Goal: Task Accomplishment & Management: Use online tool/utility

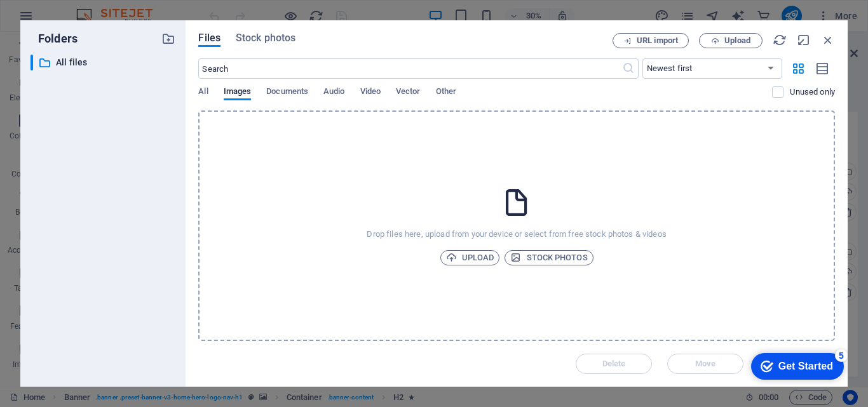
scroll to position [41, 0]
click at [831, 41] on icon "button" at bounding box center [828, 40] width 14 height 14
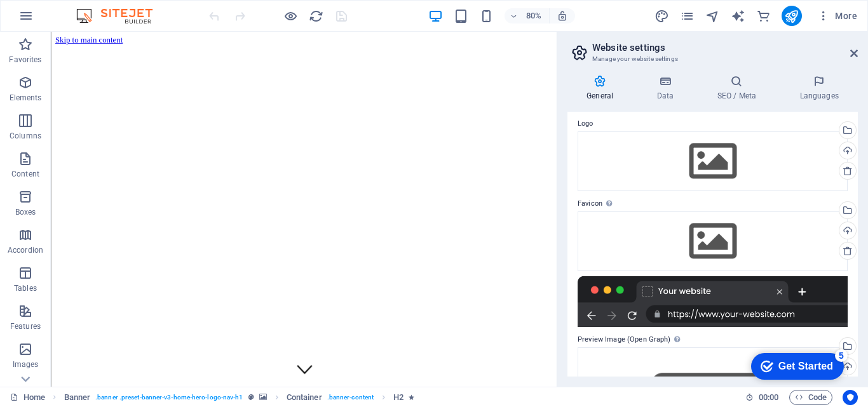
click at [607, 87] on icon at bounding box center [599, 81] width 65 height 13
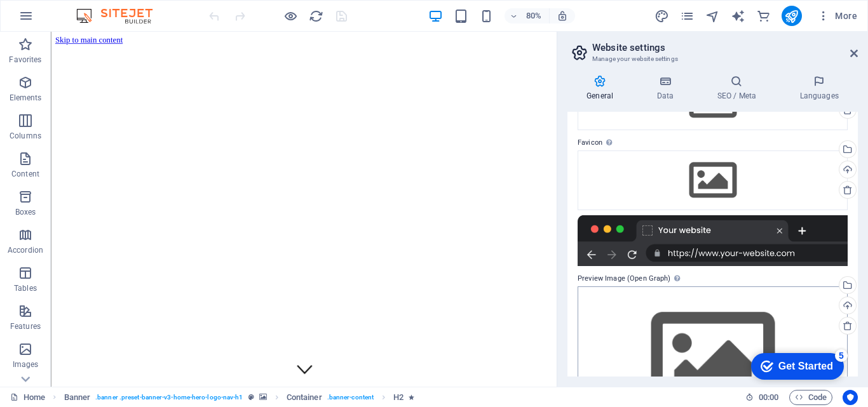
scroll to position [168, 0]
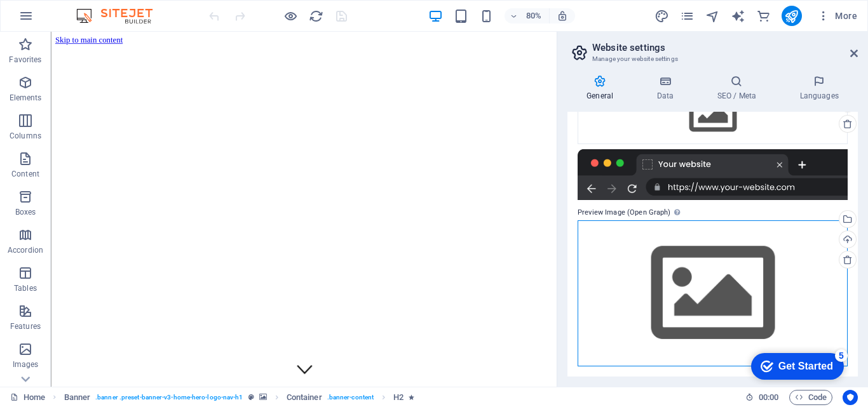
click at [679, 256] on div "Drag files here, click to choose files or select files from Files or our free s…" at bounding box center [712, 292] width 270 height 145
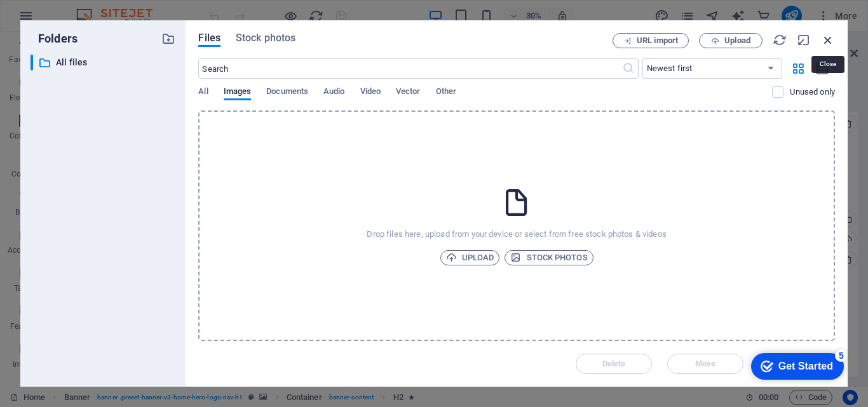
click at [829, 40] on icon "button" at bounding box center [828, 40] width 14 height 14
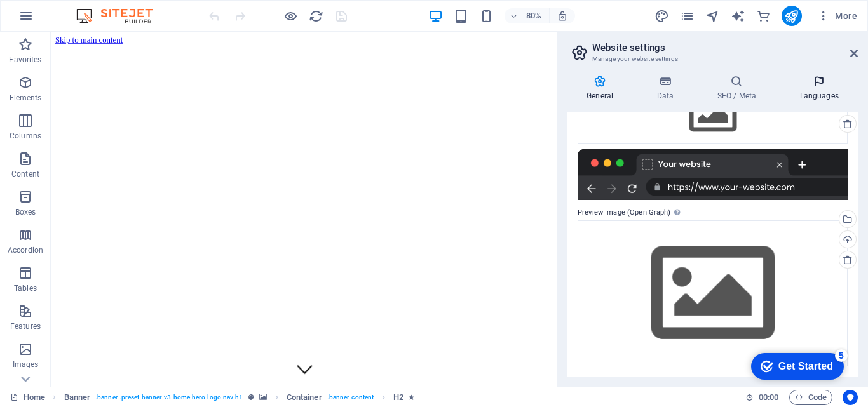
click at [818, 86] on icon at bounding box center [819, 81] width 78 height 13
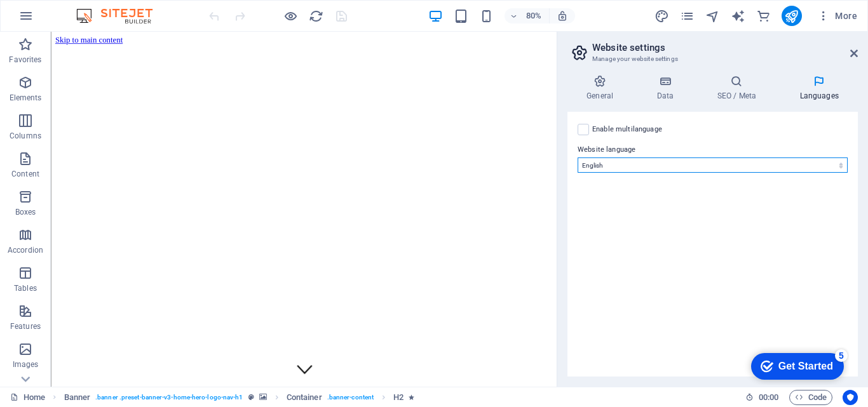
click at [645, 168] on select "Abkhazian Afar Afrikaans Akan Albanian Amharic Arabic Aragonese Armenian Assame…" at bounding box center [712, 165] width 270 height 15
select select "148"
click at [577, 158] on select "Abkhazian Afar Afrikaans Akan Albanian Amharic Arabic Aragonese Armenian Assame…" at bounding box center [712, 165] width 270 height 15
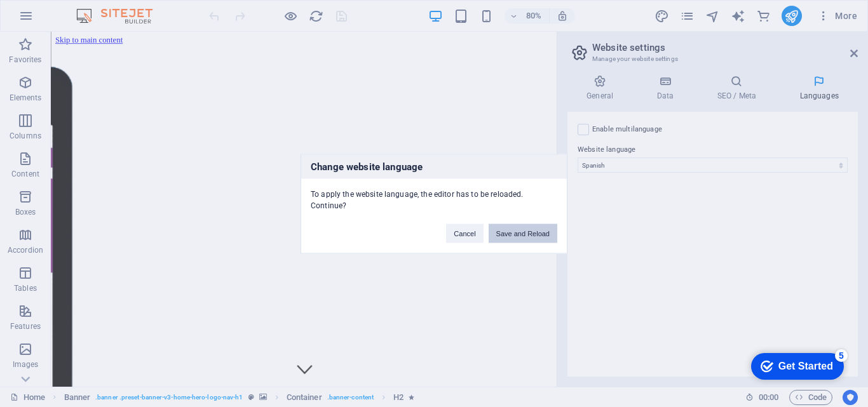
click at [508, 237] on button "Save and Reload" at bounding box center [523, 233] width 69 height 19
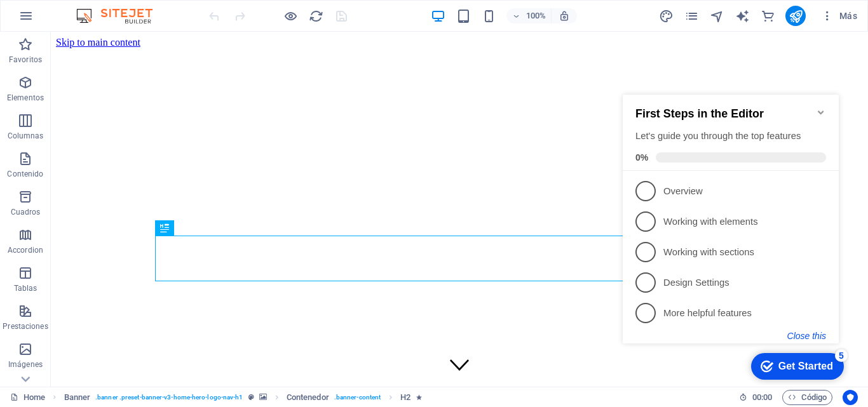
click at [821, 334] on button "Close this" at bounding box center [806, 336] width 39 height 10
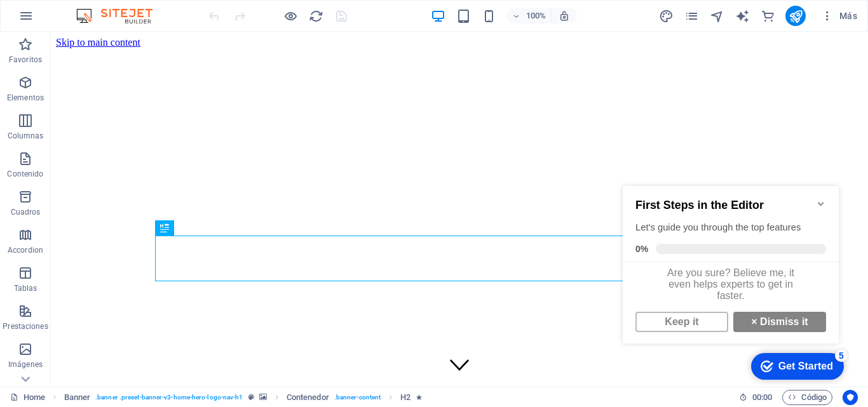
click at [825, 199] on icon "Minimize checklist" at bounding box center [821, 204] width 10 height 10
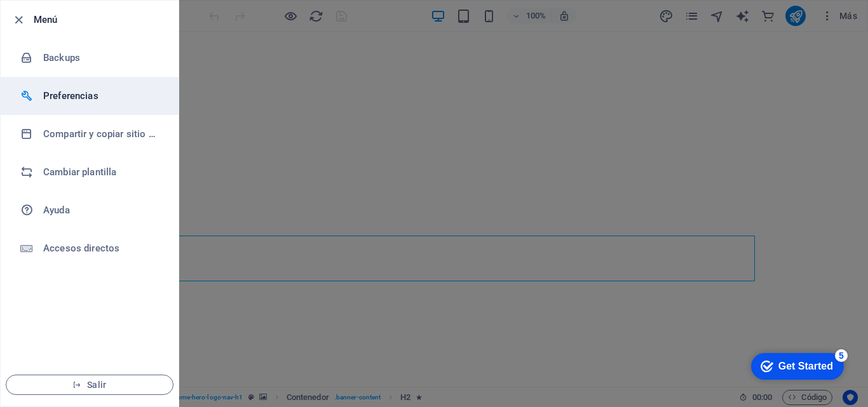
click at [77, 94] on h6 "Preferencias" at bounding box center [102, 95] width 118 height 15
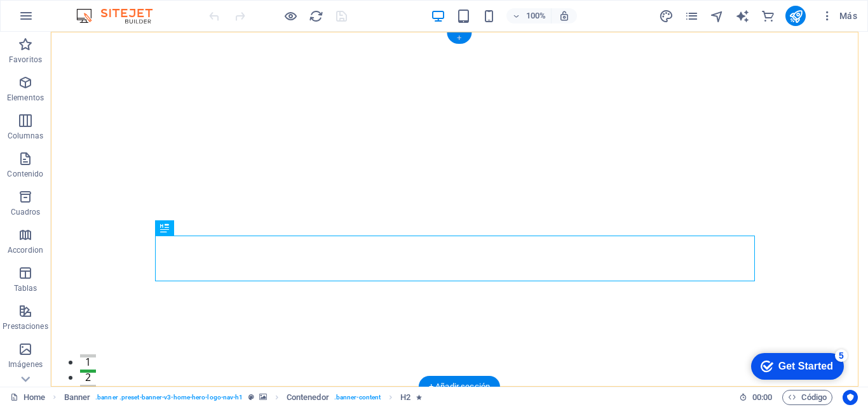
click at [461, 37] on div "+" at bounding box center [459, 37] width 25 height 11
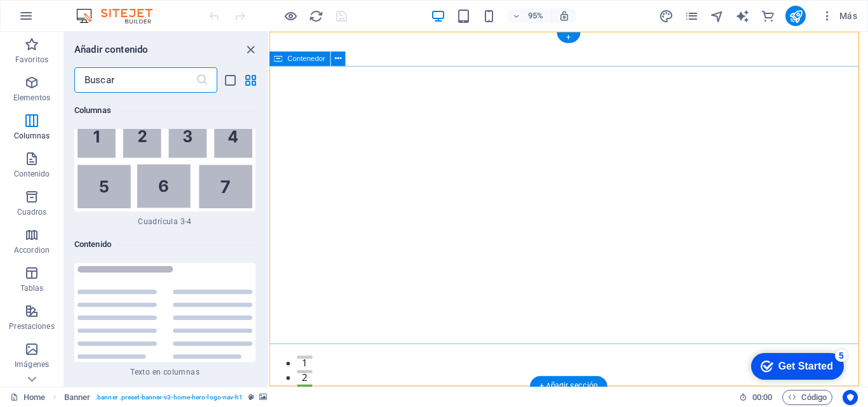
scroll to position [4129, 0]
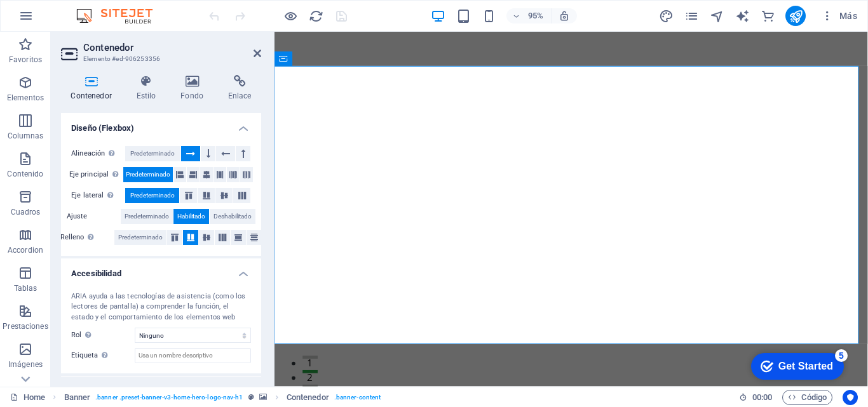
scroll to position [0, 0]
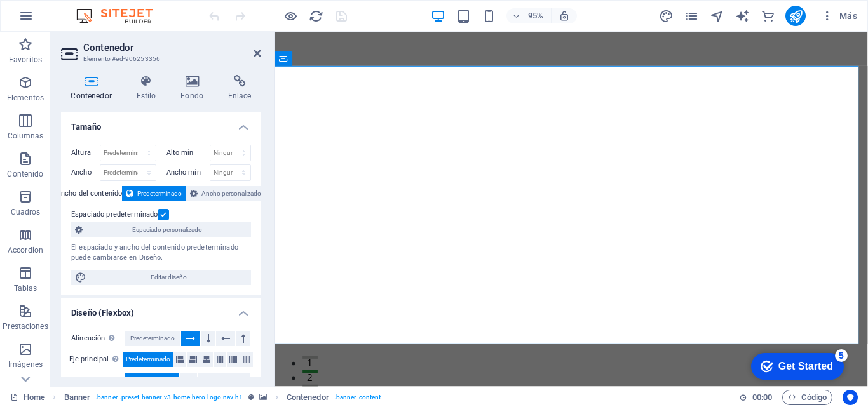
click at [795, 362] on div "Get Started" at bounding box center [805, 366] width 55 height 11
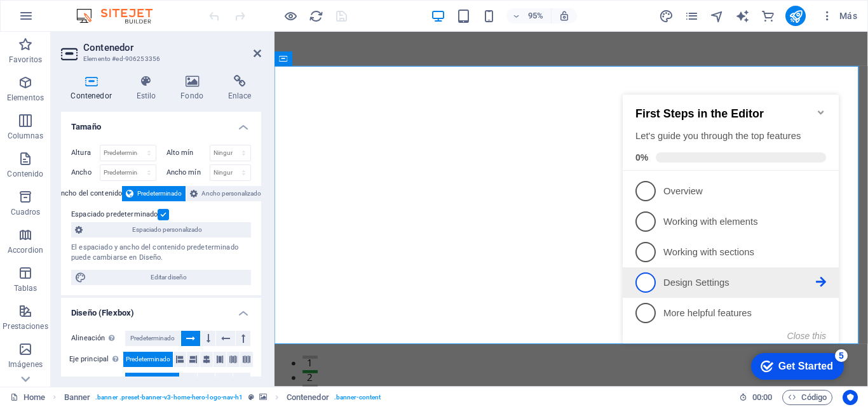
click at [650, 279] on span "4" at bounding box center [645, 283] width 20 height 20
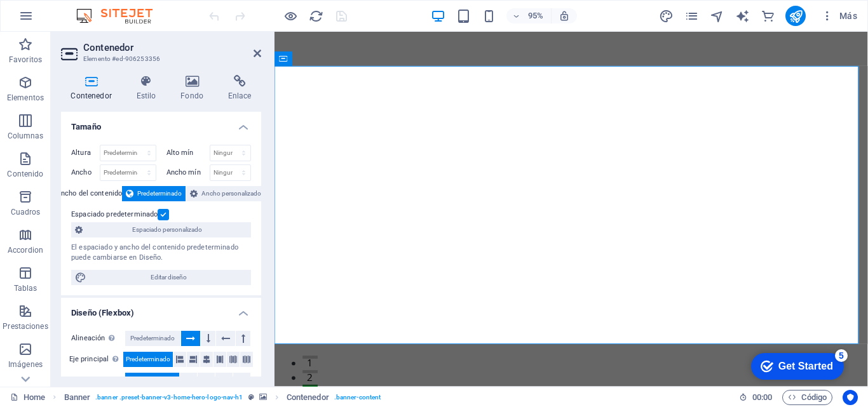
click at [783, 365] on div "Get Started" at bounding box center [805, 366] width 55 height 11
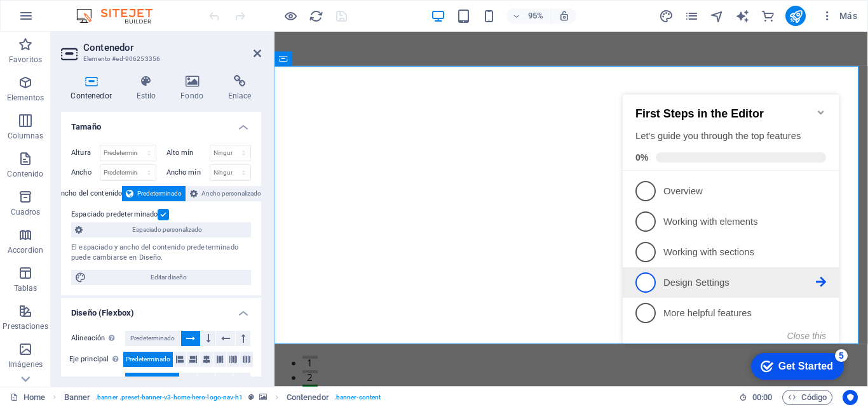
click at [818, 277] on icon at bounding box center [821, 282] width 10 height 10
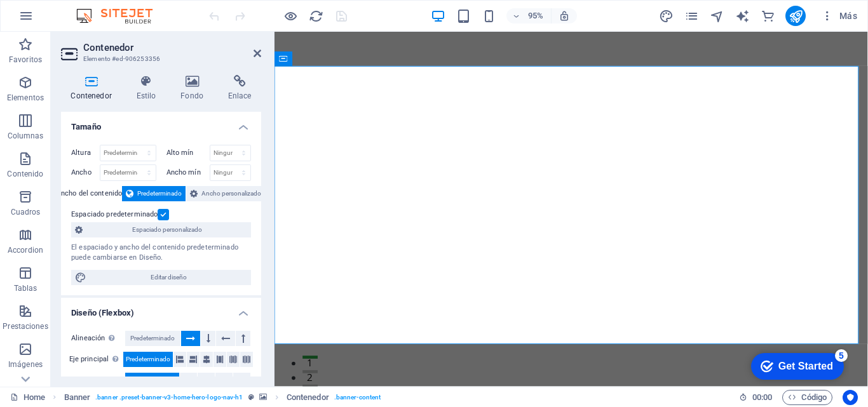
click at [788, 363] on div "Get Started" at bounding box center [805, 366] width 55 height 11
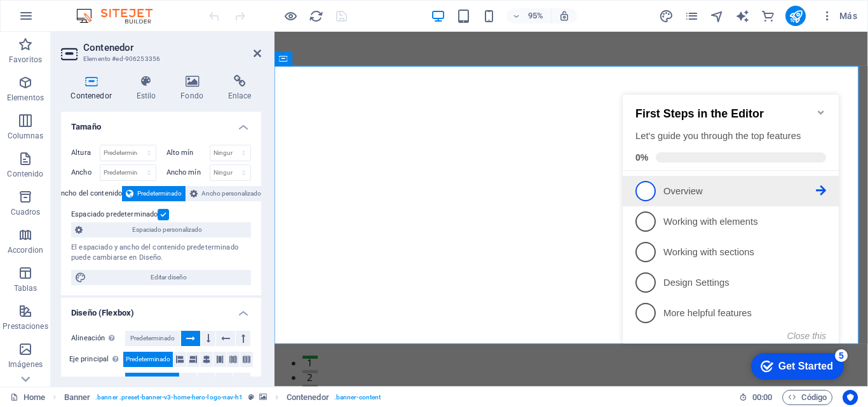
click at [647, 194] on span "1" at bounding box center [645, 191] width 20 height 20
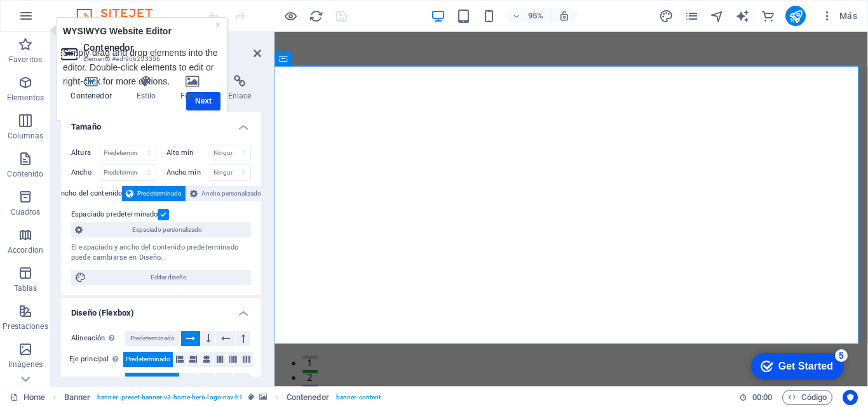
click at [778, 365] on div "Get Started" at bounding box center [805, 366] width 55 height 11
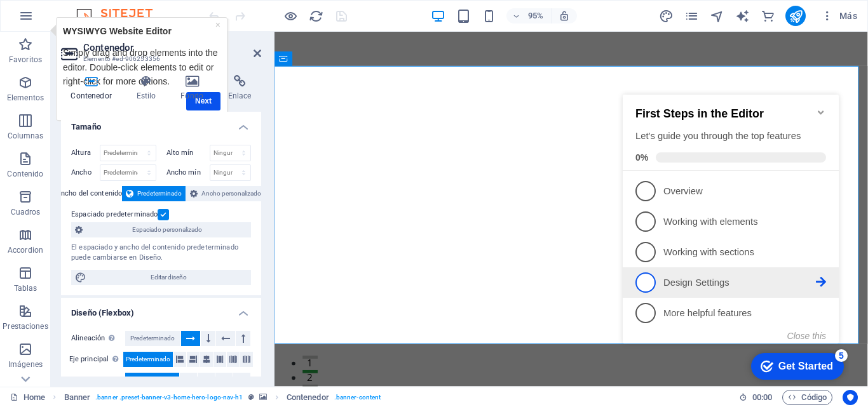
click at [645, 278] on span "4" at bounding box center [645, 283] width 20 height 20
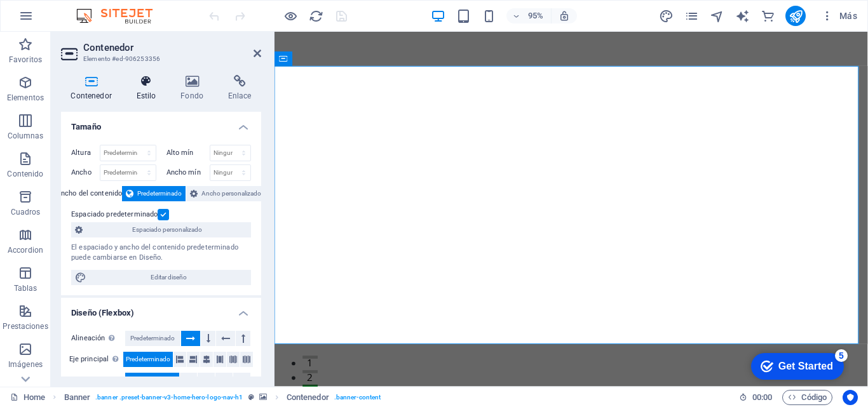
click at [149, 86] on icon at bounding box center [145, 81] width 39 height 13
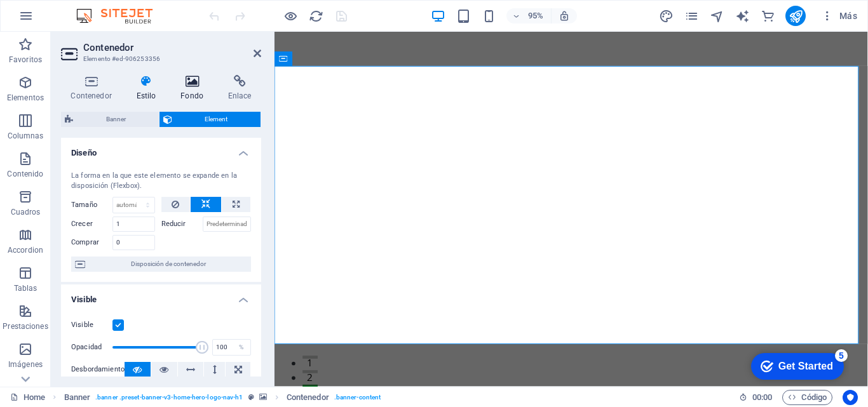
click at [189, 85] on icon at bounding box center [192, 81] width 43 height 13
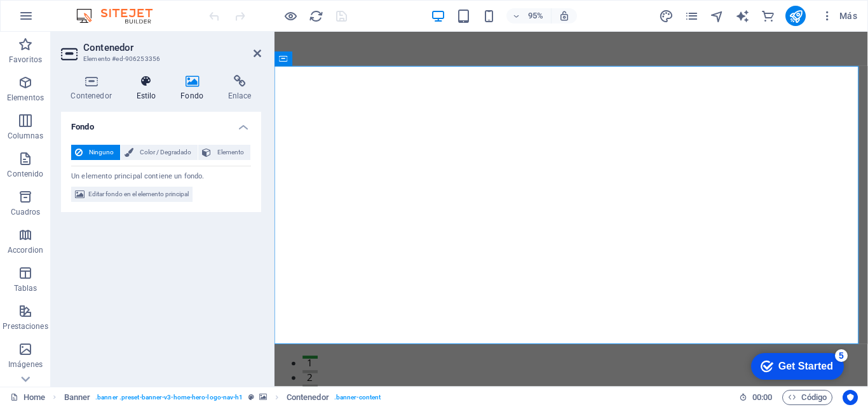
click at [151, 97] on h4 "Estilo" at bounding box center [148, 88] width 44 height 27
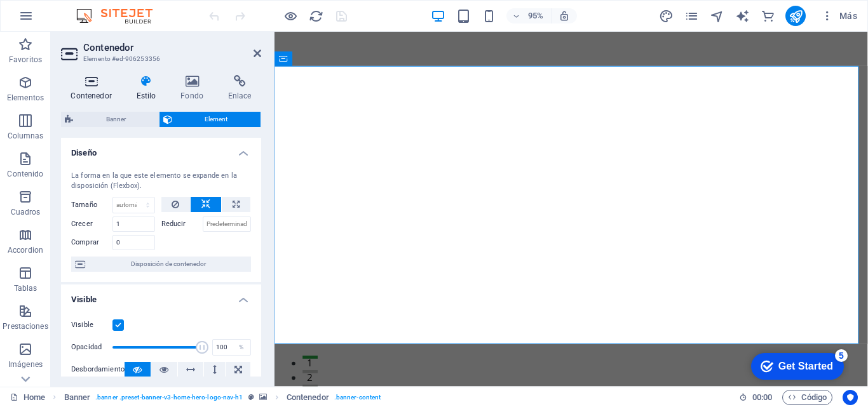
click at [91, 85] on icon at bounding box center [91, 81] width 60 height 13
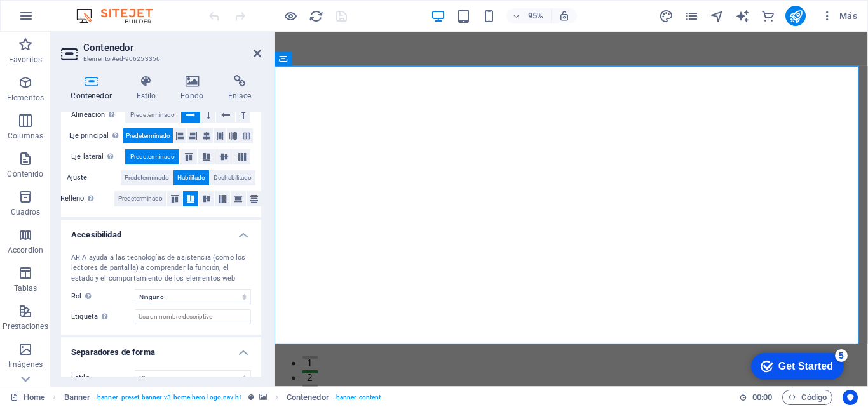
scroll to position [243, 0]
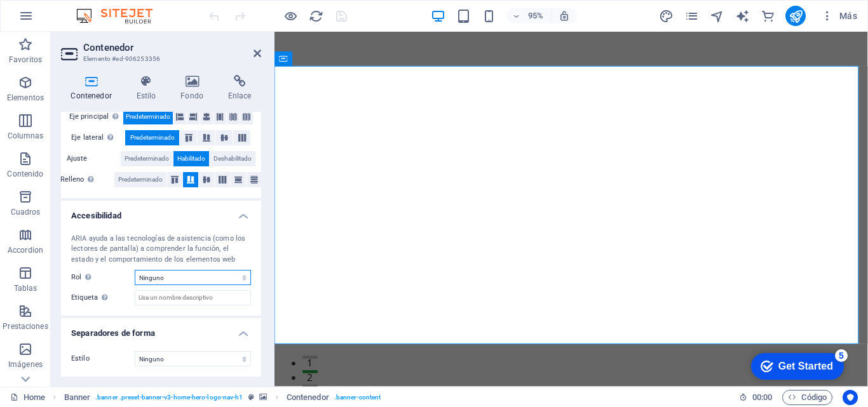
click at [239, 278] on select "Ninguno Alert Article Banner Comment Complementary Dialog Encabezado Marquee Pi…" at bounding box center [193, 277] width 116 height 15
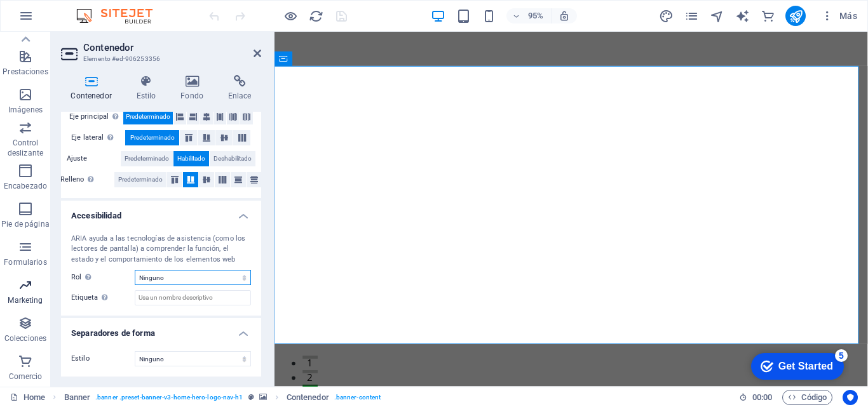
scroll to position [128, 0]
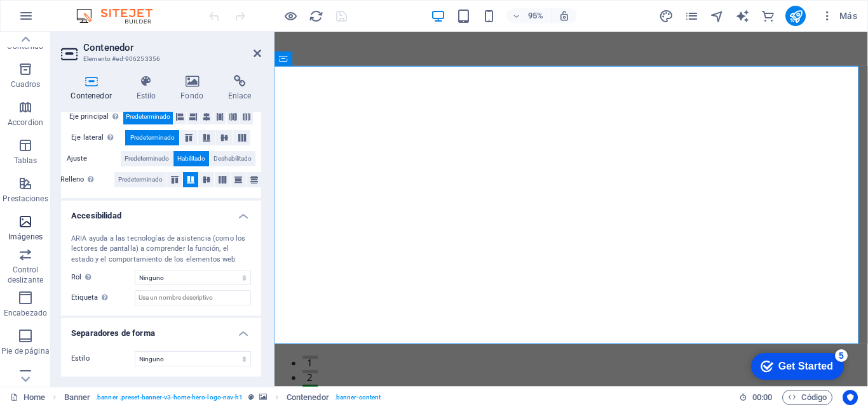
click at [28, 220] on icon "button" at bounding box center [25, 221] width 15 height 15
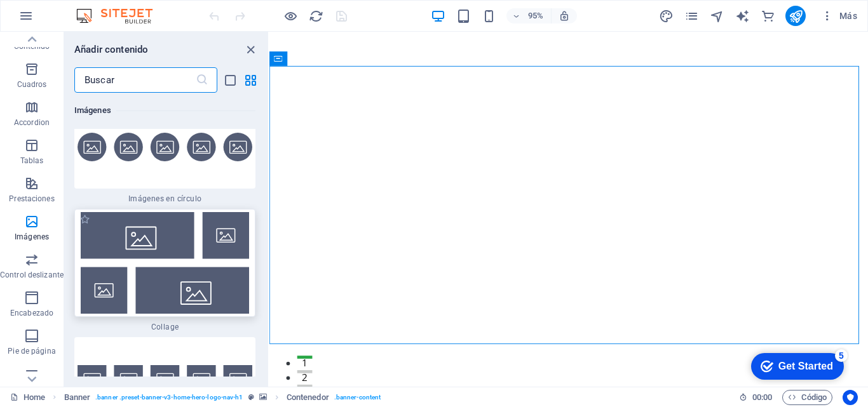
scroll to position [12875, 0]
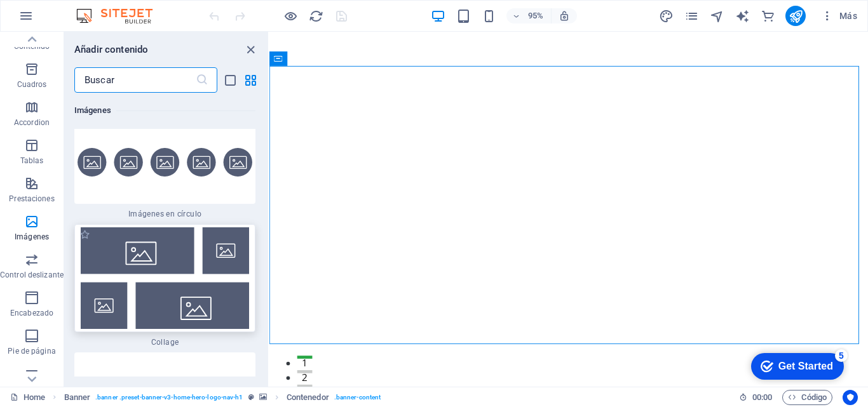
click at [174, 252] on img at bounding box center [165, 278] width 175 height 102
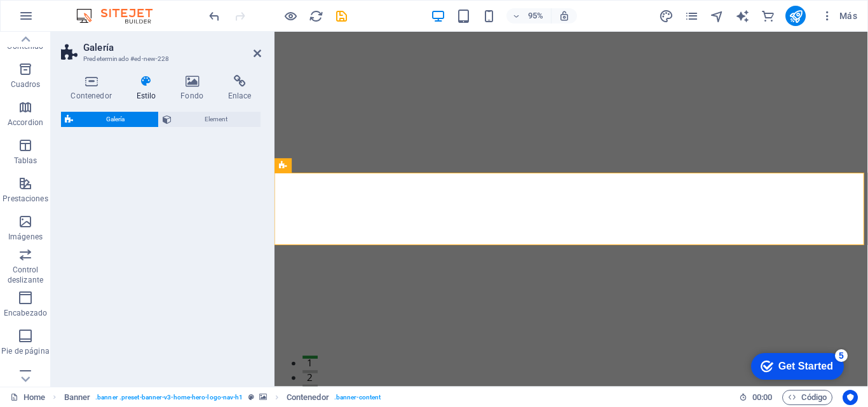
click at [155, 151] on div "Galería Element" at bounding box center [161, 244] width 200 height 265
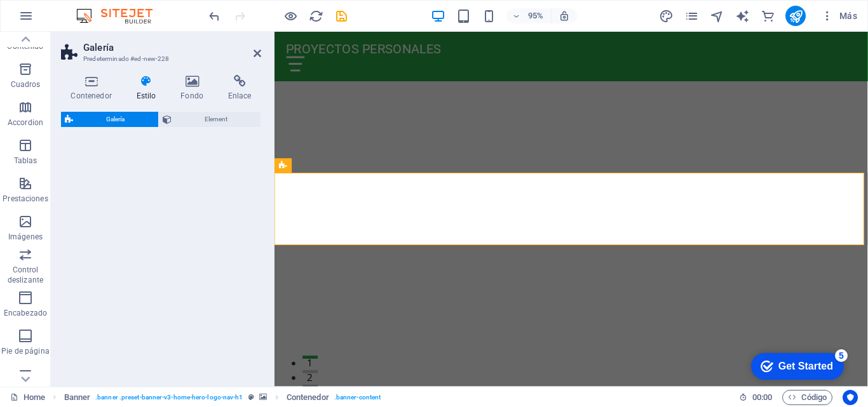
select select "rem"
select select "preset-gallery-v3-collage"
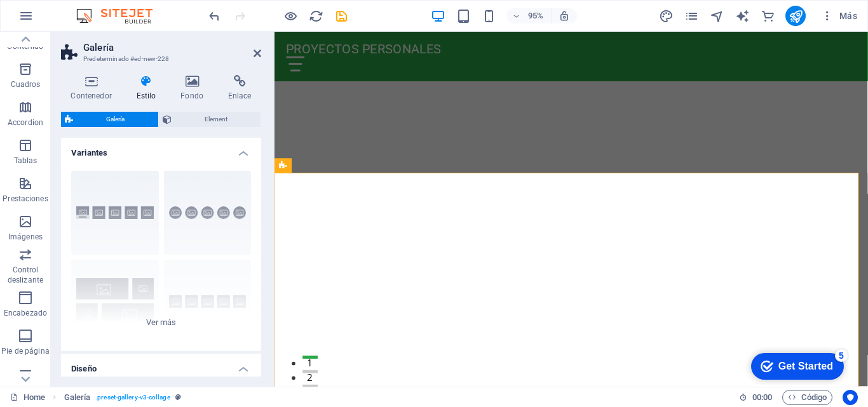
scroll to position [225, 0]
click at [206, 119] on span "Element" at bounding box center [216, 119] width 82 height 15
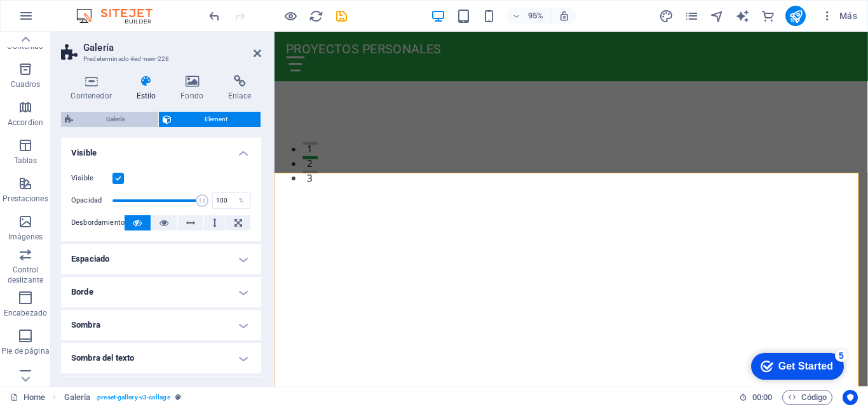
click at [128, 122] on span "Galería" at bounding box center [116, 119] width 78 height 15
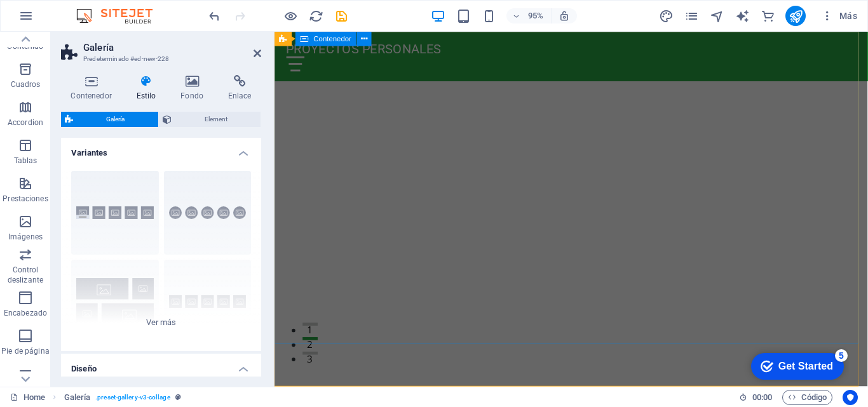
scroll to position [0, 0]
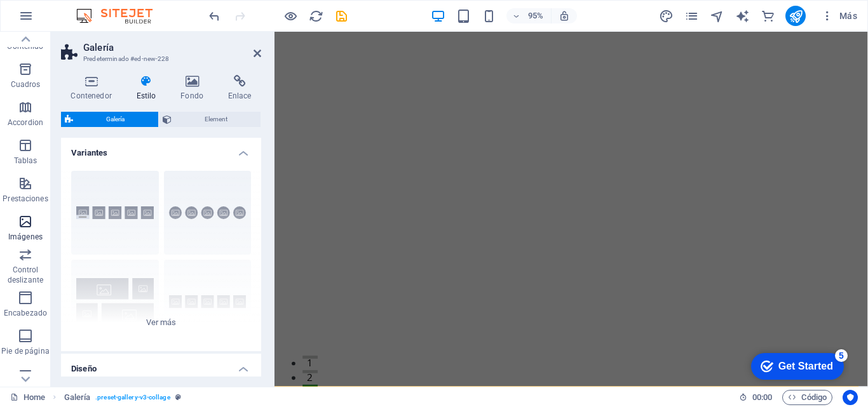
click at [31, 226] on icon "button" at bounding box center [25, 221] width 15 height 15
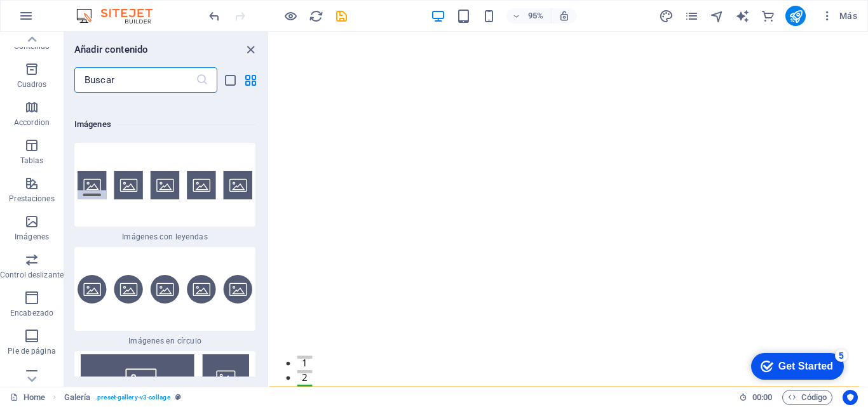
scroll to position [12748, 0]
click at [132, 148] on div at bounding box center [164, 185] width 181 height 84
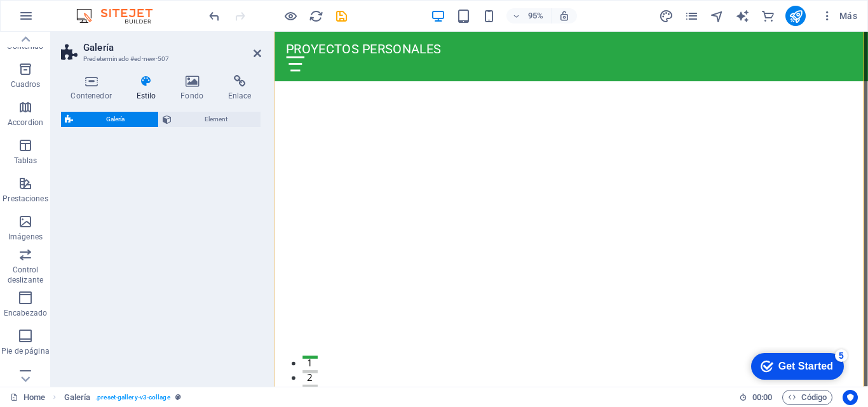
select select "rem"
select select "preset-gallery-v3-captions"
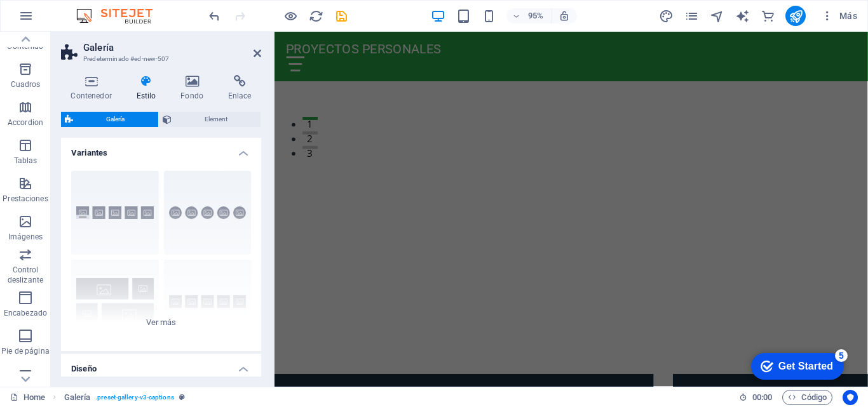
scroll to position [0, 0]
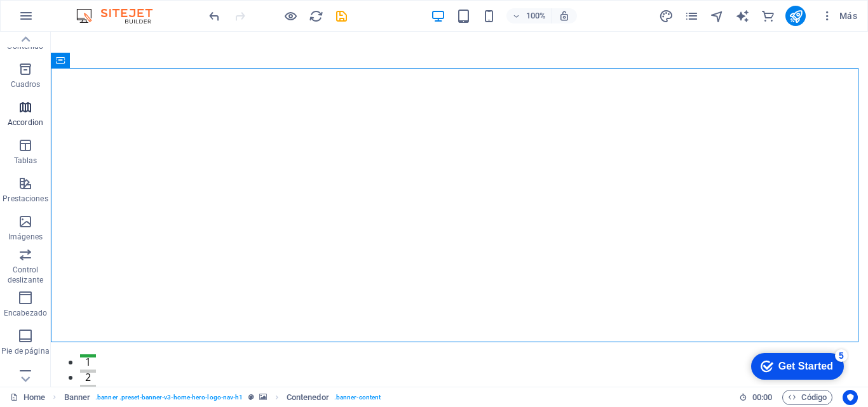
click at [25, 110] on icon "button" at bounding box center [25, 107] width 15 height 15
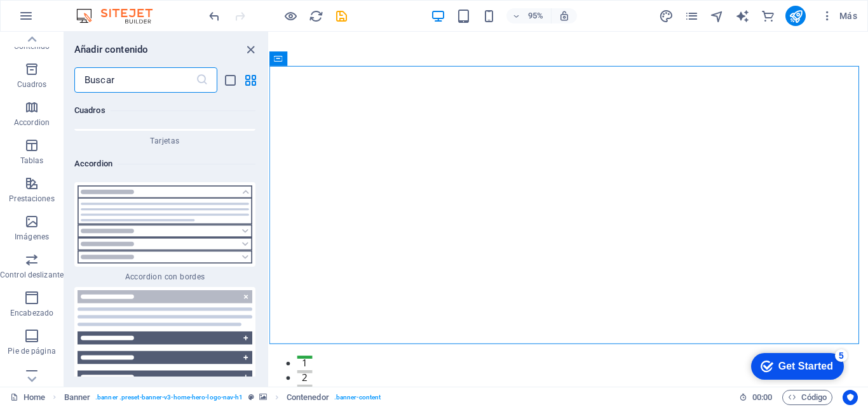
scroll to position [7892, 0]
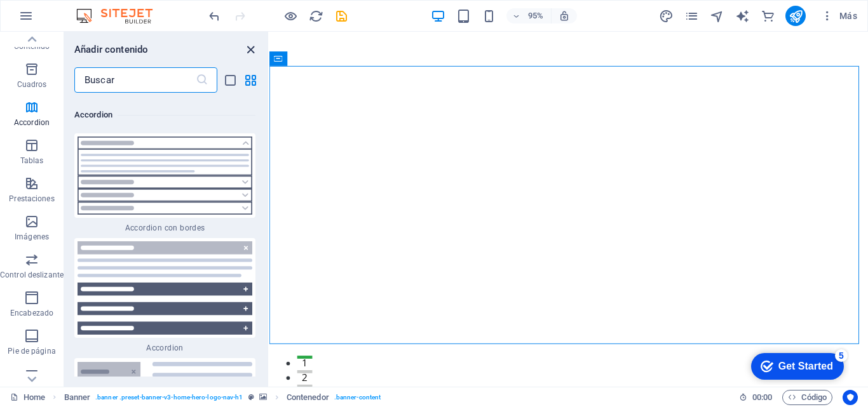
click at [248, 51] on icon "close panel" at bounding box center [250, 50] width 15 height 15
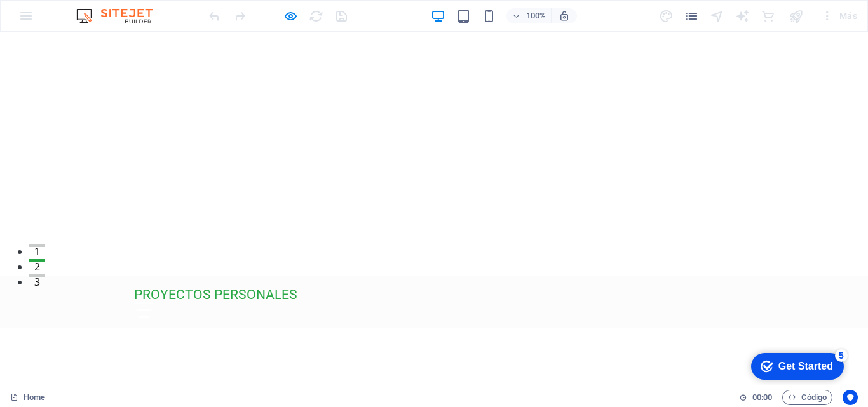
scroll to position [0, 0]
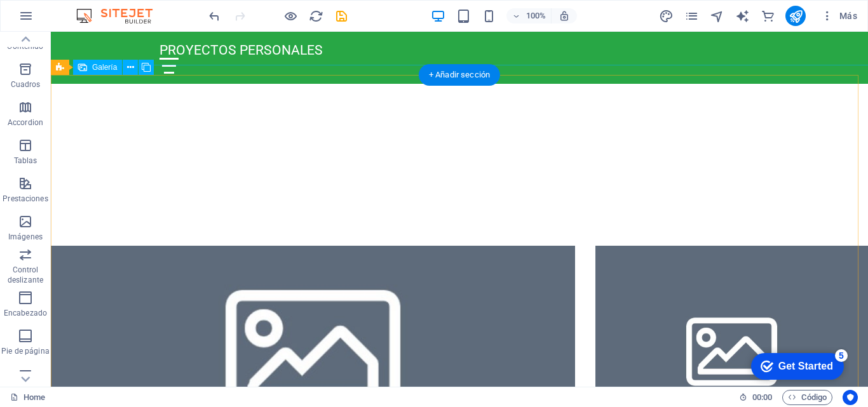
scroll to position [381, 0]
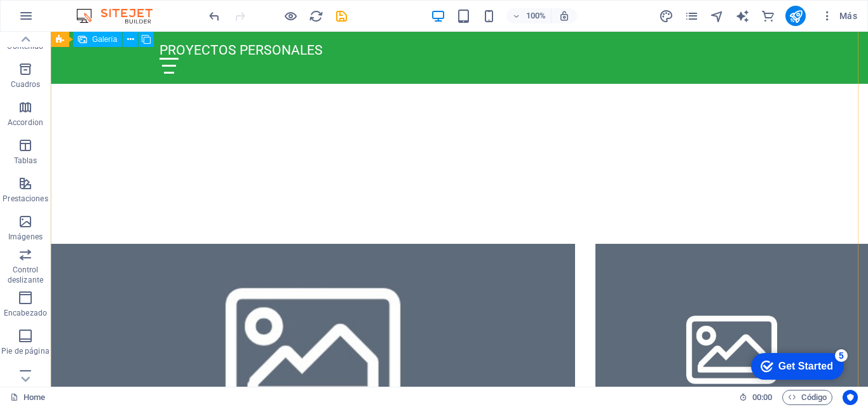
click at [432, 244] on li at bounding box center [313, 346] width 524 height 205
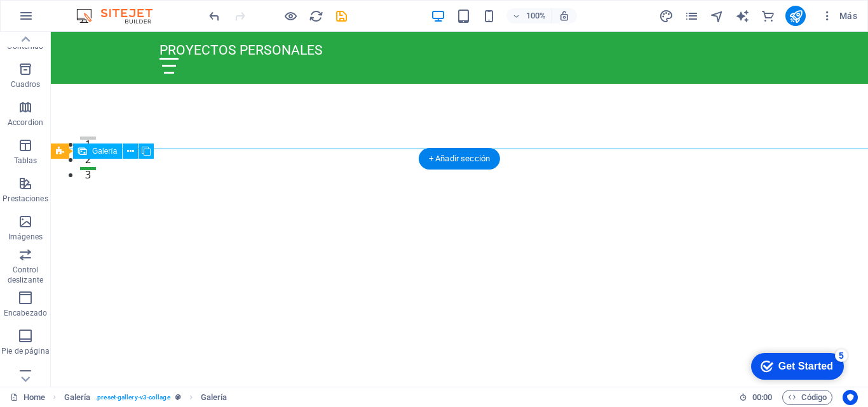
scroll to position [191, 0]
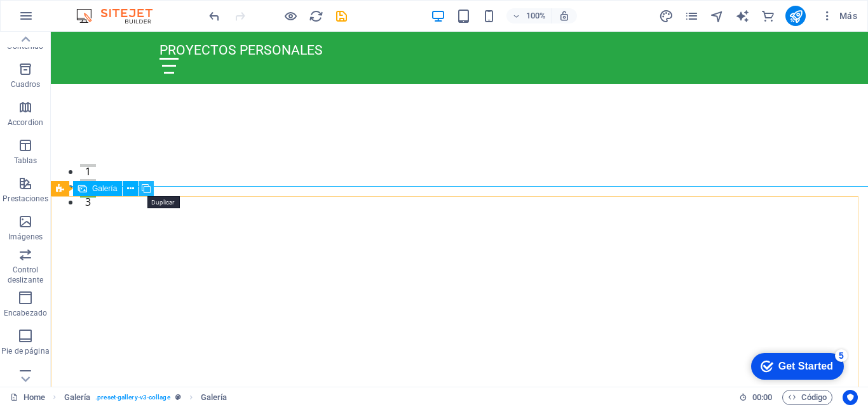
click at [146, 189] on icon at bounding box center [146, 188] width 9 height 13
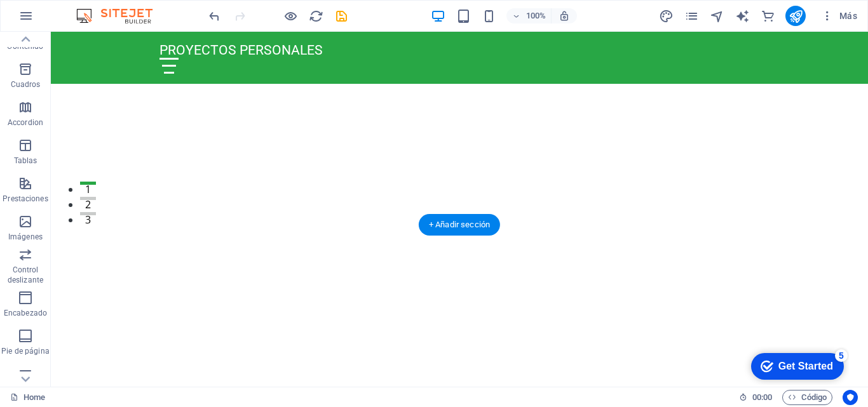
scroll to position [162, 0]
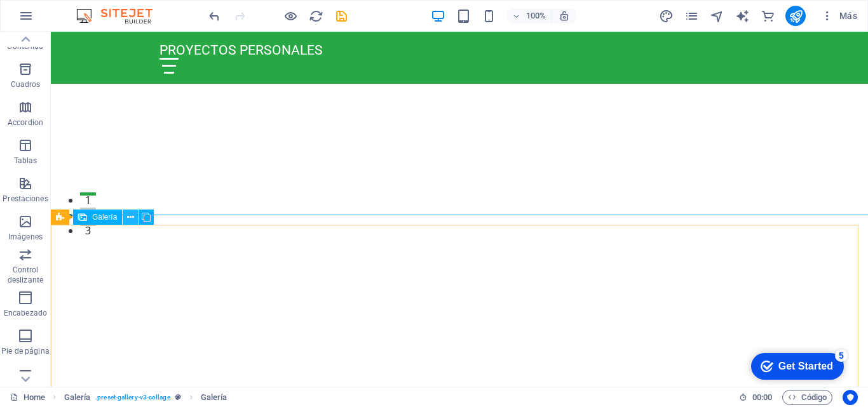
click at [128, 219] on icon at bounding box center [130, 217] width 7 height 13
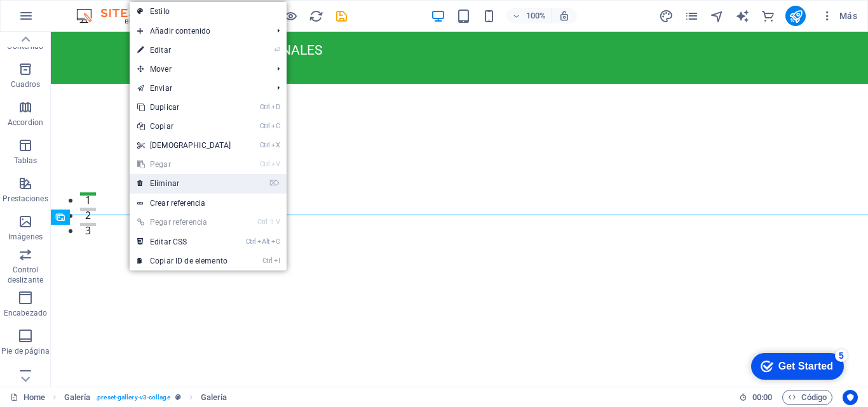
click at [165, 184] on link "⌦ Eliminar" at bounding box center [184, 183] width 109 height 19
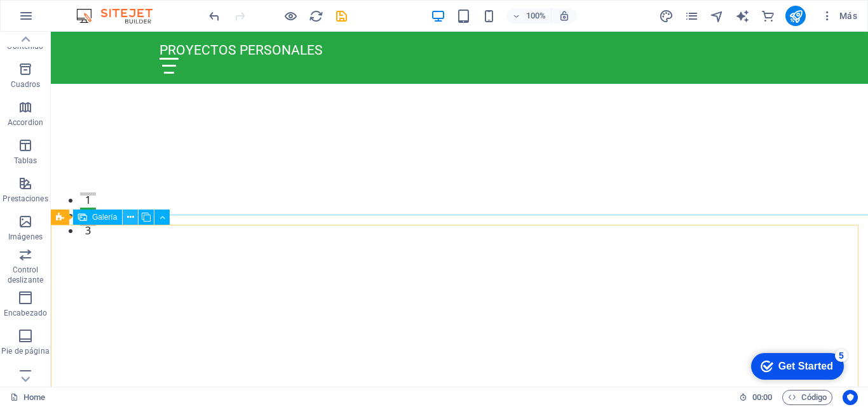
click at [131, 213] on icon at bounding box center [130, 217] width 7 height 13
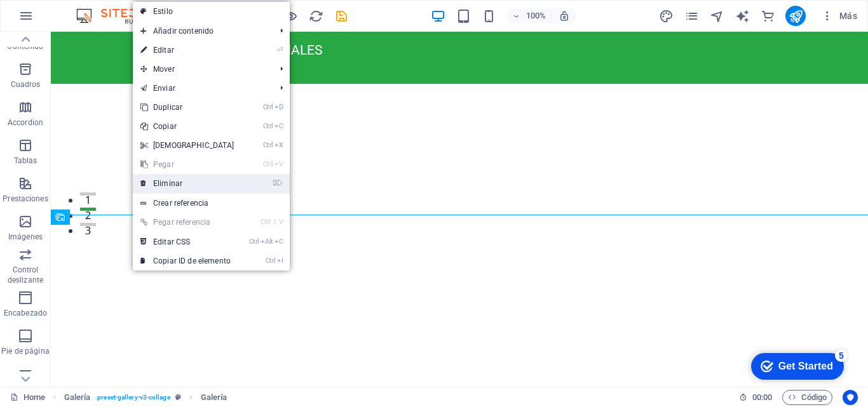
click at [160, 187] on link "⌦ Eliminar" at bounding box center [187, 183] width 109 height 19
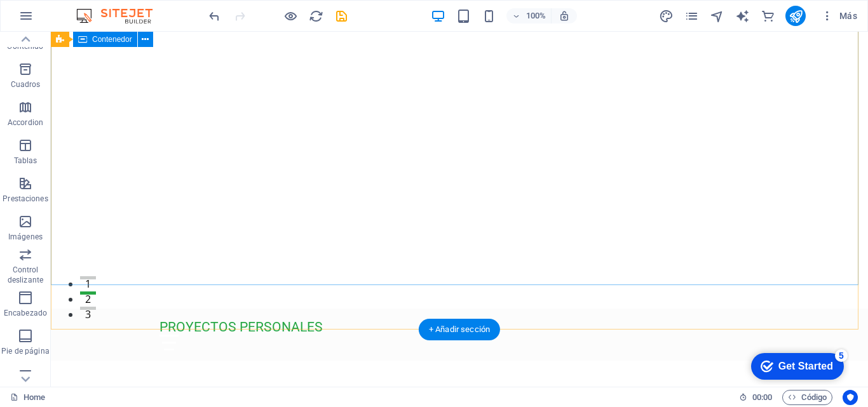
scroll to position [0, 0]
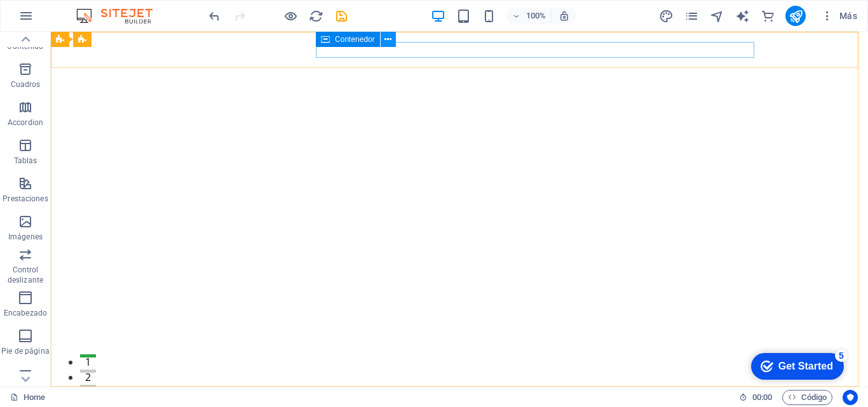
click at [388, 40] on icon at bounding box center [387, 39] width 7 height 13
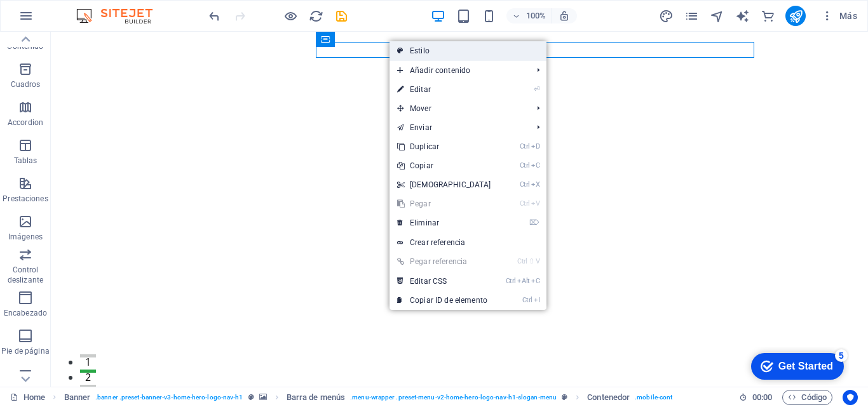
click at [424, 48] on link "Estilo" at bounding box center [467, 50] width 157 height 19
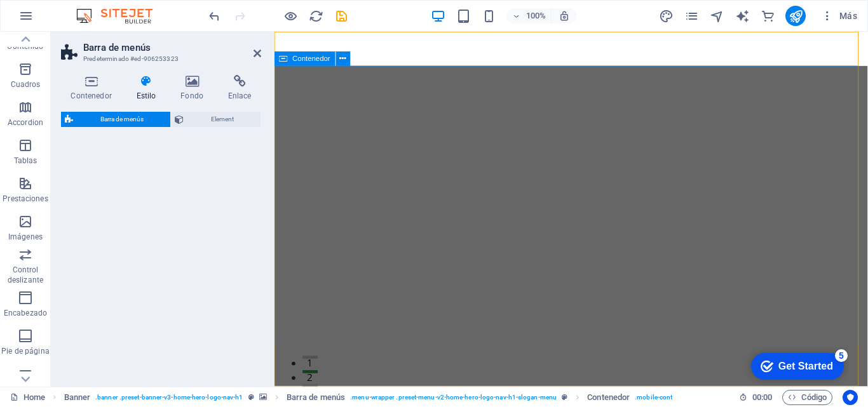
select select "rem"
select select "preset-menu-v2-home-hero-logo-nav-h1-slogan-menu"
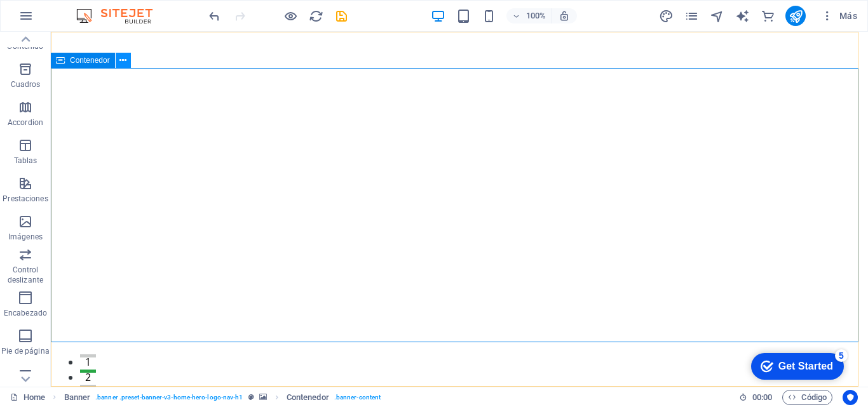
click at [127, 60] on button at bounding box center [123, 60] width 15 height 15
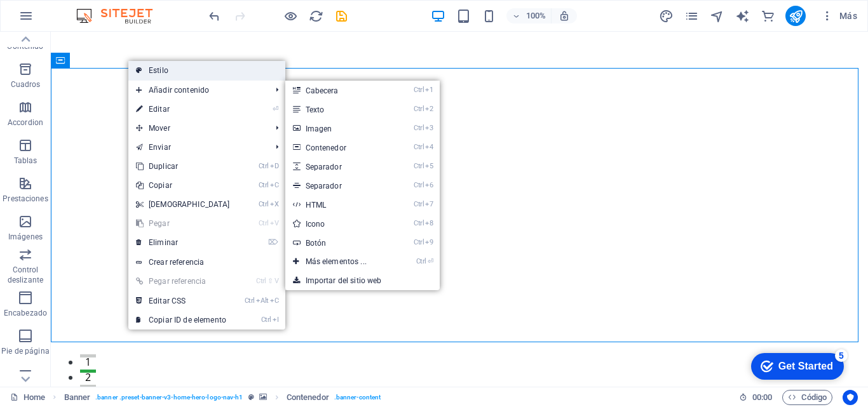
click at [158, 69] on link "Estilo" at bounding box center [206, 70] width 157 height 19
select select "preset-banner-v3-home-hero-logo-nav-h1"
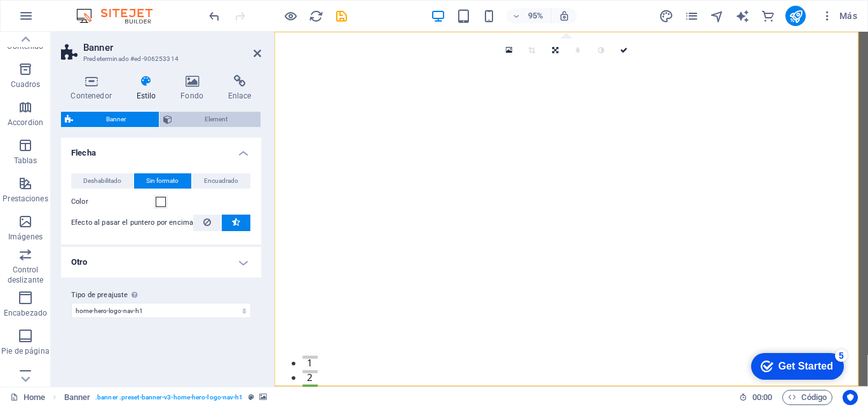
click at [224, 118] on span "Element" at bounding box center [216, 119] width 81 height 15
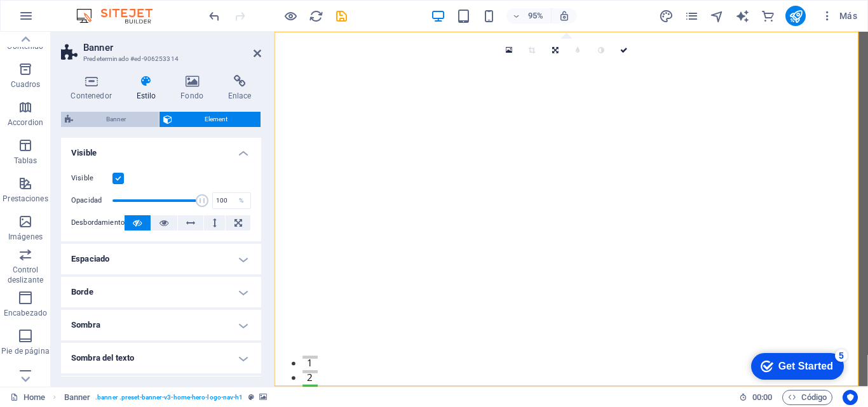
click at [135, 116] on span "Banner" at bounding box center [116, 119] width 78 height 15
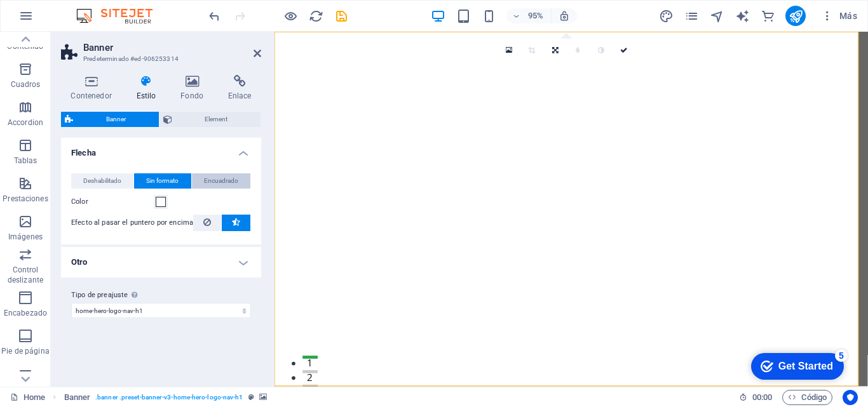
click at [207, 178] on span "Encuadrado" at bounding box center [221, 180] width 34 height 15
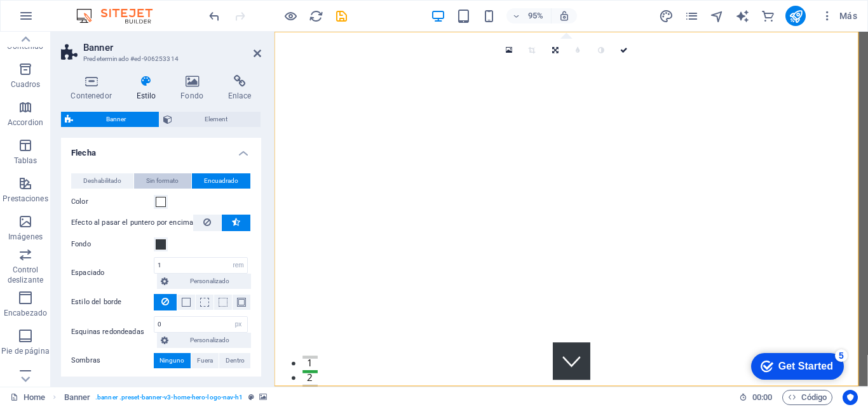
click at [165, 177] on span "Sin formato" at bounding box center [162, 180] width 32 height 15
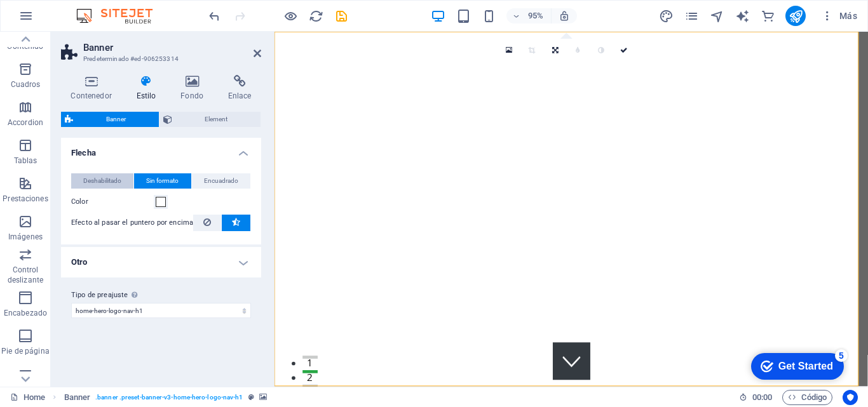
click at [118, 179] on span "Deshabilitado" at bounding box center [102, 180] width 38 height 15
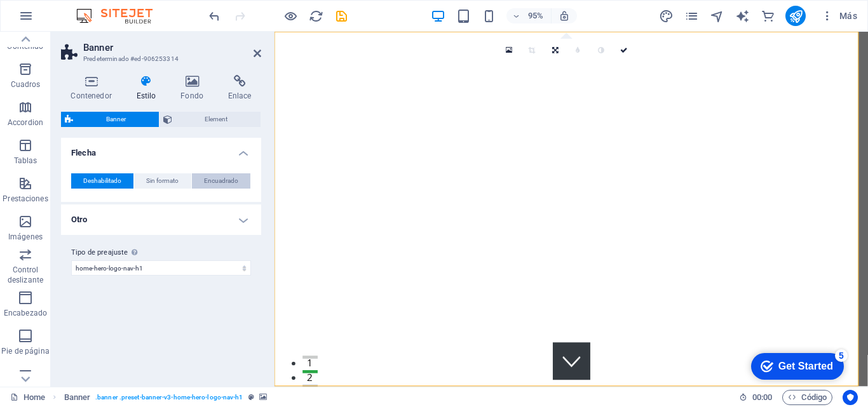
click at [219, 181] on span "Encuadrado" at bounding box center [221, 180] width 34 height 15
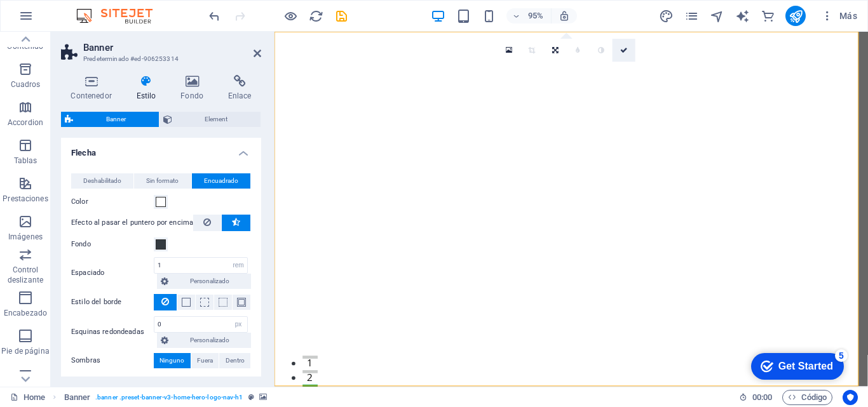
click at [620, 51] on icon at bounding box center [624, 50] width 8 height 7
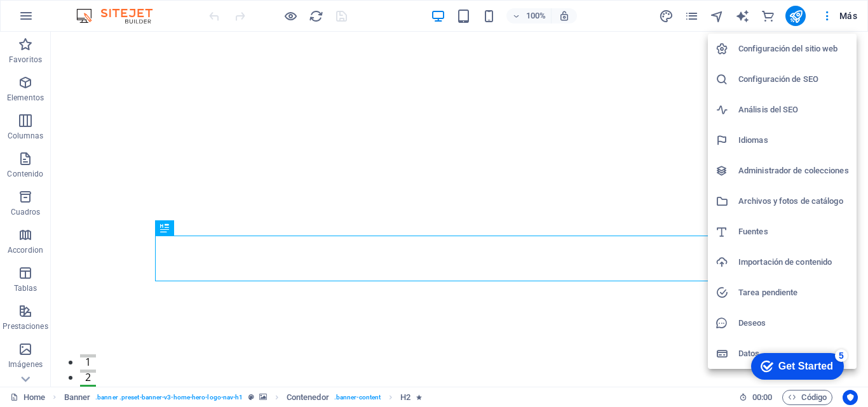
click at [801, 362] on div "Get Started" at bounding box center [805, 366] width 55 height 11
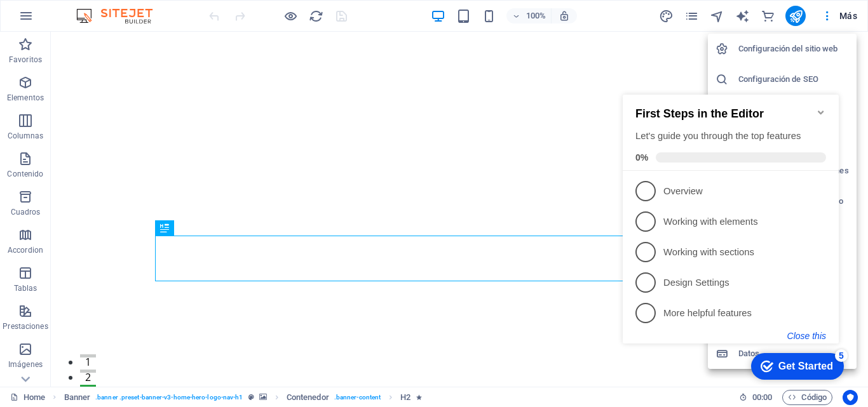
click at [806, 339] on button "Close this" at bounding box center [806, 336] width 39 height 10
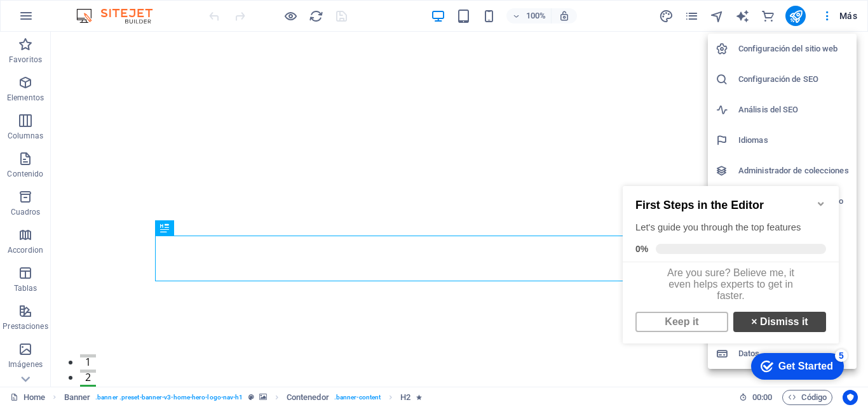
click at [778, 325] on link "× Dismiss it" at bounding box center [779, 322] width 93 height 20
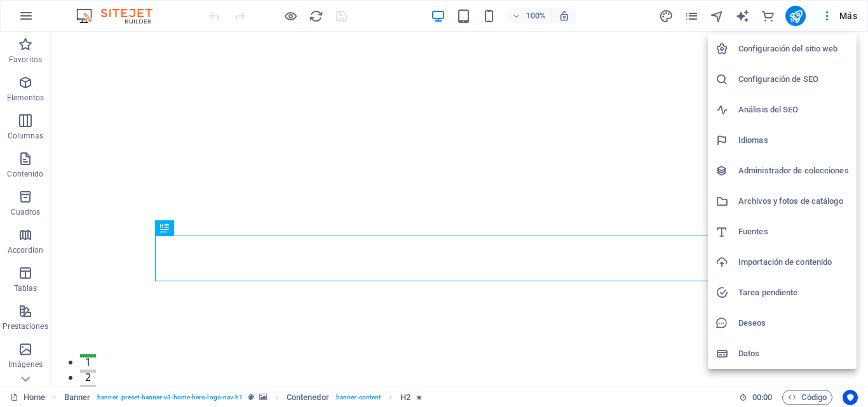
click at [848, 16] on div at bounding box center [434, 203] width 868 height 407
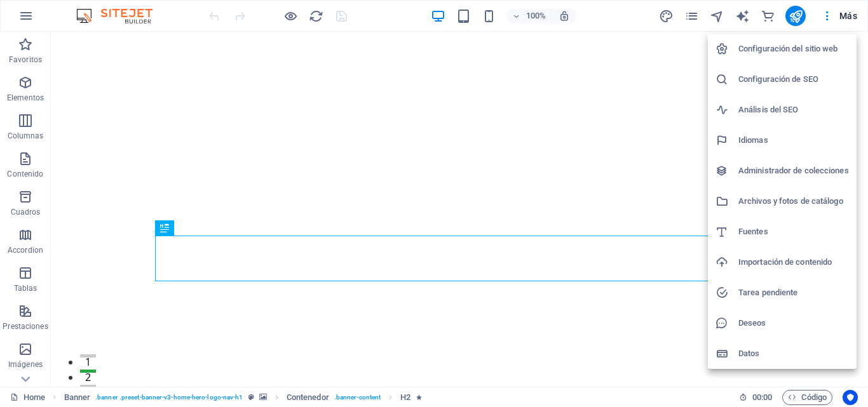
click at [796, 43] on h6 "Configuración del sitio web" at bounding box center [793, 48] width 111 height 15
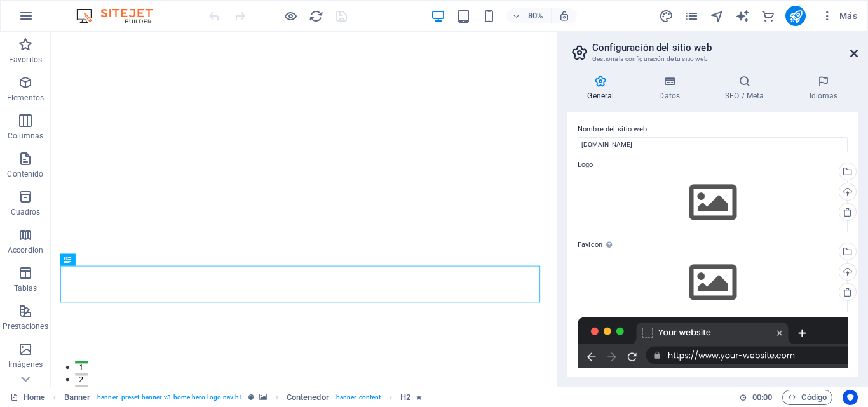
drag, startPoint x: 852, startPoint y: 57, endPoint x: 791, endPoint y: 26, distance: 68.2
click at [852, 57] on icon at bounding box center [854, 53] width 8 height 10
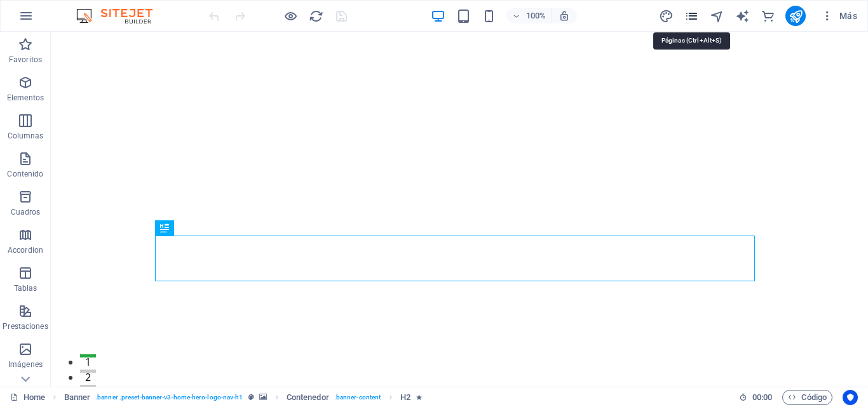
click at [694, 15] on icon "pages" at bounding box center [691, 16] width 15 height 15
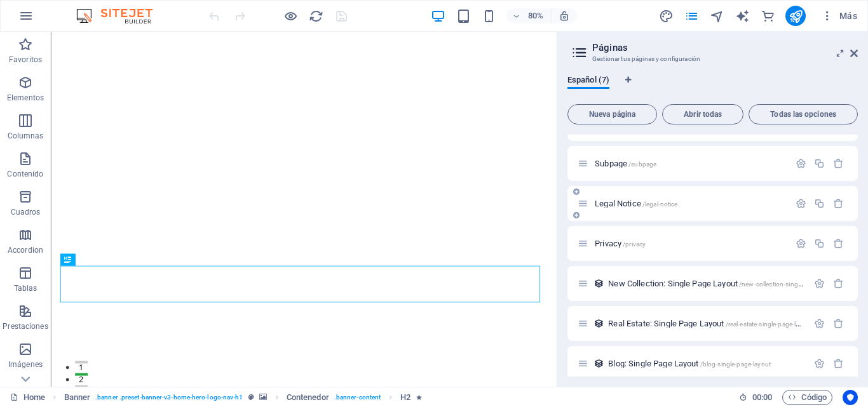
scroll to position [38, 0]
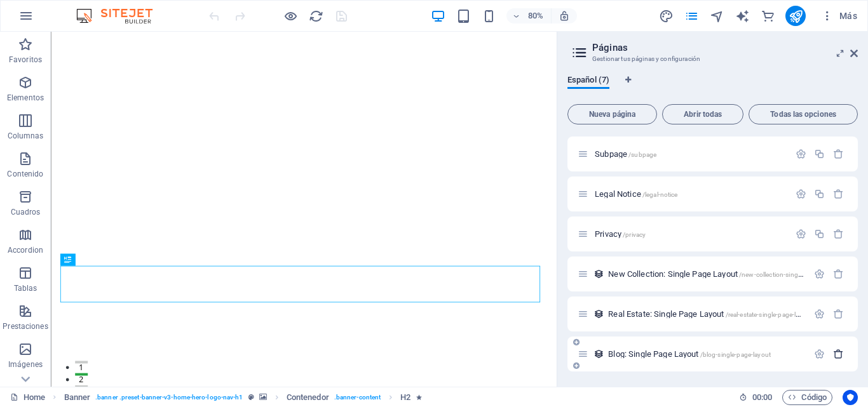
click at [839, 353] on icon "button" at bounding box center [838, 354] width 11 height 11
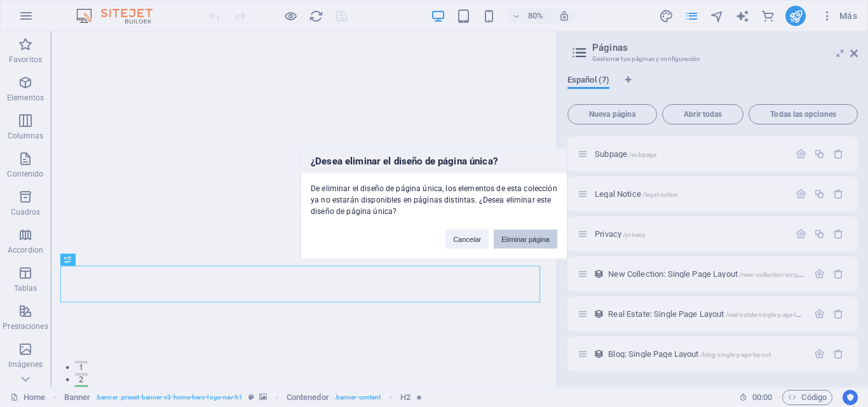
click at [551, 239] on button "Eliminar página" at bounding box center [526, 238] width 64 height 19
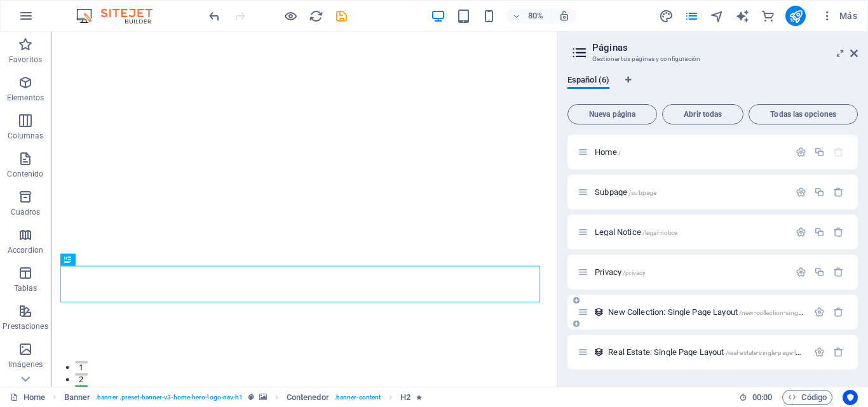
scroll to position [0, 0]
click at [836, 355] on icon "button" at bounding box center [838, 352] width 11 height 11
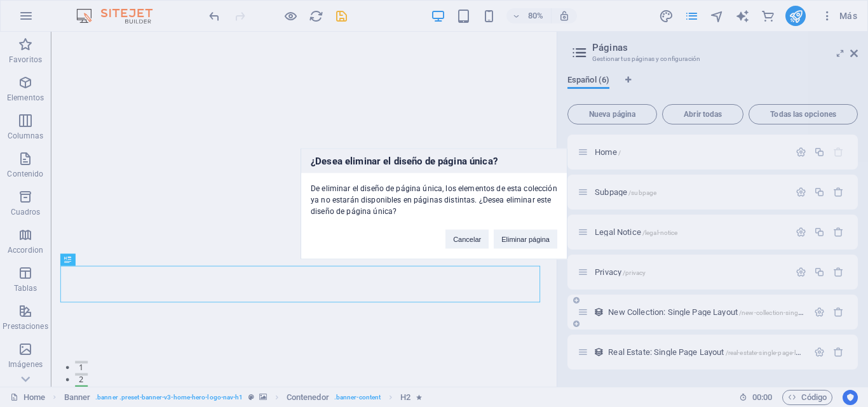
drag, startPoint x: 553, startPoint y: 235, endPoint x: 727, endPoint y: 302, distance: 186.6
click at [553, 235] on button "Eliminar página" at bounding box center [526, 238] width 64 height 19
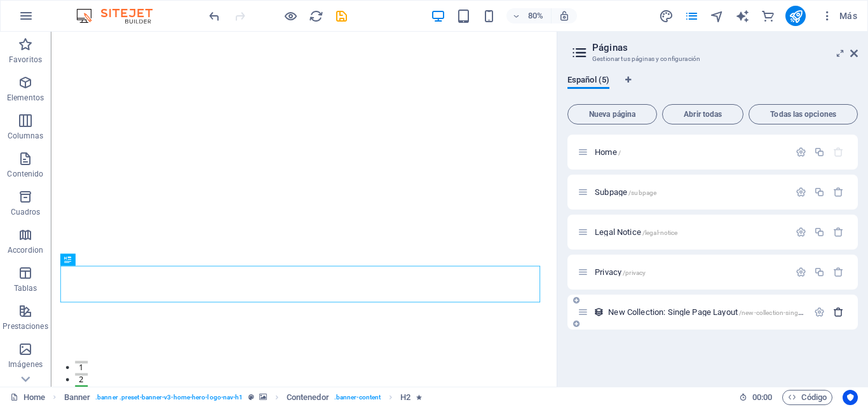
click at [836, 314] on icon "button" at bounding box center [838, 312] width 11 height 11
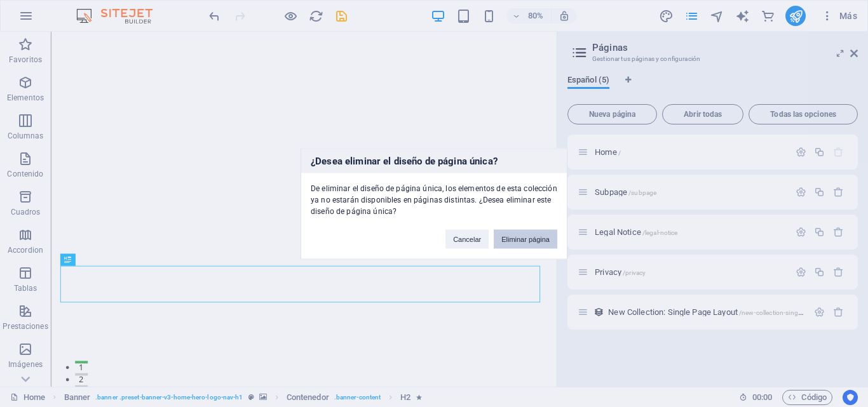
click at [543, 234] on button "Eliminar página" at bounding box center [526, 238] width 64 height 19
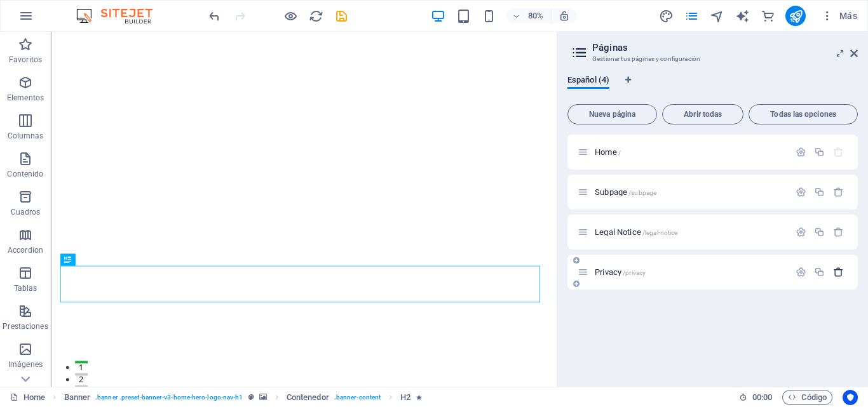
click at [839, 274] on icon "button" at bounding box center [838, 272] width 11 height 11
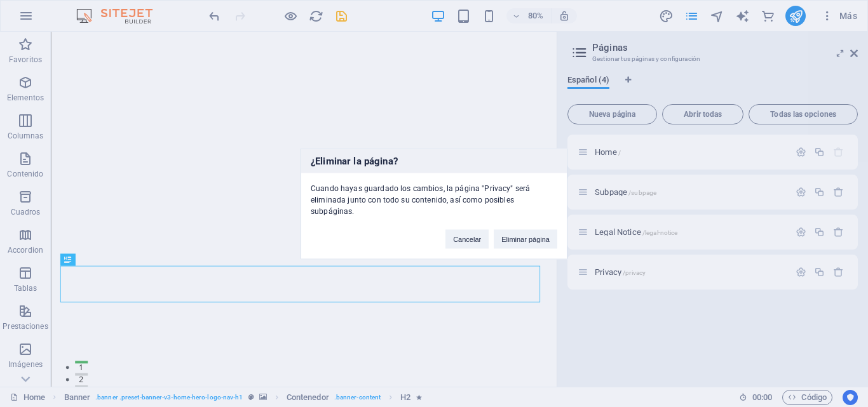
click at [543, 229] on button "Eliminar página" at bounding box center [526, 238] width 64 height 19
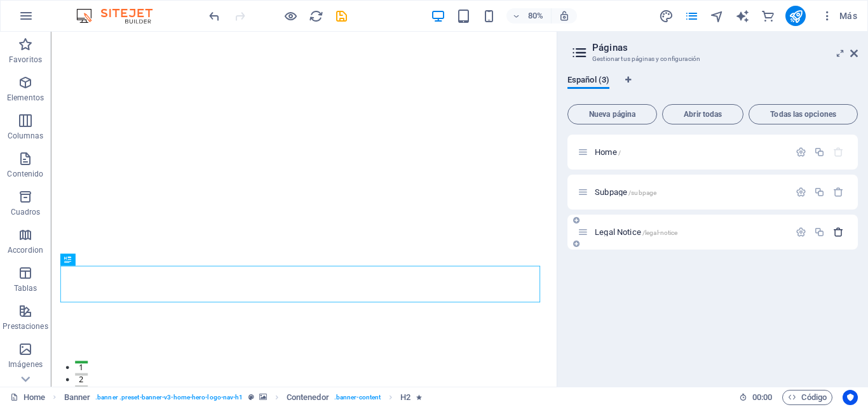
click at [839, 234] on icon "button" at bounding box center [838, 232] width 11 height 11
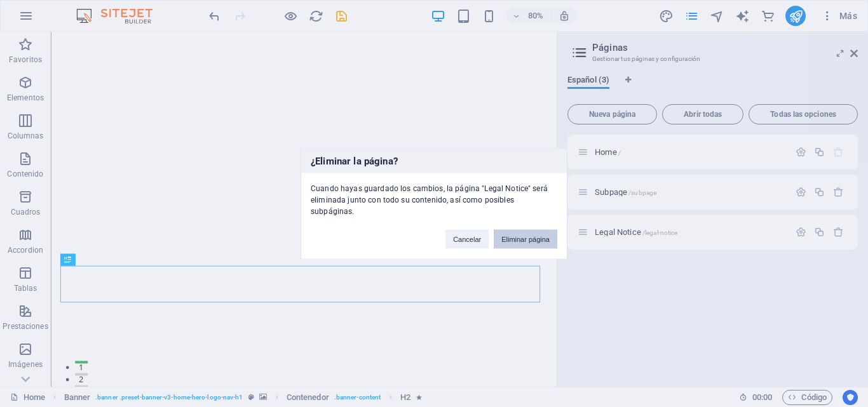
click at [552, 233] on button "Eliminar página" at bounding box center [526, 238] width 64 height 19
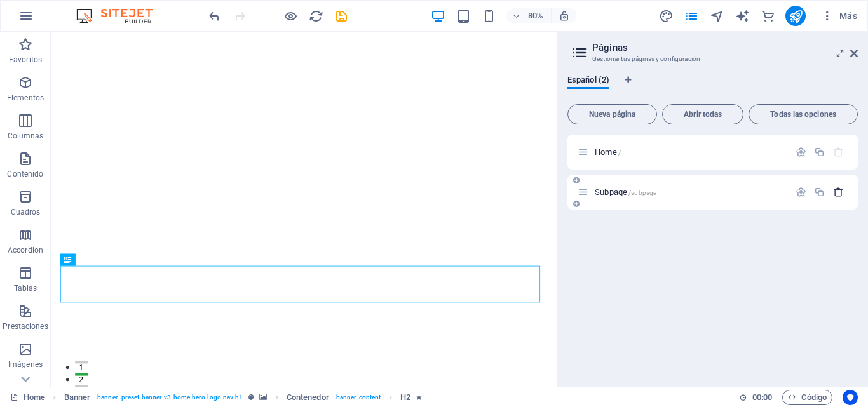
click at [835, 193] on icon "button" at bounding box center [838, 192] width 11 height 11
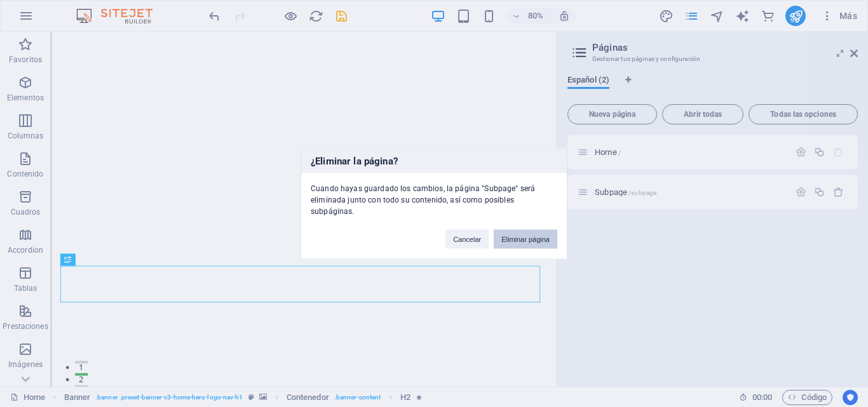
click at [553, 234] on button "Eliminar página" at bounding box center [526, 238] width 64 height 19
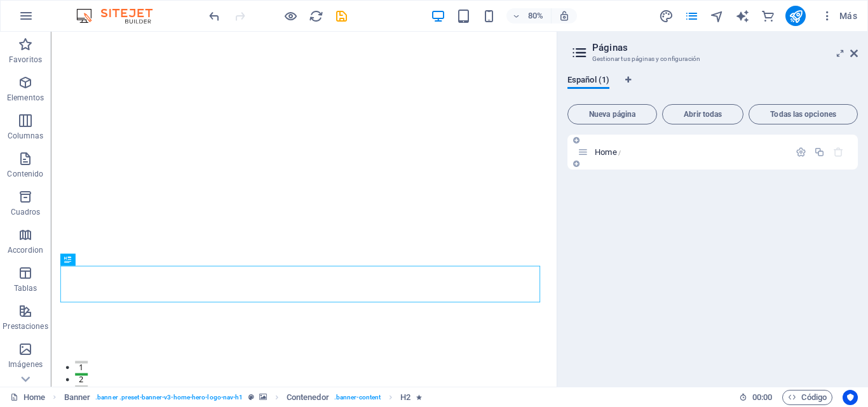
click at [842, 152] on icon "button" at bounding box center [838, 152] width 11 height 11
click at [616, 154] on span "Home /" at bounding box center [608, 152] width 26 height 10
click at [579, 55] on icon at bounding box center [579, 53] width 19 height 18
click at [611, 46] on h2 "Páginas" at bounding box center [725, 47] width 266 height 11
click at [852, 57] on icon at bounding box center [854, 53] width 8 height 10
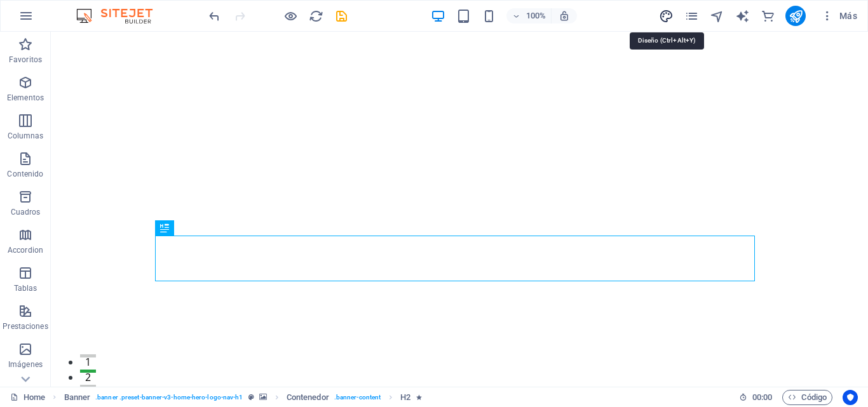
click at [664, 16] on icon "design" at bounding box center [666, 16] width 15 height 15
select select "px"
select select "200"
select select "px"
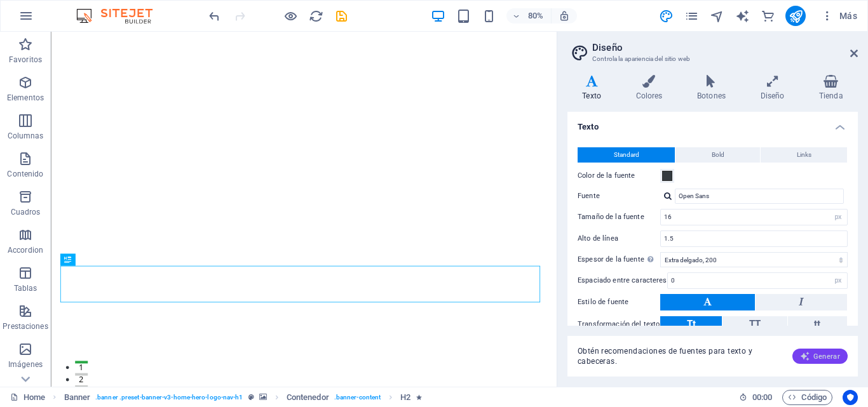
click at [811, 353] on span "Generar" at bounding box center [820, 356] width 40 height 10
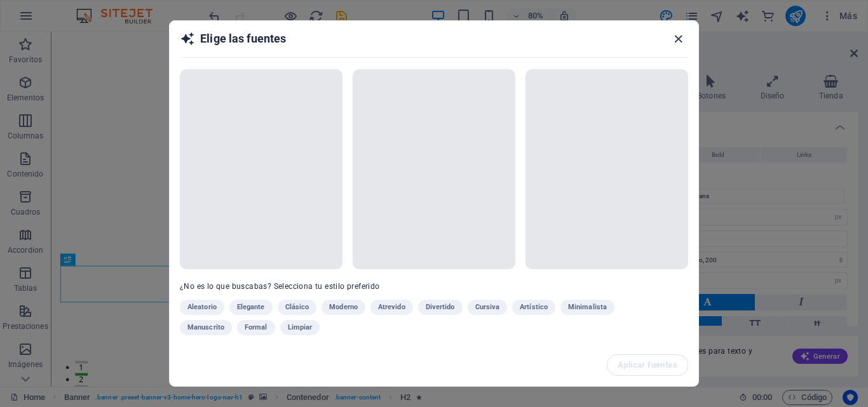
click at [681, 38] on icon "button" at bounding box center [678, 39] width 15 height 15
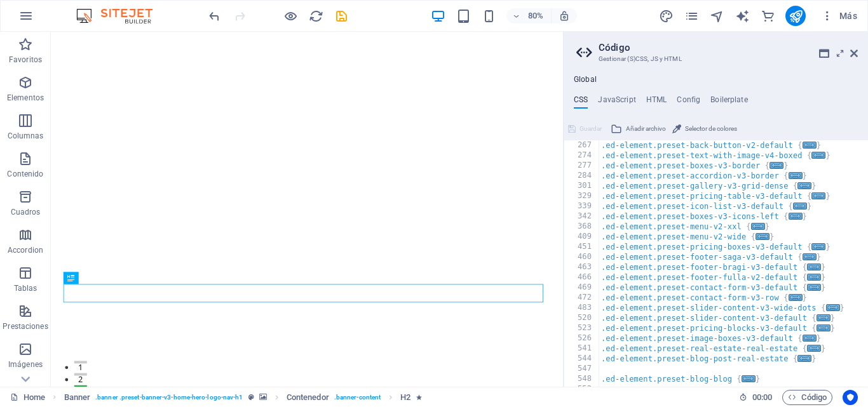
scroll to position [457, 0]
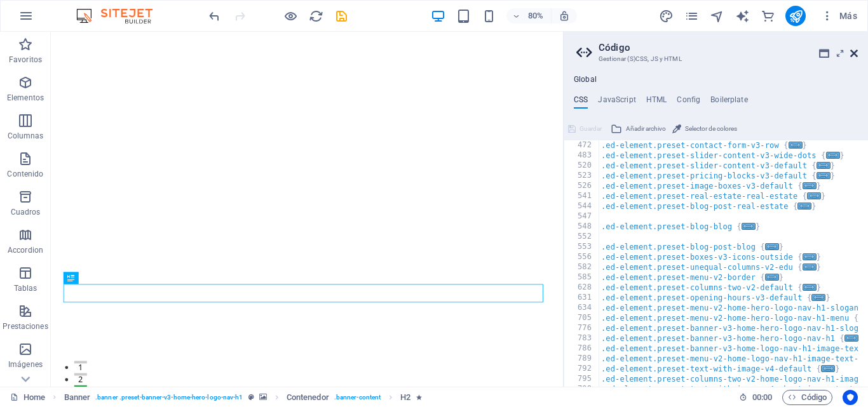
click at [851, 56] on icon at bounding box center [854, 53] width 8 height 10
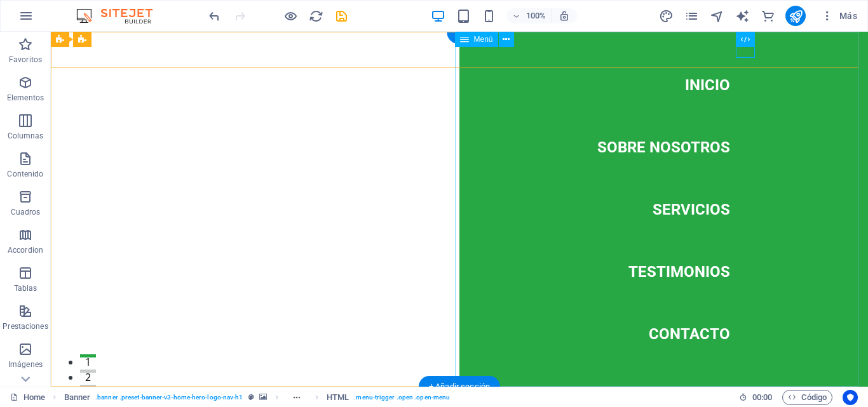
click at [694, 148] on nav "Inicio Sobre Nosotros Servicios Testimonios Contacto" at bounding box center [663, 209] width 408 height 355
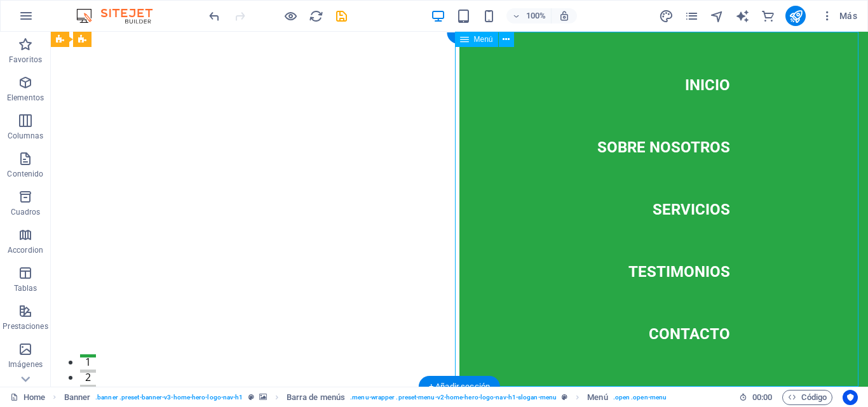
click at [711, 83] on nav "Inicio Sobre Nosotros Servicios Testimonios Contacto" at bounding box center [663, 209] width 408 height 355
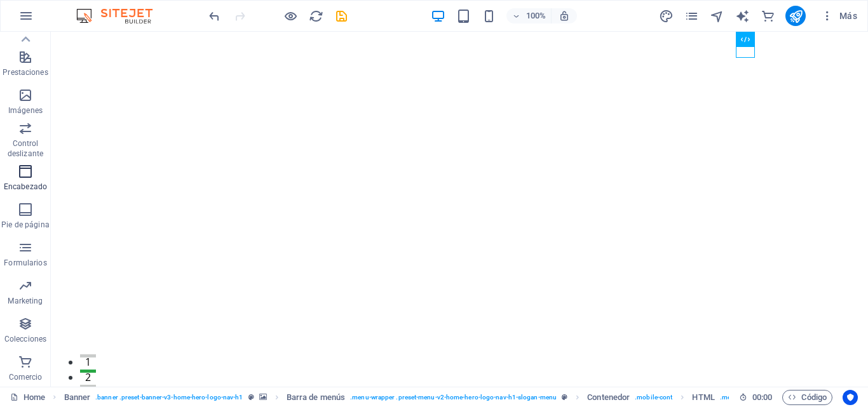
scroll to position [255, 0]
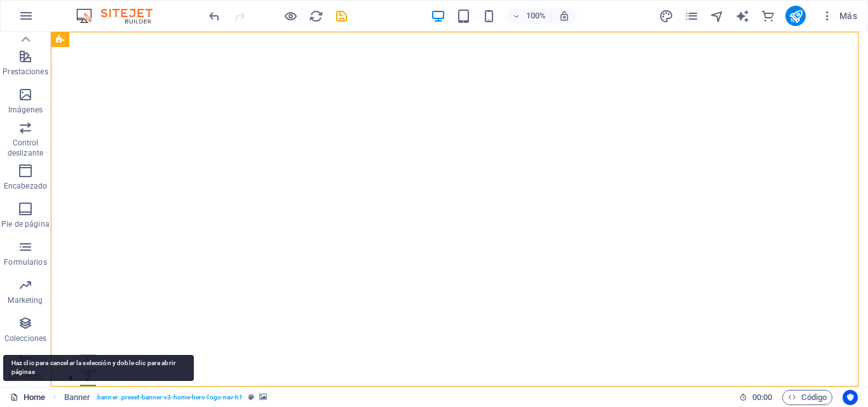
click at [38, 403] on link "Home" at bounding box center [27, 397] width 35 height 15
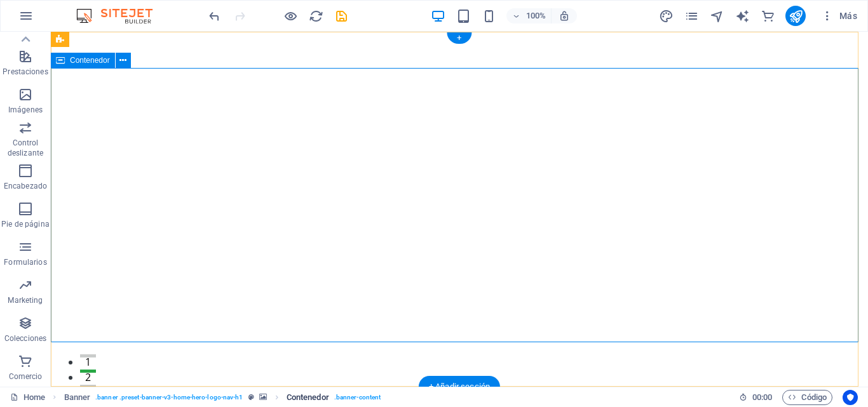
click at [360, 395] on span ". banner-content" at bounding box center [357, 397] width 46 height 15
click at [253, 398] on link "Banner . banner .preset-banner-v3-home-hero-logo-nav-h1" at bounding box center [165, 397] width 203 height 15
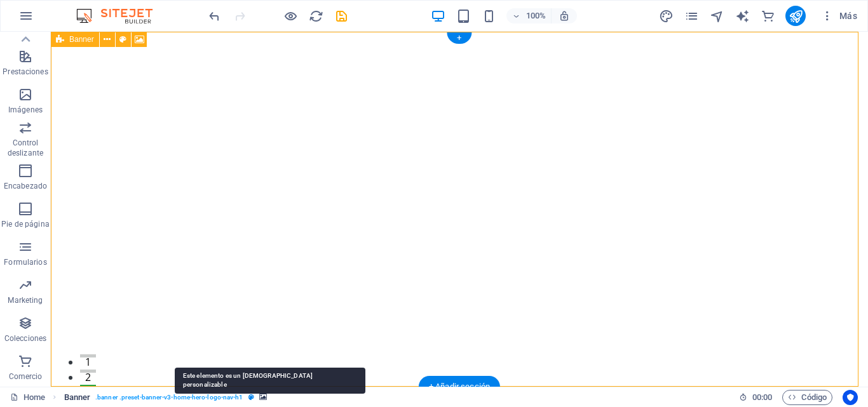
click at [252, 397] on icon "breadcrumb" at bounding box center [251, 397] width 6 height 7
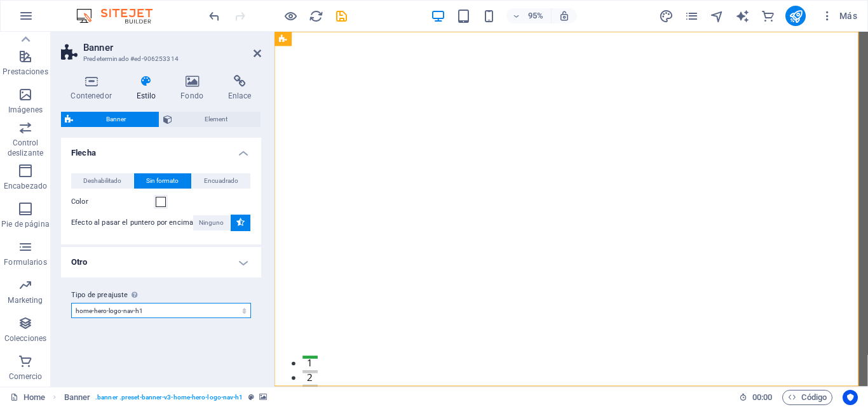
click at [245, 311] on select "default home-hero-logo-nav-h1-slogan home-hero-logo-nav-h1 home-logo-nav-h1-ima…" at bounding box center [161, 310] width 180 height 15
click at [71, 303] on select "default home-hero-logo-nav-h1-slogan home-hero-logo-nav-h1 home-logo-nav-h1-ima…" at bounding box center [161, 310] width 180 height 15
click at [243, 309] on select "default home-hero-logo-nav-h1-slogan home-hero-logo-nav-h1 home-logo-nav-h1-ima…" at bounding box center [161, 310] width 180 height 15
click at [71, 303] on select "default home-hero-logo-nav-h1-slogan home-hero-logo-nav-h1 home-logo-nav-h1-ima…" at bounding box center [161, 310] width 180 height 15
select select "preset-banner-v3-home-hero-logo-nav-h1-slogan"
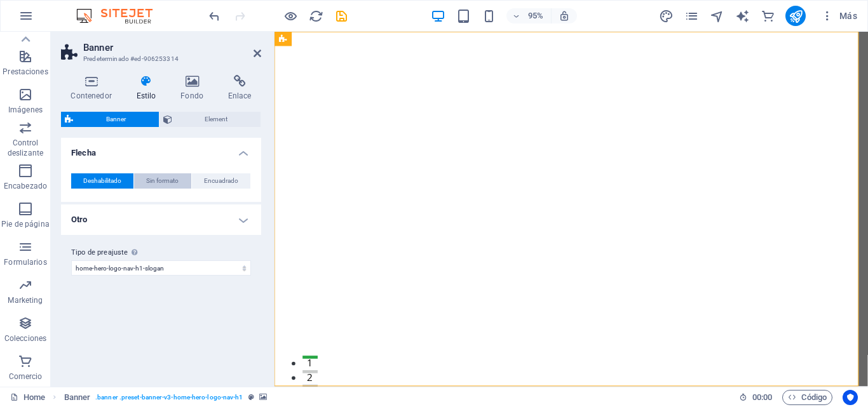
click at [160, 187] on span "Sin formato" at bounding box center [162, 180] width 32 height 15
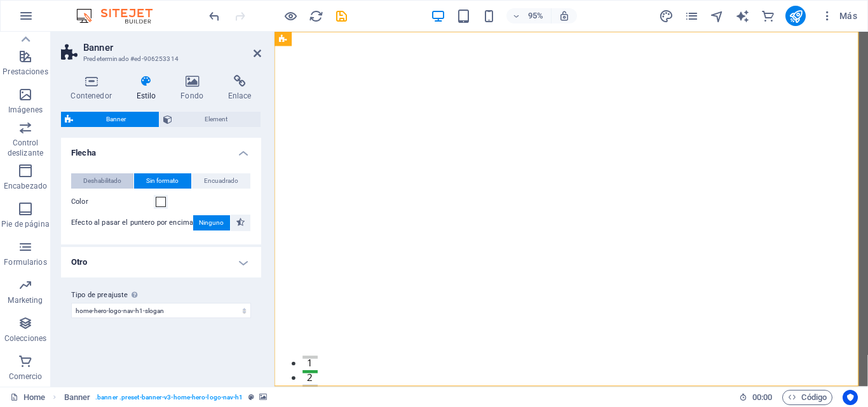
click at [125, 184] on button "Deshabilitado" at bounding box center [102, 180] width 62 height 15
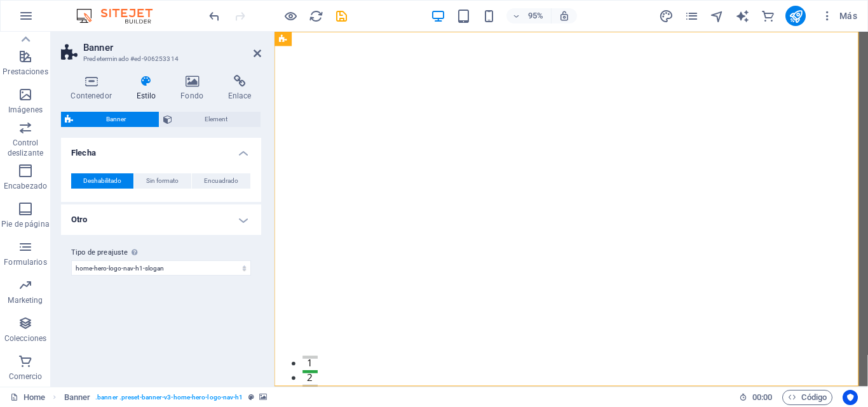
click at [119, 121] on span "Banner" at bounding box center [116, 119] width 78 height 15
drag, startPoint x: 119, startPoint y: 121, endPoint x: 111, endPoint y: 121, distance: 8.3
click at [111, 121] on span "Banner" at bounding box center [116, 119] width 78 height 15
click at [91, 84] on icon at bounding box center [91, 81] width 60 height 13
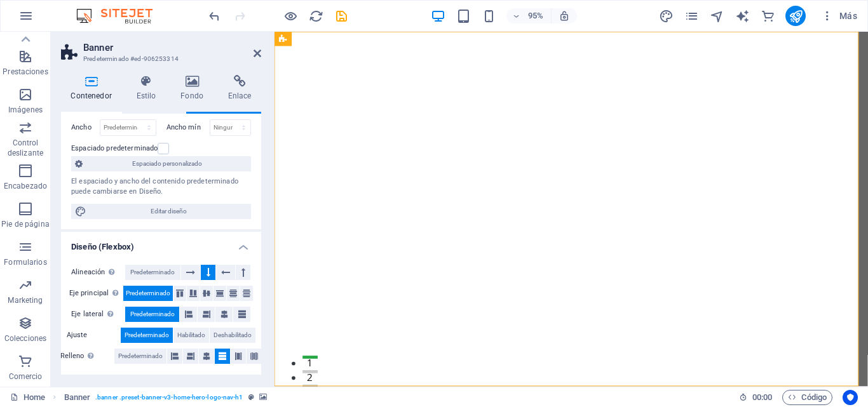
scroll to position [264, 0]
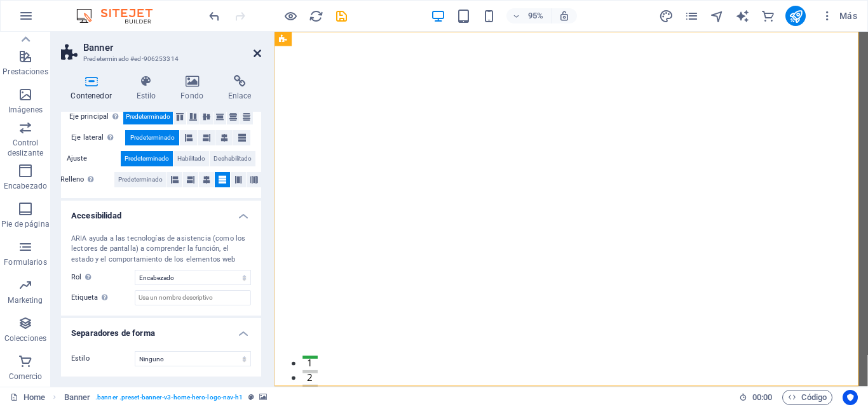
drag, startPoint x: 253, startPoint y: 55, endPoint x: 211, endPoint y: 23, distance: 53.1
click at [253, 55] on icon at bounding box center [257, 53] width 8 height 10
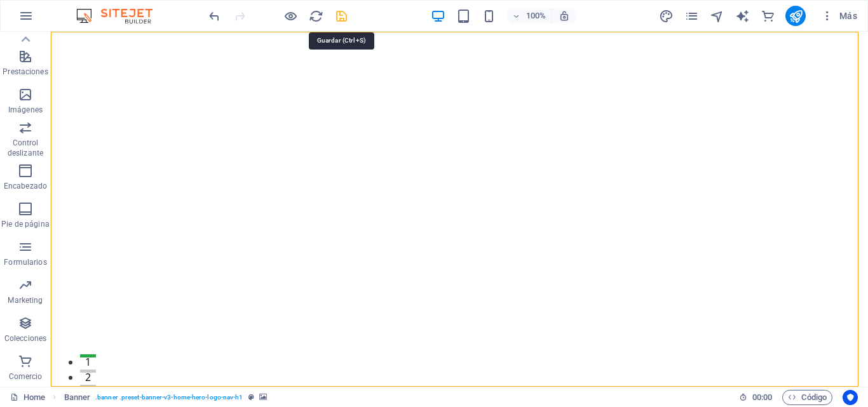
click at [337, 17] on icon "save" at bounding box center [341, 16] width 15 height 15
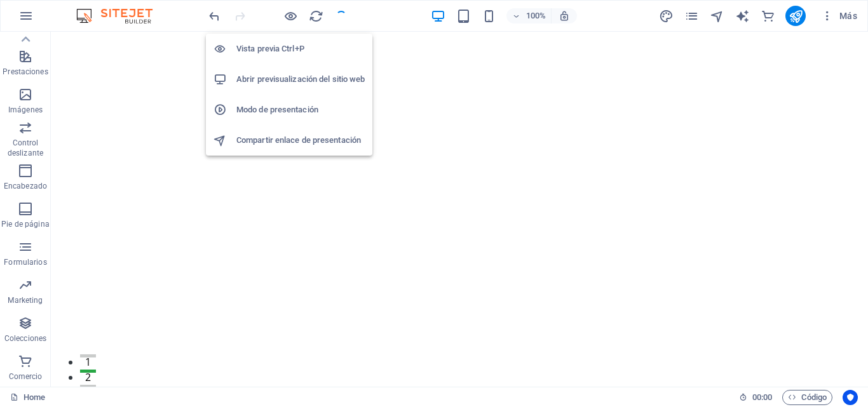
click at [280, 109] on h6 "Modo de presentación" at bounding box center [300, 109] width 128 height 15
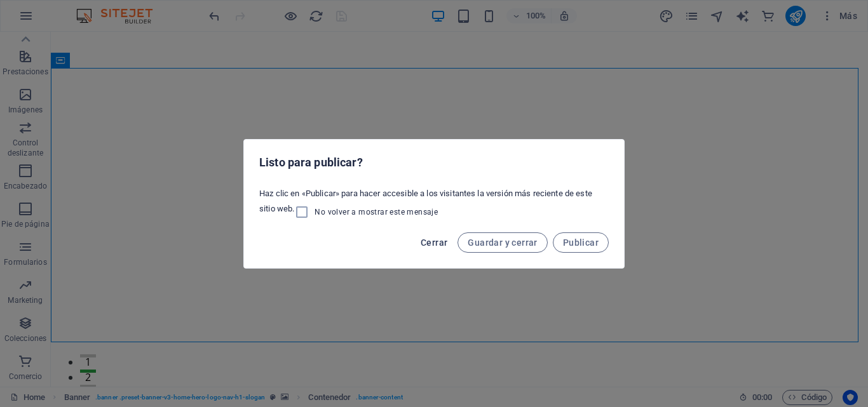
click at [447, 241] on span "Cerrar" at bounding box center [434, 243] width 27 height 10
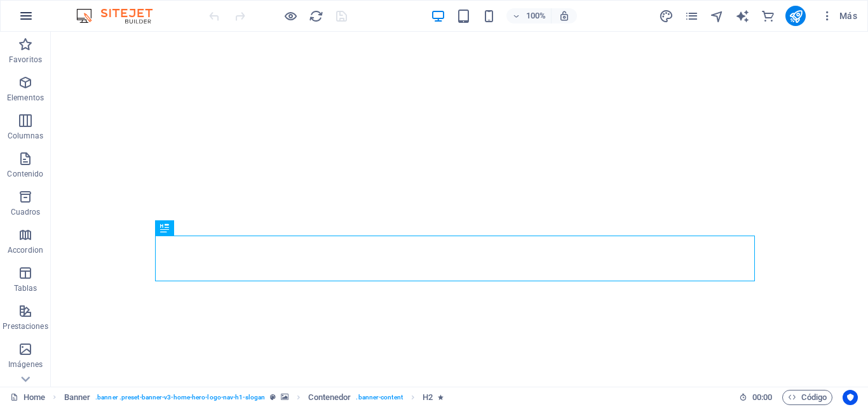
click at [30, 16] on icon "button" at bounding box center [25, 15] width 15 height 15
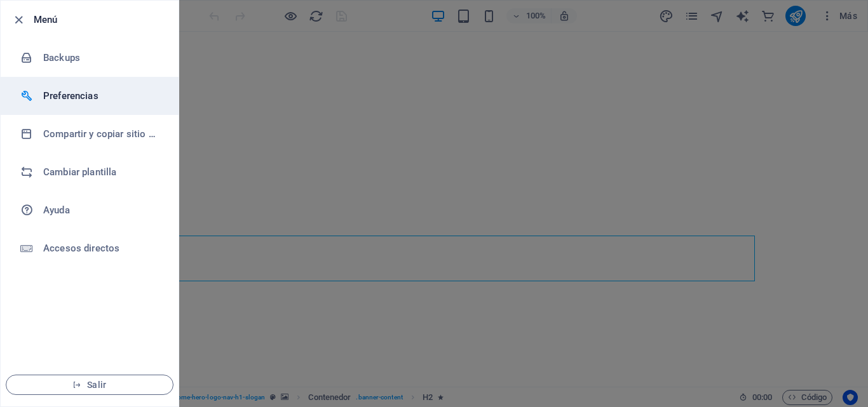
click at [81, 93] on h6 "Preferencias" at bounding box center [102, 95] width 118 height 15
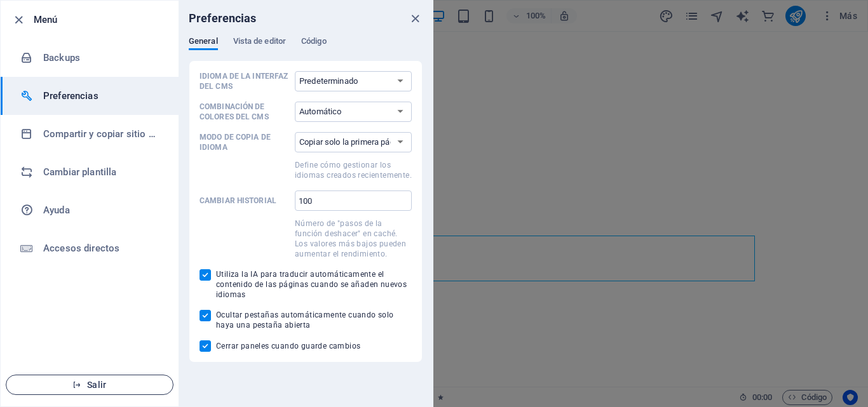
click at [90, 382] on span "Salir" at bounding box center [90, 385] width 146 height 10
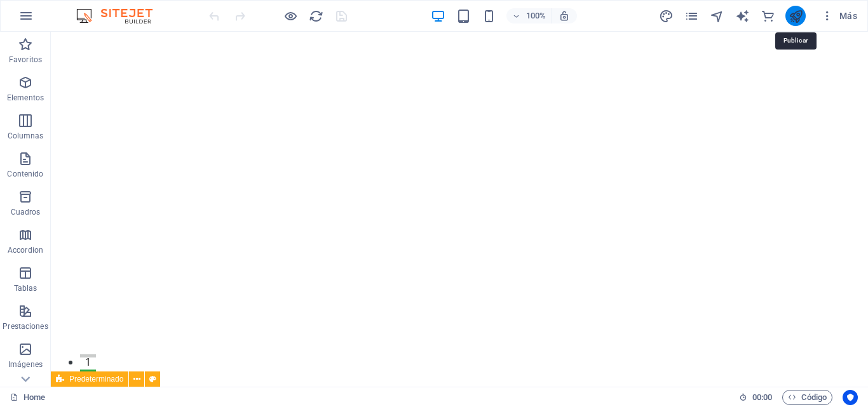
click at [790, 14] on icon "publish" at bounding box center [795, 16] width 15 height 15
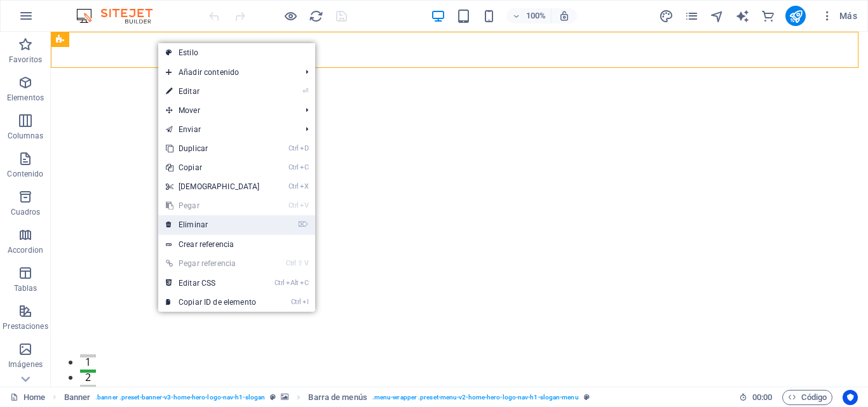
click at [210, 221] on link "⌦ Eliminar" at bounding box center [212, 224] width 109 height 19
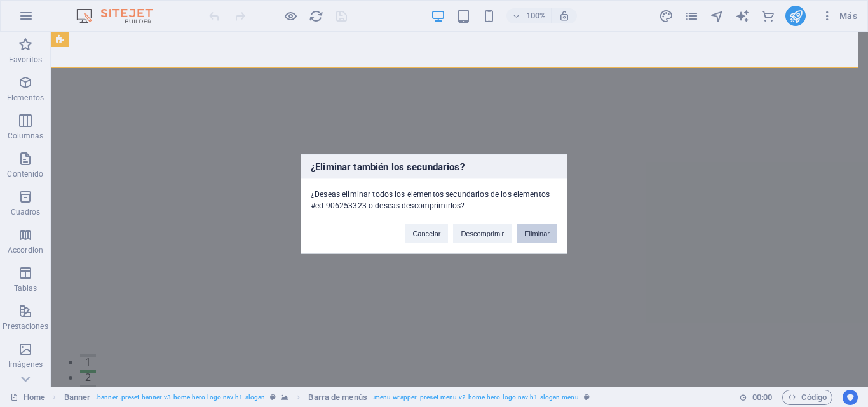
click at [536, 232] on button "Eliminar" at bounding box center [536, 233] width 41 height 19
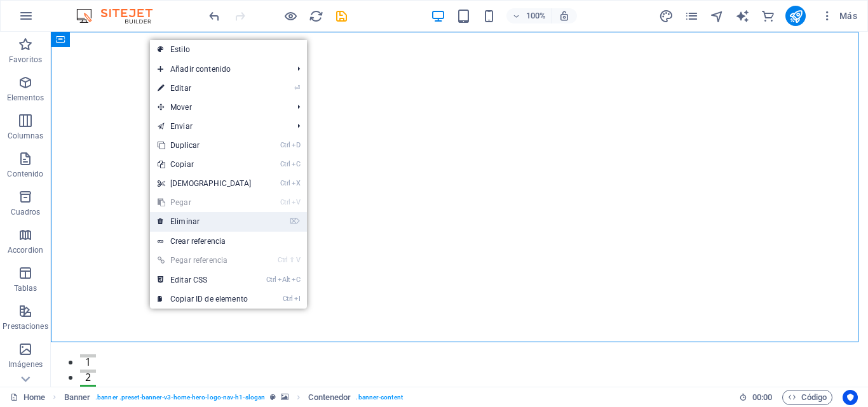
click at [227, 221] on link "⌦ Eliminar" at bounding box center [204, 221] width 109 height 19
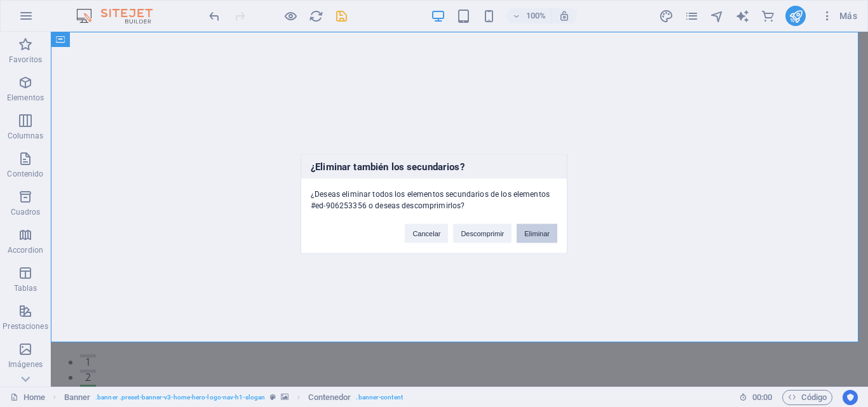
click at [528, 233] on button "Eliminar" at bounding box center [536, 233] width 41 height 19
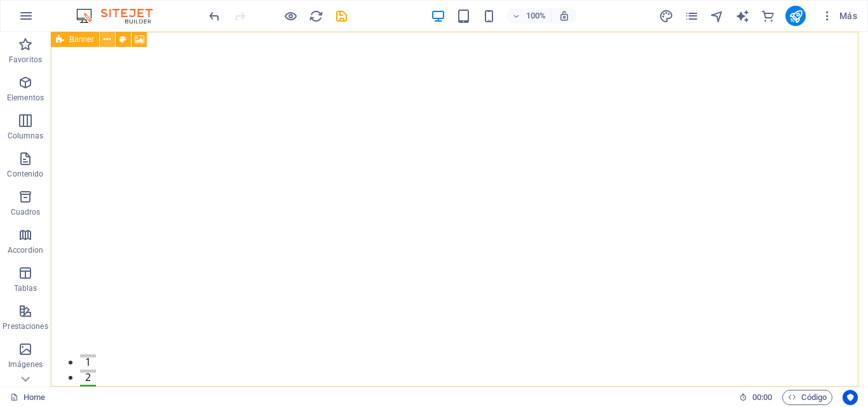
click at [0, 0] on icon at bounding box center [0, 0] width 0 height 0
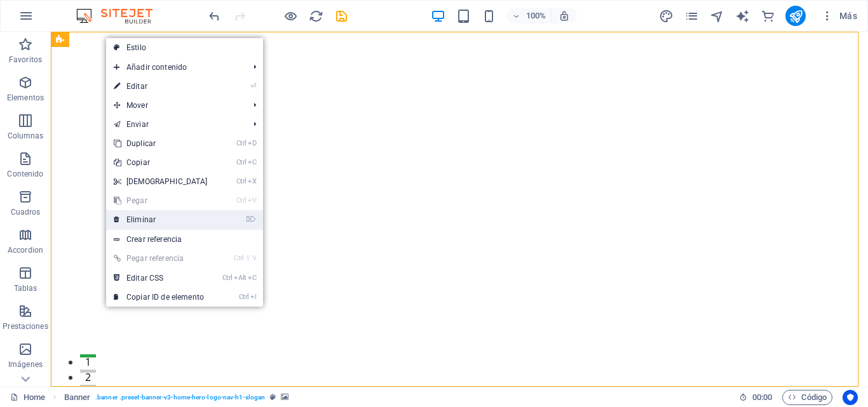
click at [165, 215] on link "⌦ Eliminar" at bounding box center [160, 219] width 109 height 19
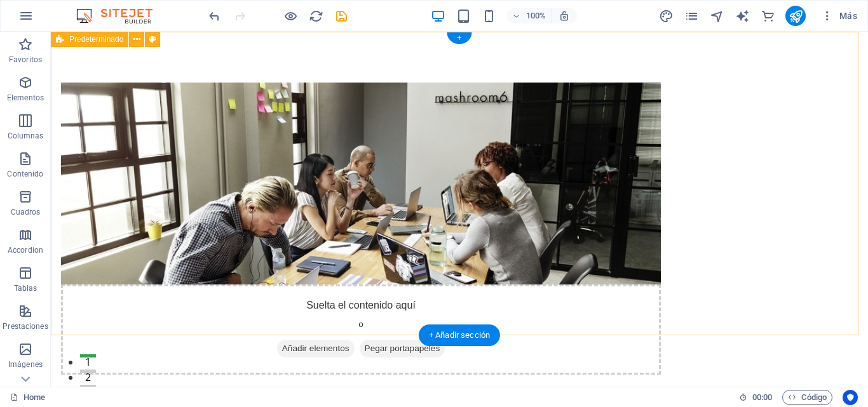
click at [790, 220] on div "Suelta el contenido aquí o Añadir elementos Pegar portapapeles Sobre Nosotros E…" at bounding box center [459, 312] width 817 height 560
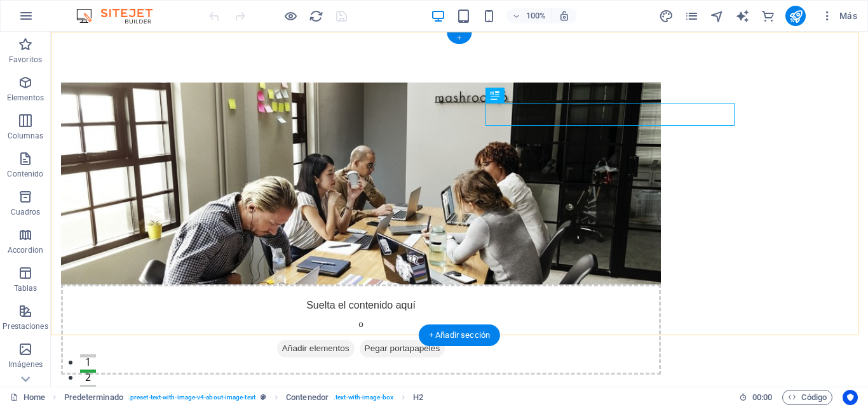
drag, startPoint x: 464, startPoint y: 36, endPoint x: 179, endPoint y: 60, distance: 286.2
click at [464, 36] on div "+" at bounding box center [459, 37] width 25 height 11
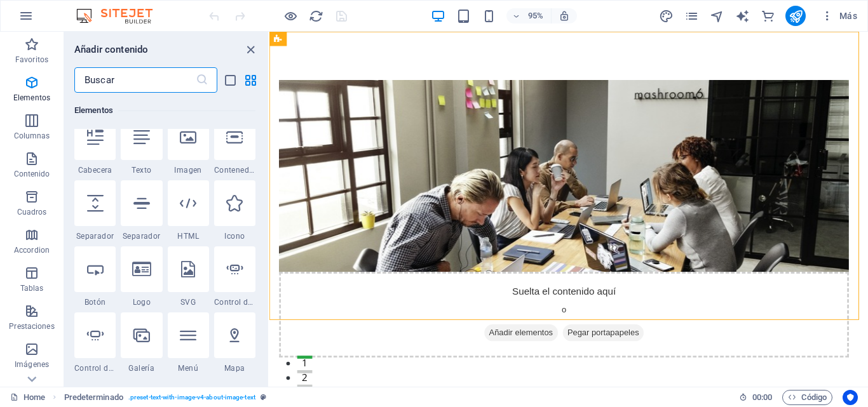
scroll to position [191, 0]
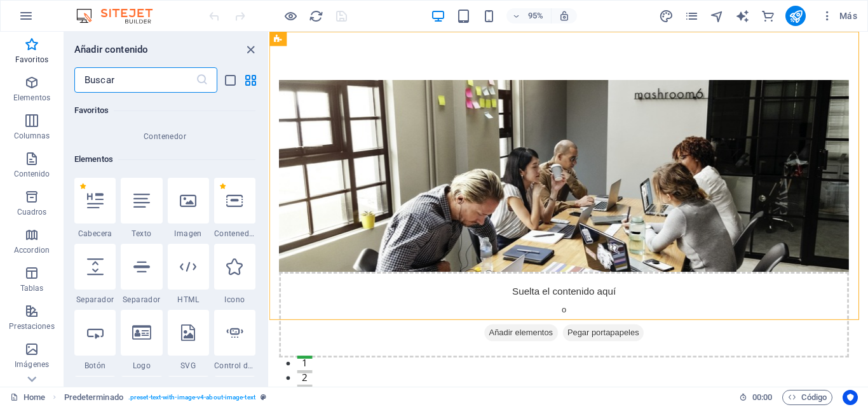
click at [175, 135] on span "Contenedor" at bounding box center [164, 136] width 181 height 10
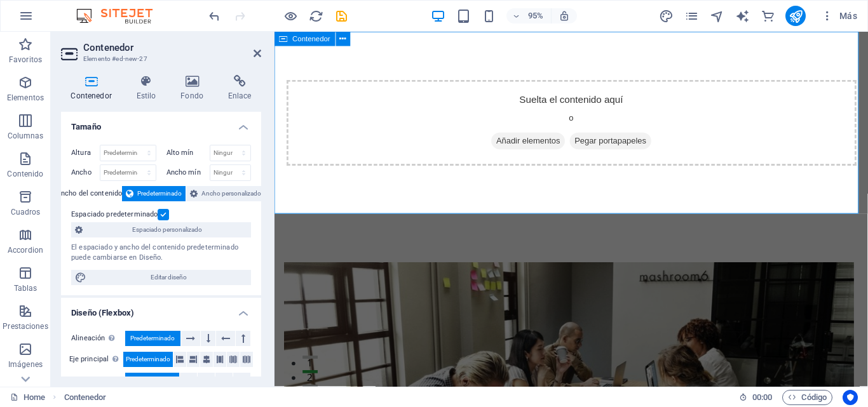
click at [547, 144] on span "Añadir elementos" at bounding box center [541, 147] width 78 height 18
click at [638, 121] on div "Suelta el contenido aquí o Añadir elementos Pegar portapapeles" at bounding box center [587, 128] width 600 height 90
click at [553, 151] on span "Añadir elementos" at bounding box center [541, 147] width 78 height 18
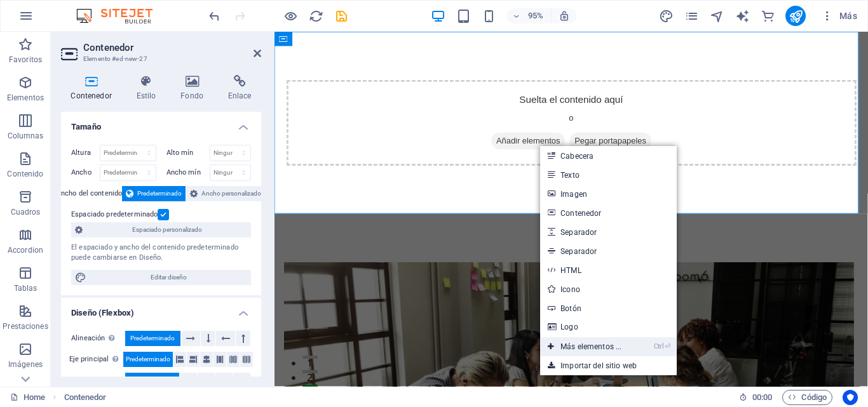
click at [583, 344] on link "Ctrl ⏎ Más elementos ..." at bounding box center [584, 346] width 89 height 19
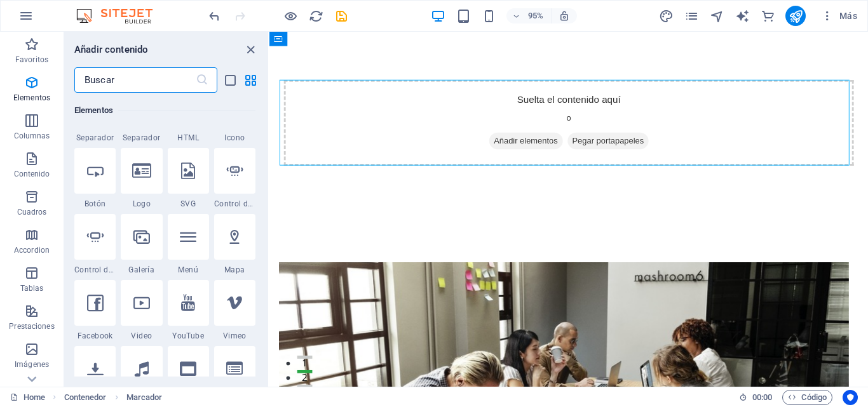
scroll to position [367, 0]
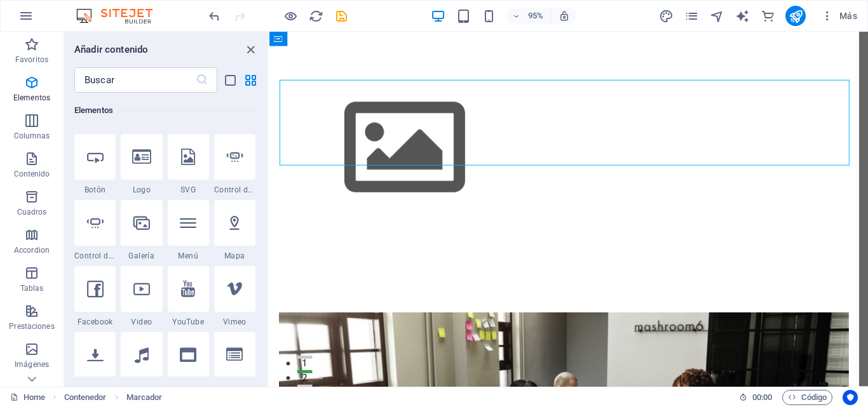
select select "4"
select select "%"
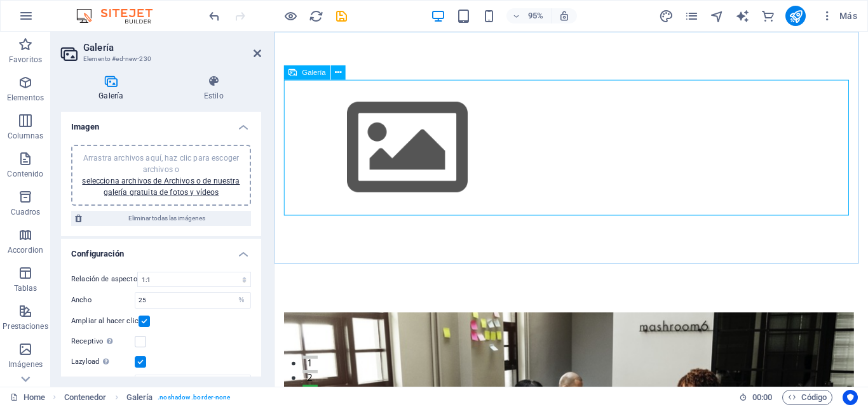
click at [447, 176] on img at bounding box center [414, 154] width 254 height 143
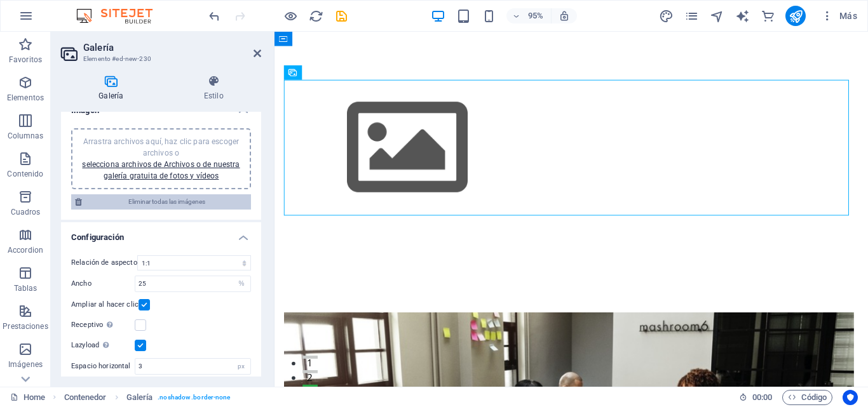
scroll to position [0, 0]
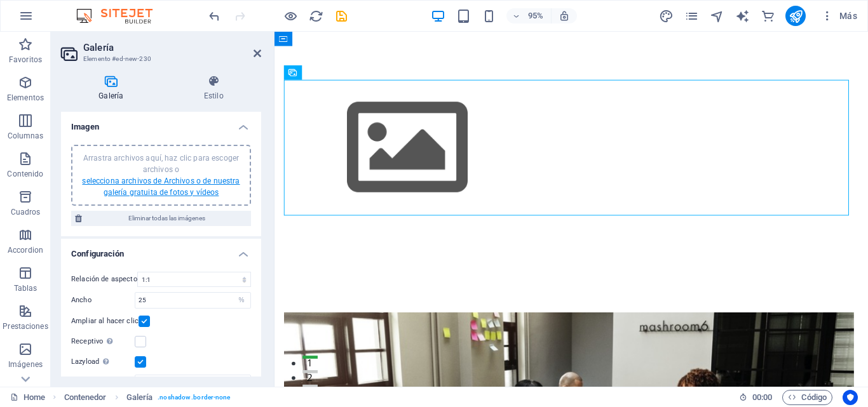
click at [191, 178] on link "selecciona archivos de Archivos o de nuestra galería gratuita de fotos y vídeos" at bounding box center [161, 187] width 158 height 20
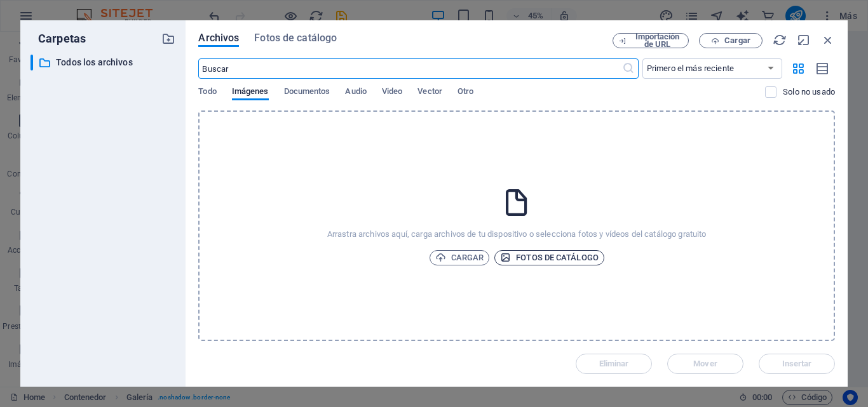
click at [511, 256] on span "Fotos de catálogo" at bounding box center [549, 257] width 98 height 15
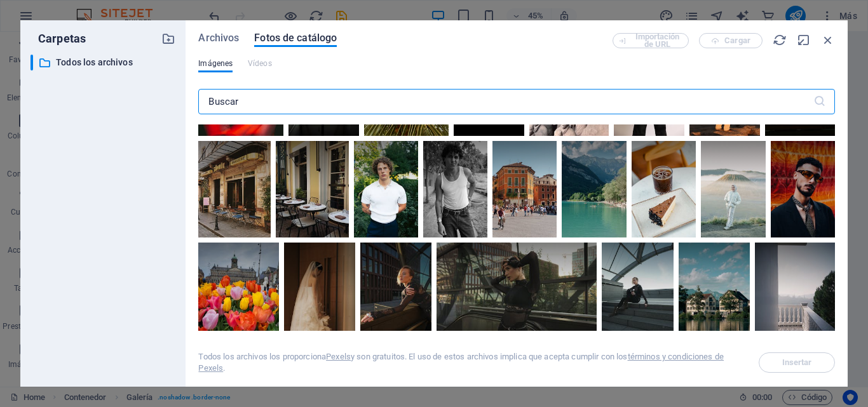
scroll to position [2922, 0]
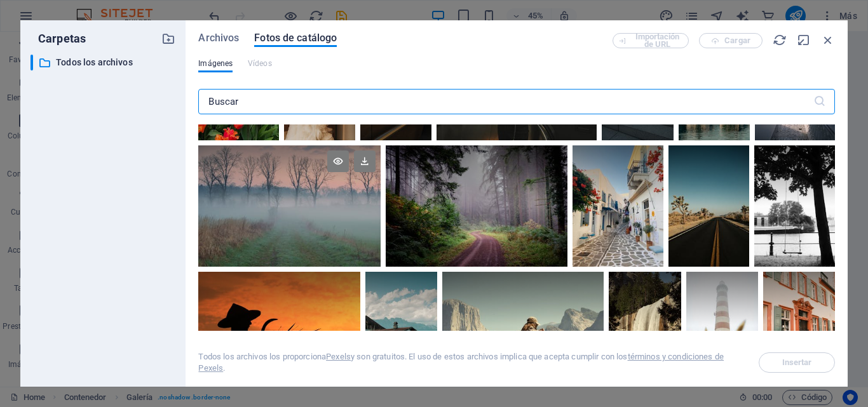
click at [347, 184] on div at bounding box center [289, 175] width 182 height 60
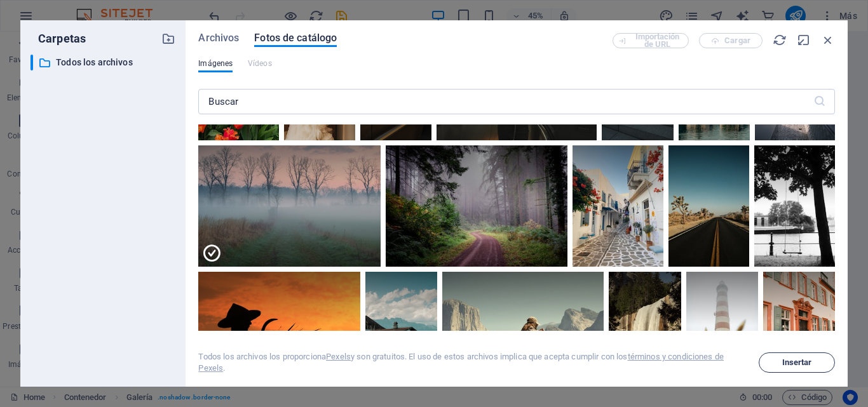
click at [797, 367] on button "Insertar" at bounding box center [796, 363] width 76 height 20
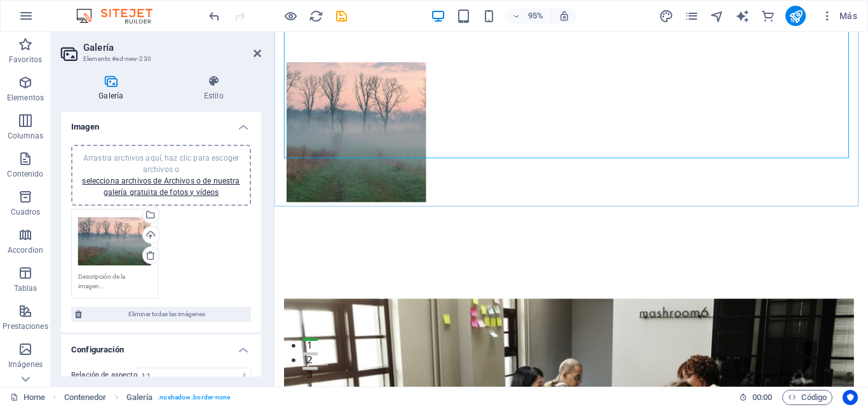
scroll to position [0, 0]
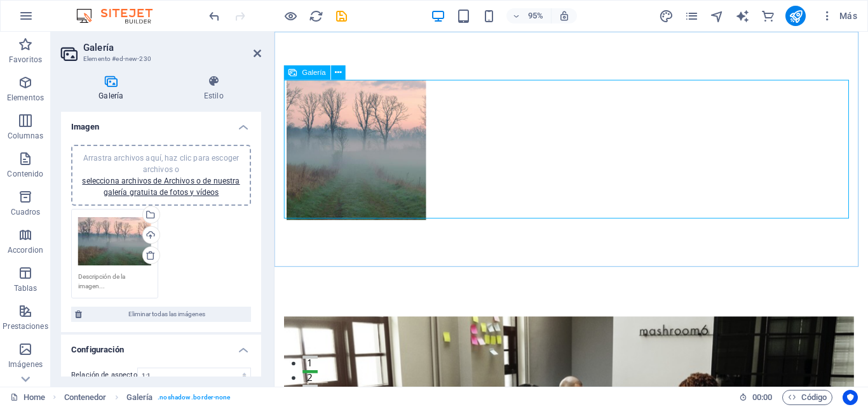
click at [450, 163] on div at bounding box center [587, 156] width 600 height 151
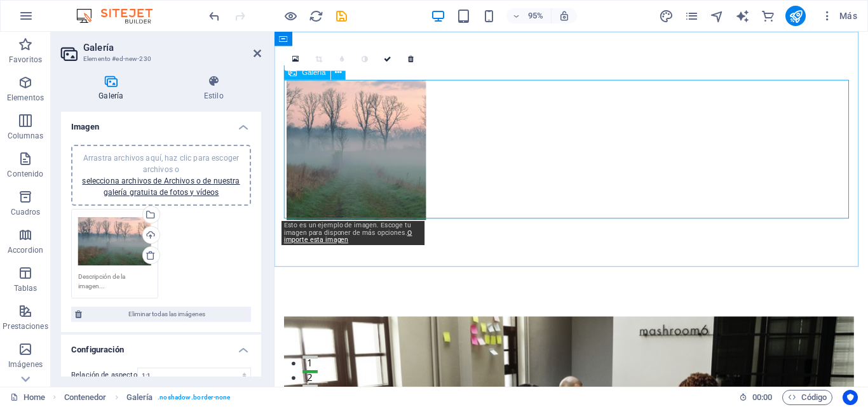
click at [339, 179] on li at bounding box center [360, 156] width 151 height 151
click at [336, 71] on div "0" at bounding box center [354, 59] width 138 height 23
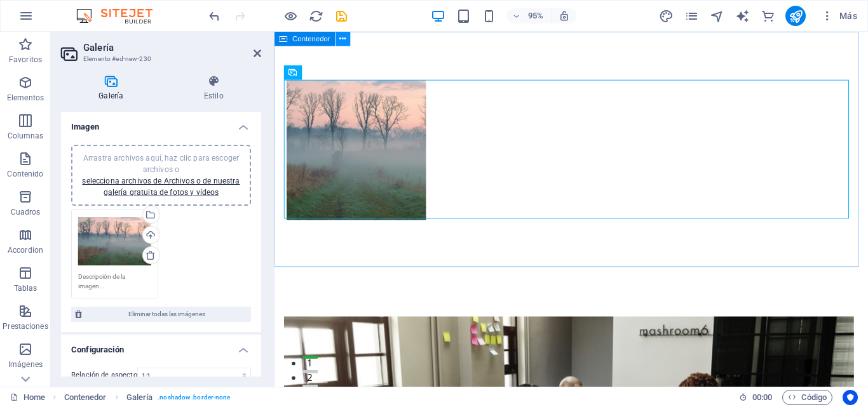
click at [347, 40] on button at bounding box center [343, 39] width 15 height 15
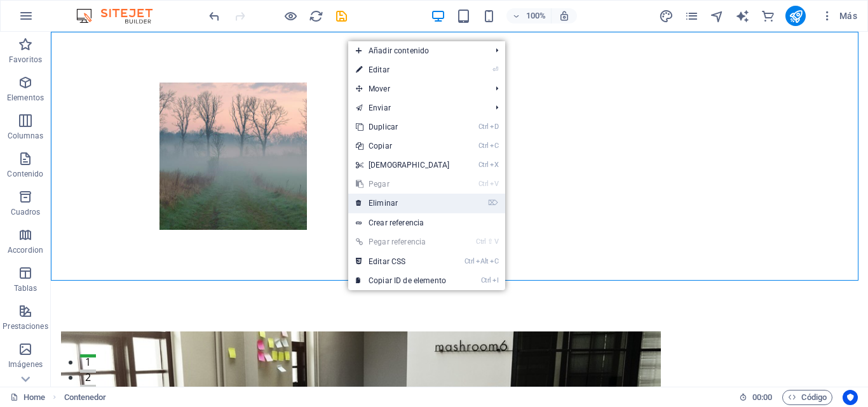
click at [394, 204] on link "⌦ Eliminar" at bounding box center [402, 203] width 109 height 19
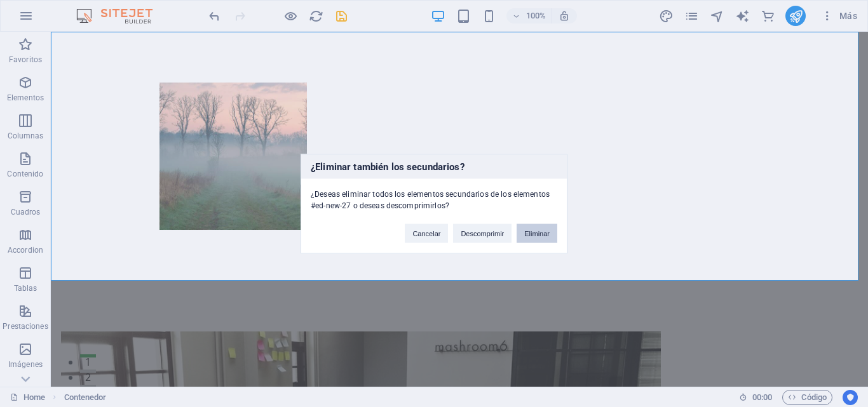
click at [529, 231] on button "Eliminar" at bounding box center [536, 233] width 41 height 19
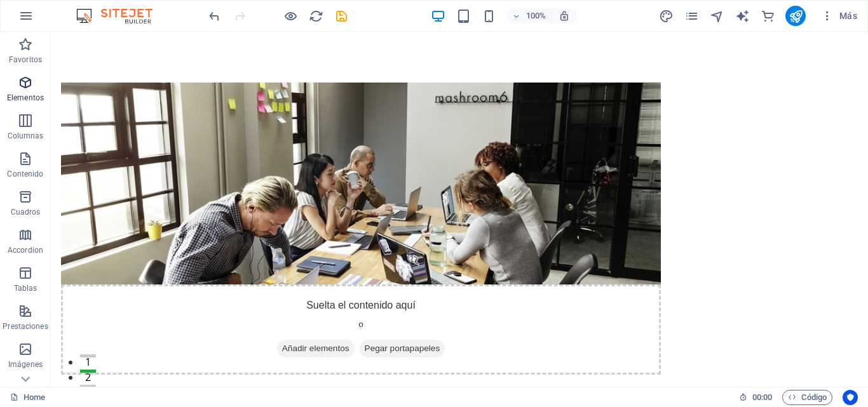
click at [20, 88] on icon "button" at bounding box center [25, 82] width 15 height 15
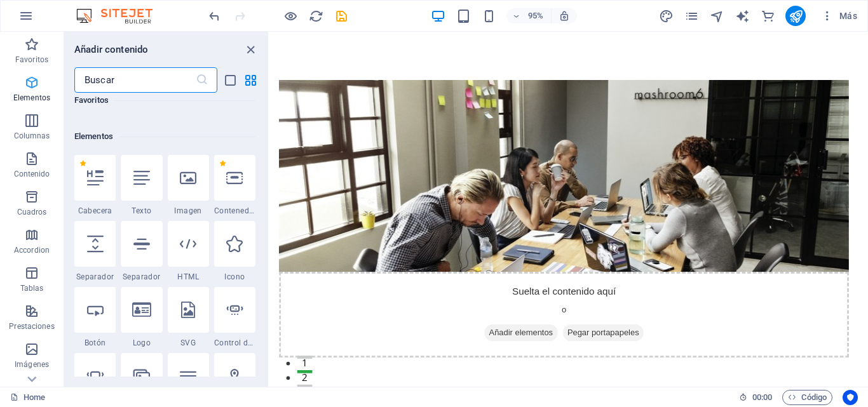
scroll to position [239, 0]
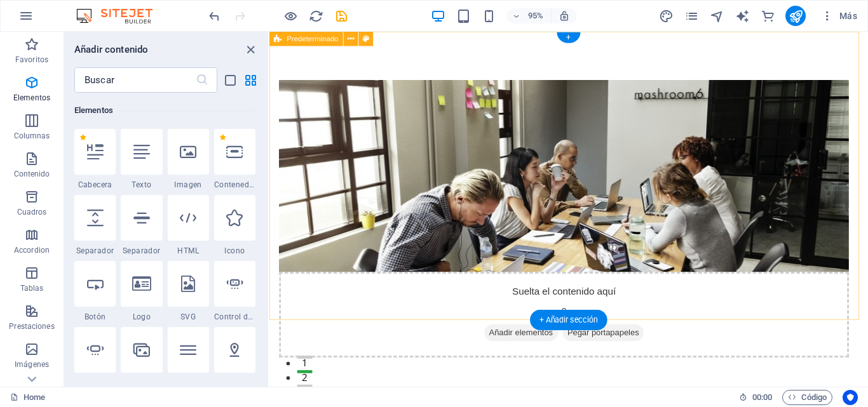
click at [426, 58] on div "Suelta el contenido aquí o Añadir elementos Pegar portapapeles Sobre Nosotros E…" at bounding box center [584, 312] width 630 height 560
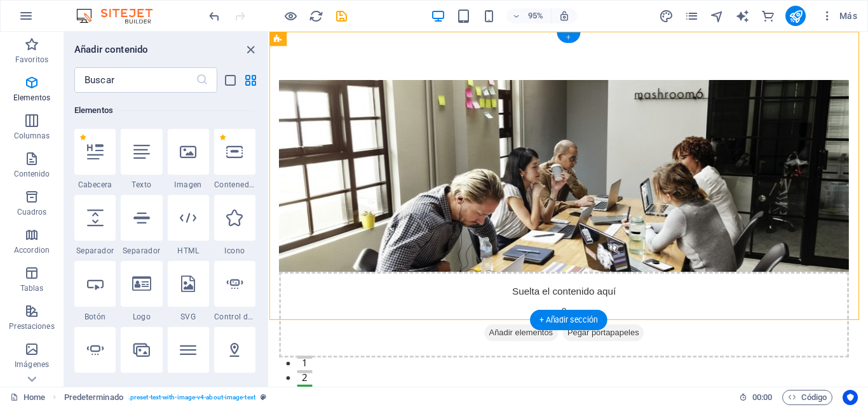
click at [567, 37] on div "+" at bounding box center [568, 37] width 24 height 11
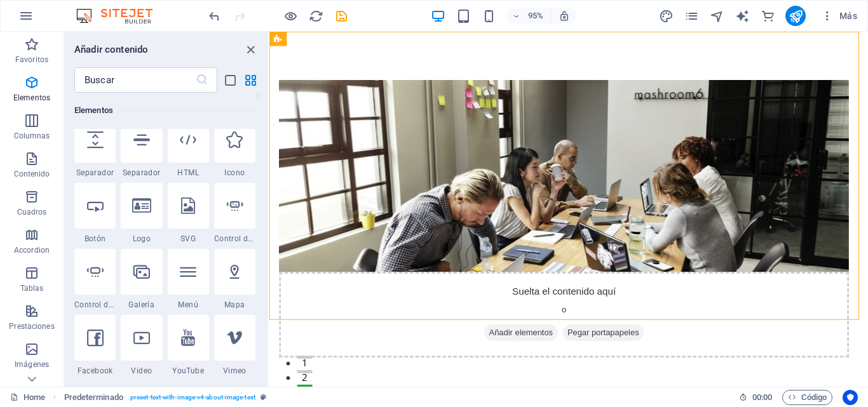
scroll to position [381, 0]
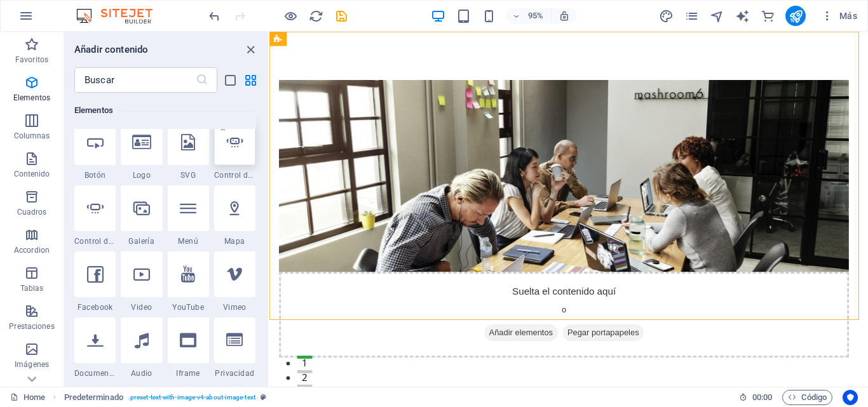
click at [238, 152] on div at bounding box center [234, 142] width 41 height 46
select select "ms"
select select "s"
select select "progressive"
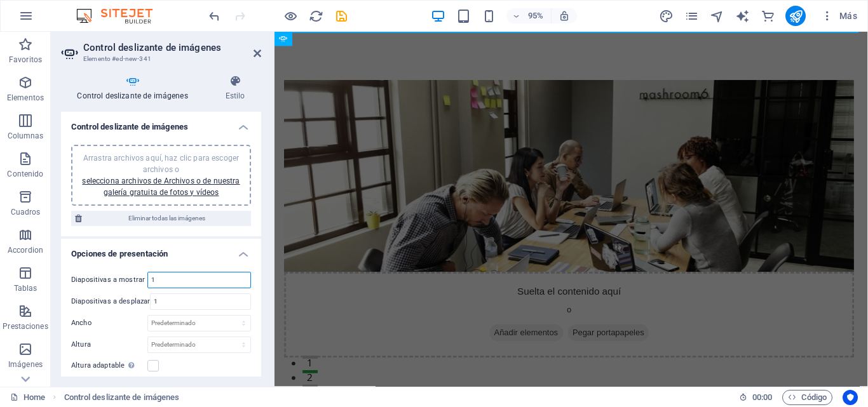
click at [185, 279] on input "1" at bounding box center [199, 280] width 102 height 15
drag, startPoint x: 185, startPoint y: 279, endPoint x: 149, endPoint y: 278, distance: 36.9
click at [149, 278] on input "1" at bounding box center [199, 280] width 102 height 15
type input "3"
drag, startPoint x: 166, startPoint y: 300, endPoint x: 137, endPoint y: 300, distance: 29.2
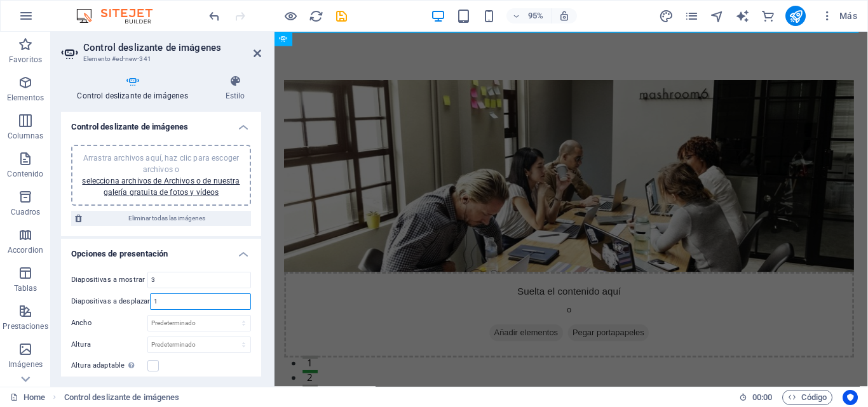
click at [138, 300] on div "Diapositivas a desplazar 1" at bounding box center [161, 301] width 180 height 17
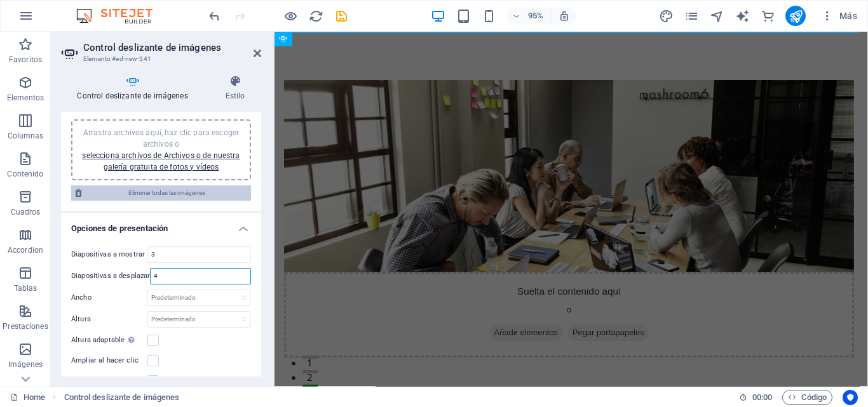
scroll to position [0, 0]
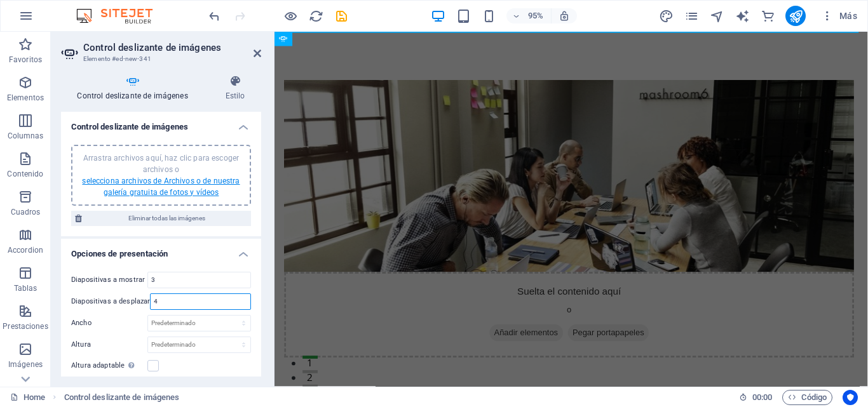
type input "4"
click at [187, 177] on link "selecciona archivos de Archivos o de nuestra galería gratuita de fotos y vídeos" at bounding box center [161, 187] width 158 height 20
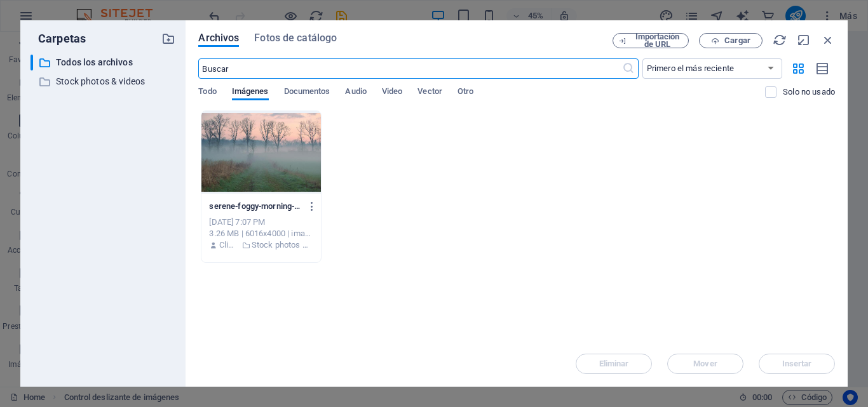
click at [306, 177] on div at bounding box center [260, 152] width 119 height 83
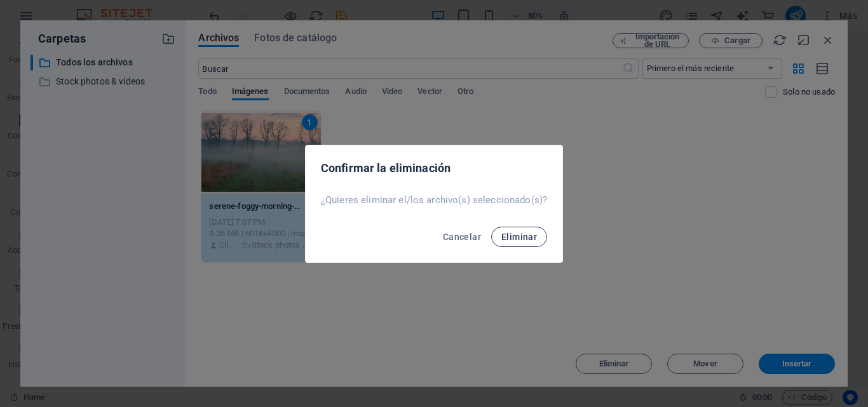
click at [517, 240] on span "Eliminar" at bounding box center [519, 237] width 36 height 10
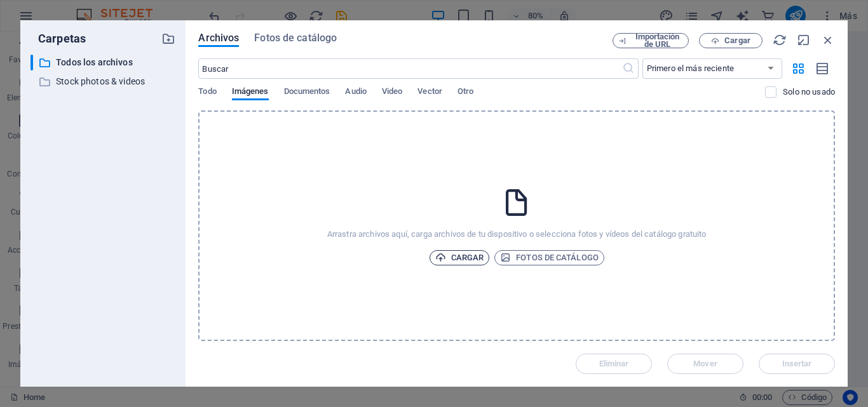
click at [461, 253] on span "Cargar" at bounding box center [459, 257] width 49 height 15
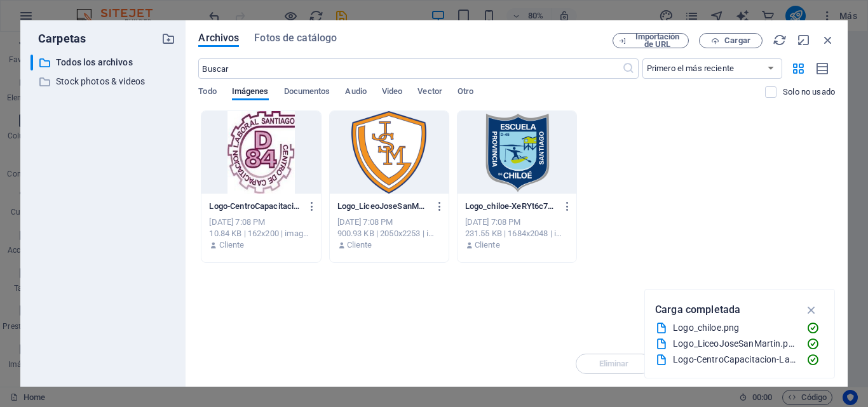
click at [710, 233] on div "Logo-CentroCapacitacion-Laboral-bL20EzUxRnC741ReXkj_mg.jpg Logo-CentroCapacitac…" at bounding box center [516, 187] width 637 height 152
click at [810, 307] on icon "button" at bounding box center [811, 310] width 15 height 14
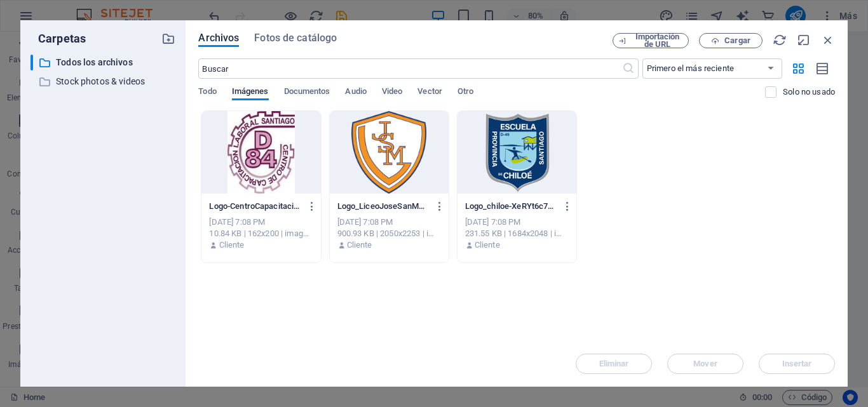
click at [224, 160] on div at bounding box center [260, 152] width 119 height 83
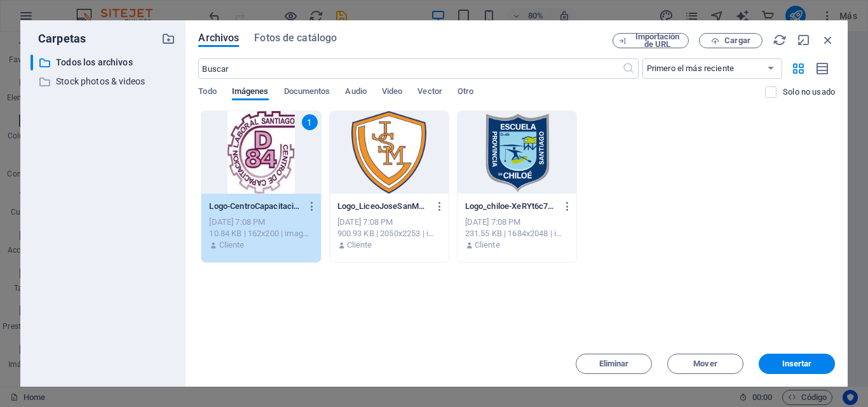
click at [358, 161] on div at bounding box center [389, 152] width 119 height 83
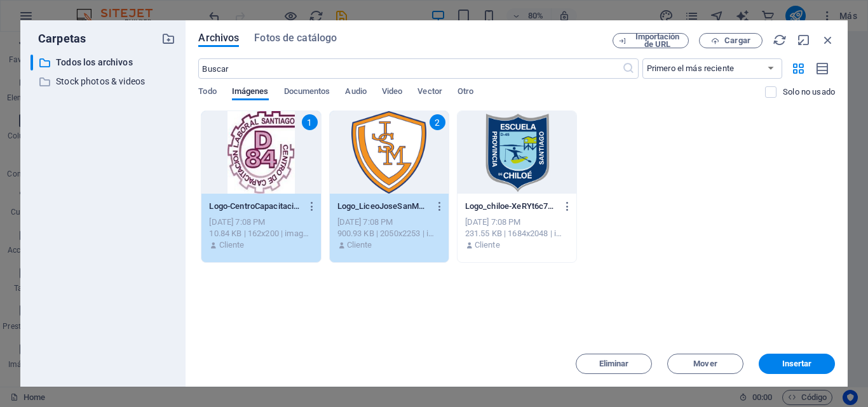
drag, startPoint x: 466, startPoint y: 163, endPoint x: 480, endPoint y: 172, distance: 16.9
click at [466, 163] on div at bounding box center [516, 152] width 119 height 83
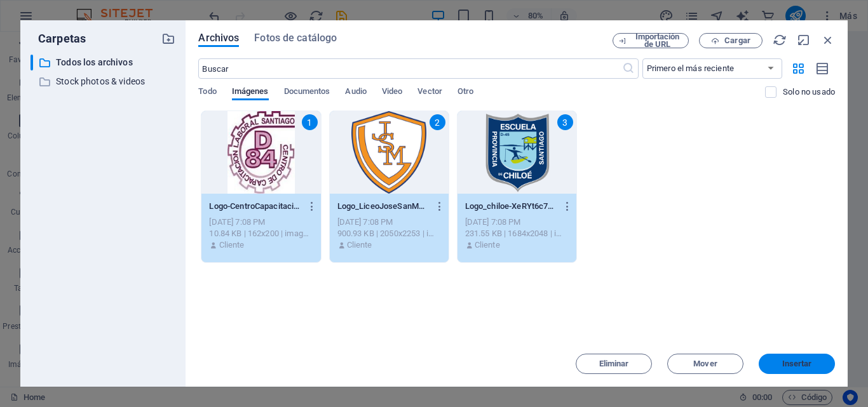
click at [778, 366] on span "Insertar" at bounding box center [797, 364] width 66 height 8
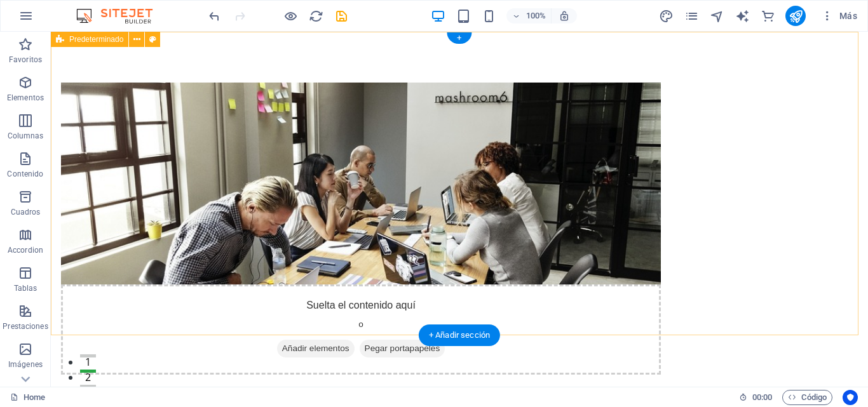
click at [412, 50] on div "Suelta el contenido aquí o Añadir elementos Pegar portapapeles Sobre Nosotros E…" at bounding box center [459, 312] width 817 height 560
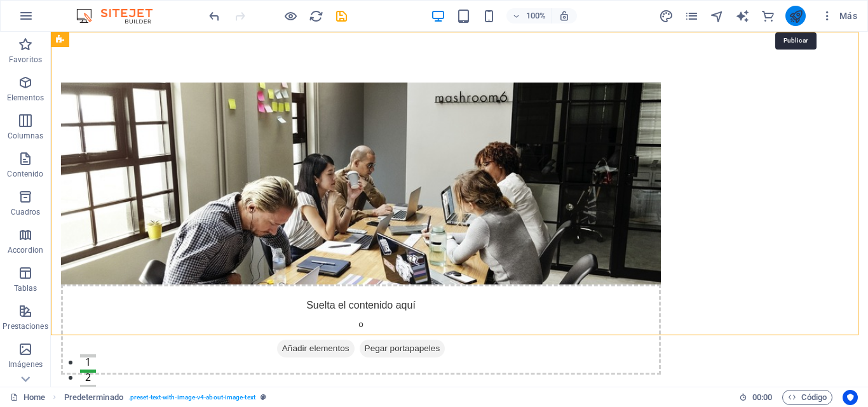
click at [795, 15] on icon "publish" at bounding box center [795, 16] width 15 height 15
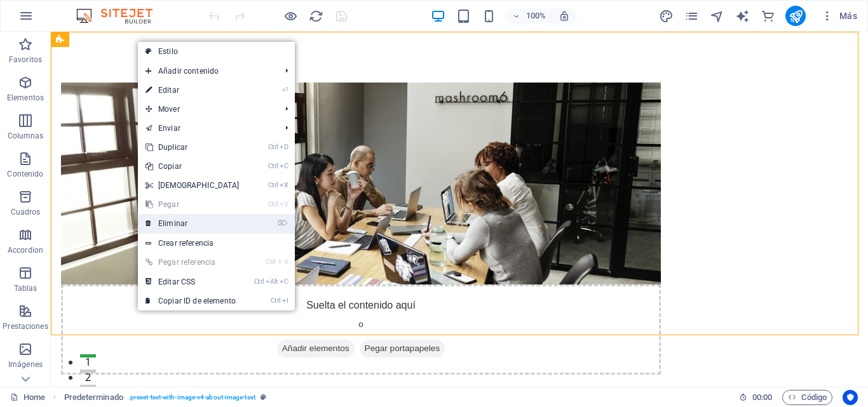
click at [189, 222] on link "⌦ Eliminar" at bounding box center [192, 223] width 109 height 19
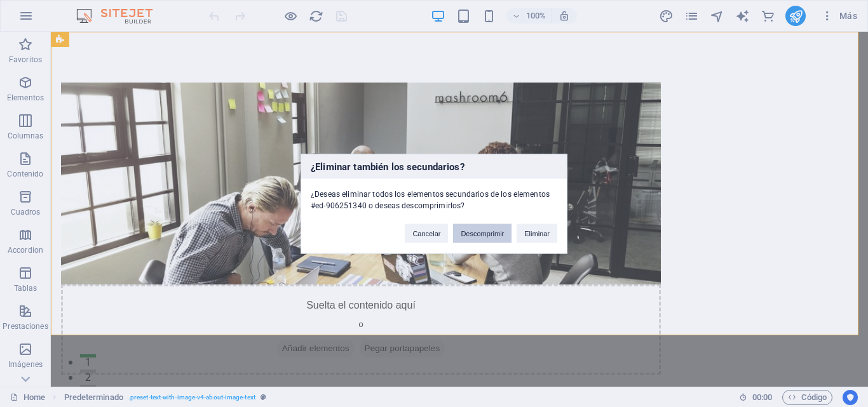
click at [489, 233] on button "Descomprimir" at bounding box center [482, 233] width 58 height 19
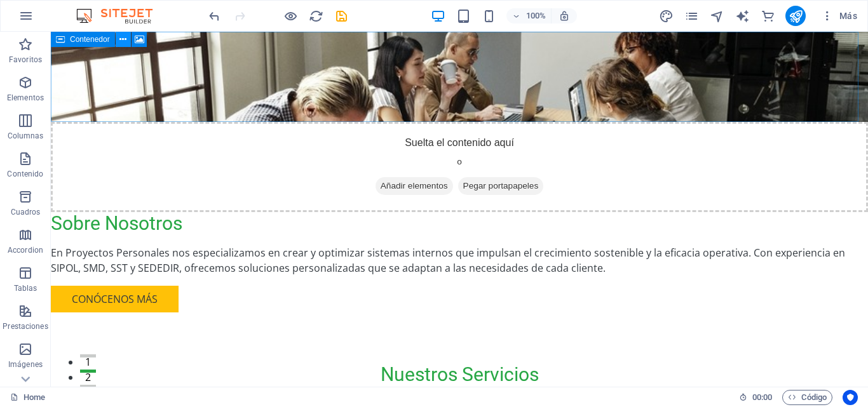
click at [126, 254] on icon at bounding box center [408, 267] width 817 height 27
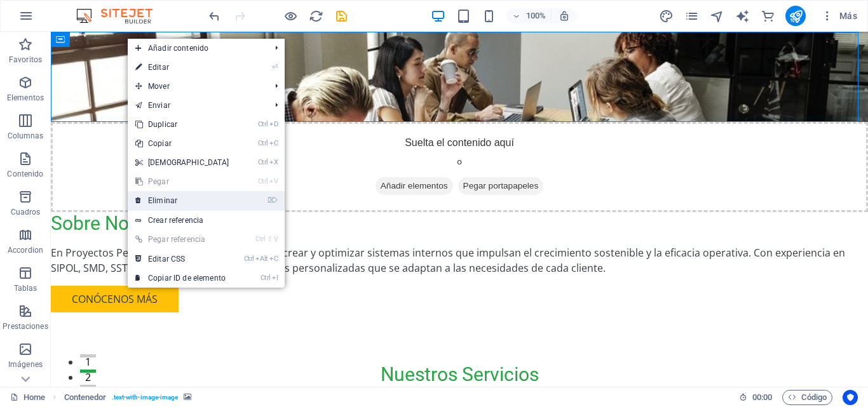
click at [187, 195] on link "⌦ Eliminar" at bounding box center [182, 200] width 109 height 19
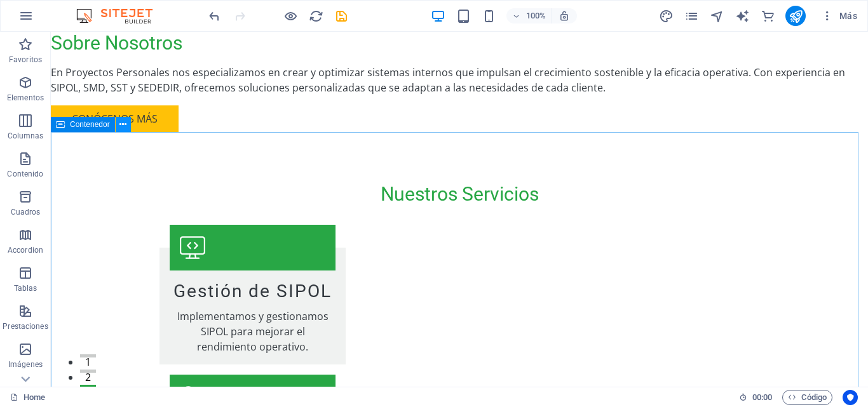
click at [129, 125] on button at bounding box center [123, 124] width 15 height 15
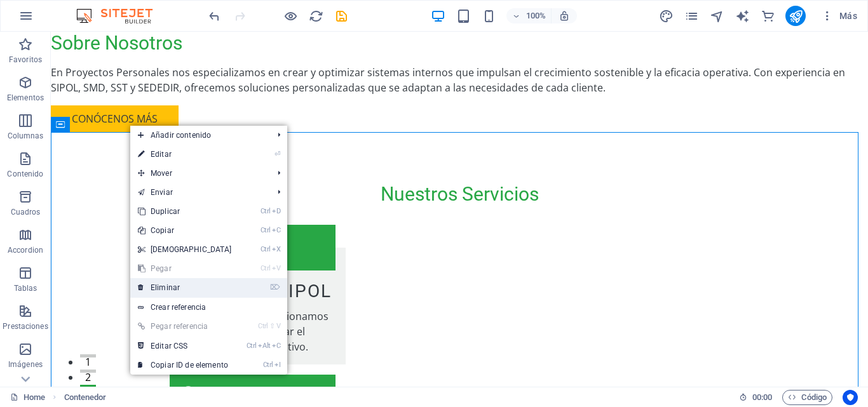
click at [203, 283] on link "⌦ Eliminar" at bounding box center [184, 287] width 109 height 19
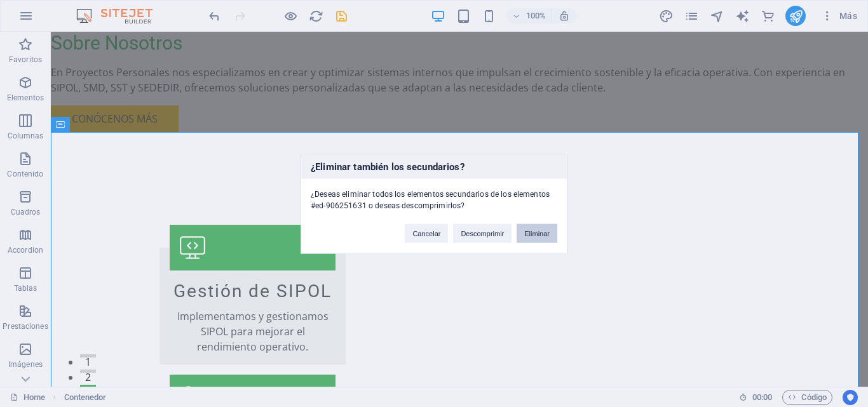
drag, startPoint x: 523, startPoint y: 230, endPoint x: 473, endPoint y: 198, distance: 59.4
click at [523, 230] on button "Eliminar" at bounding box center [536, 233] width 41 height 19
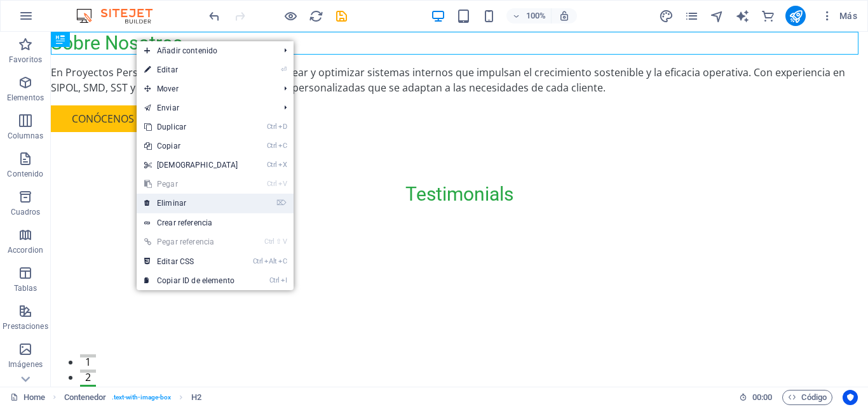
click at [189, 205] on link "⌦ Eliminar" at bounding box center [191, 203] width 109 height 19
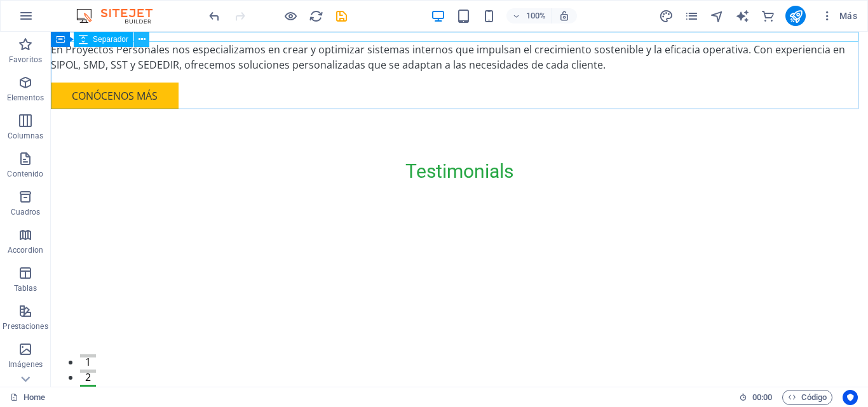
drag, startPoint x: 142, startPoint y: 38, endPoint x: 91, endPoint y: 20, distance: 54.4
click at [142, 38] on icon at bounding box center [141, 39] width 7 height 13
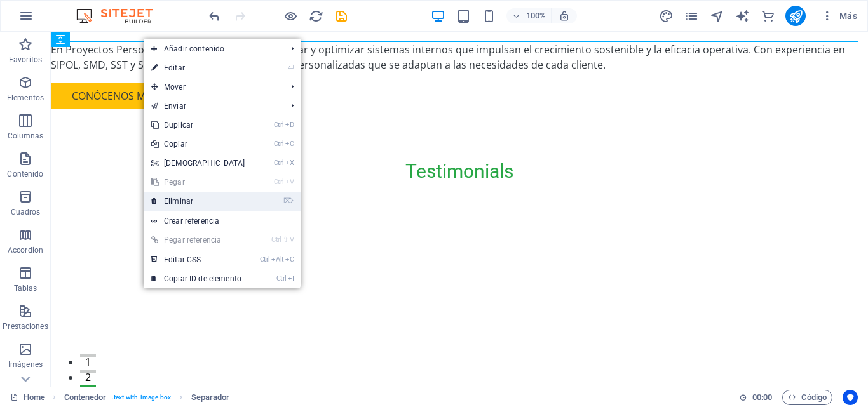
drag, startPoint x: 193, startPoint y: 205, endPoint x: 253, endPoint y: 166, distance: 72.1
click at [193, 205] on link "⌦ Eliminar" at bounding box center [198, 201] width 109 height 19
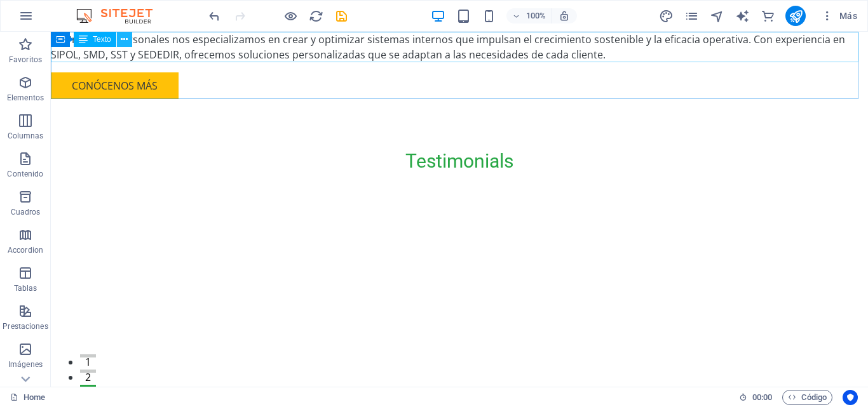
click at [129, 40] on button at bounding box center [124, 39] width 15 height 15
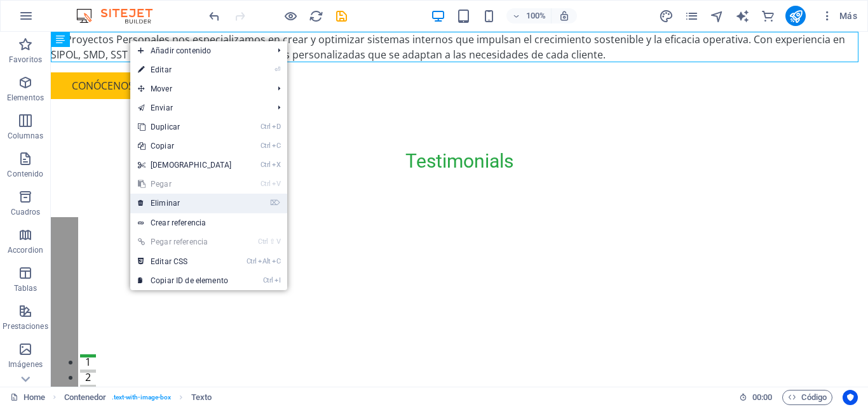
click at [188, 199] on link "⌦ Eliminar" at bounding box center [184, 203] width 109 height 19
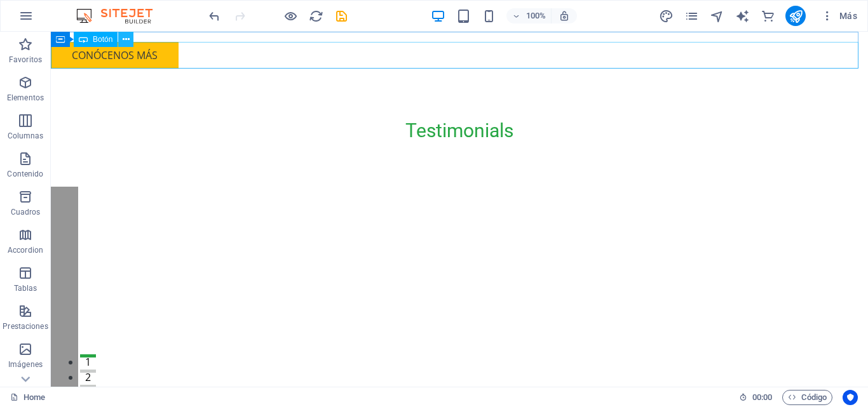
click at [124, 37] on icon at bounding box center [126, 39] width 7 height 13
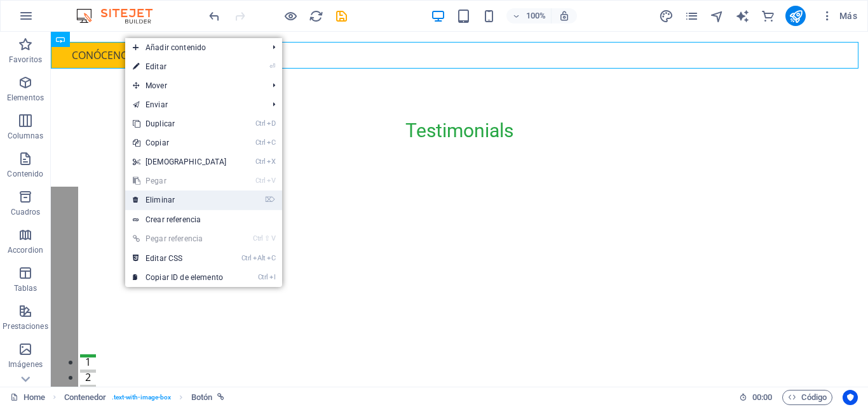
click at [176, 196] on link "⌦ Eliminar" at bounding box center [179, 200] width 109 height 19
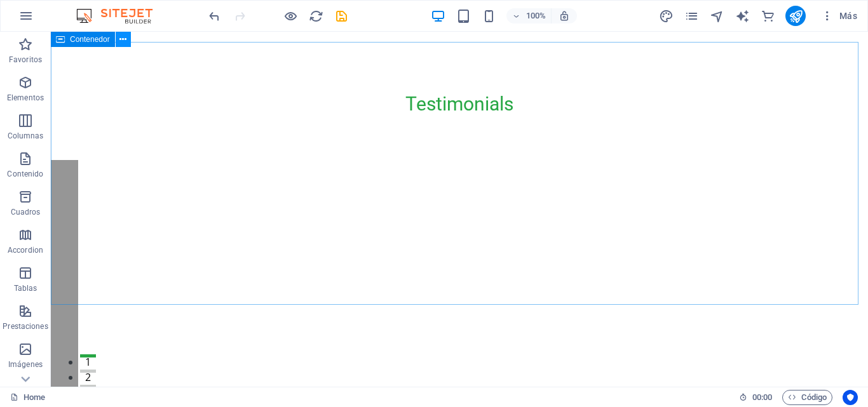
click at [125, 41] on icon at bounding box center [122, 39] width 7 height 13
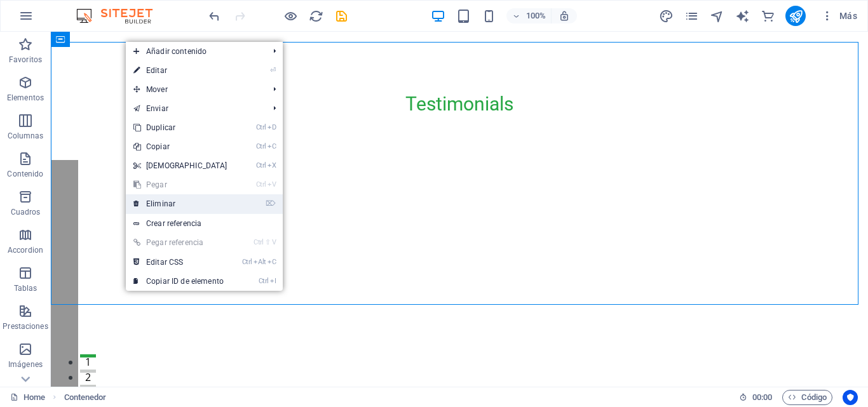
click at [164, 201] on link "⌦ Eliminar" at bounding box center [180, 203] width 109 height 19
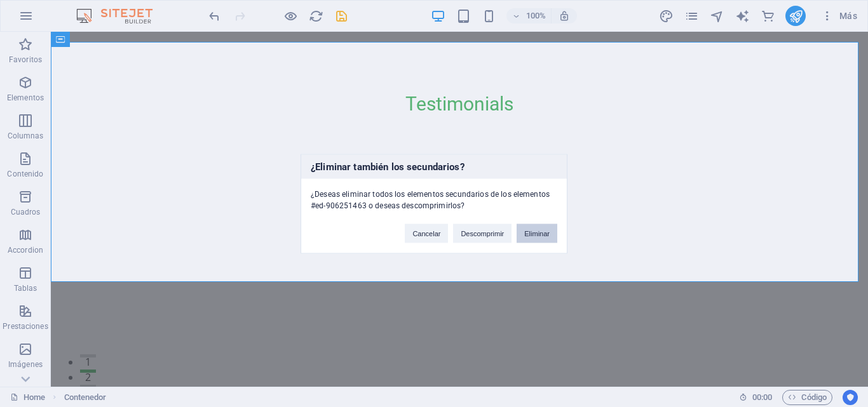
click at [525, 234] on button "Eliminar" at bounding box center [536, 233] width 41 height 19
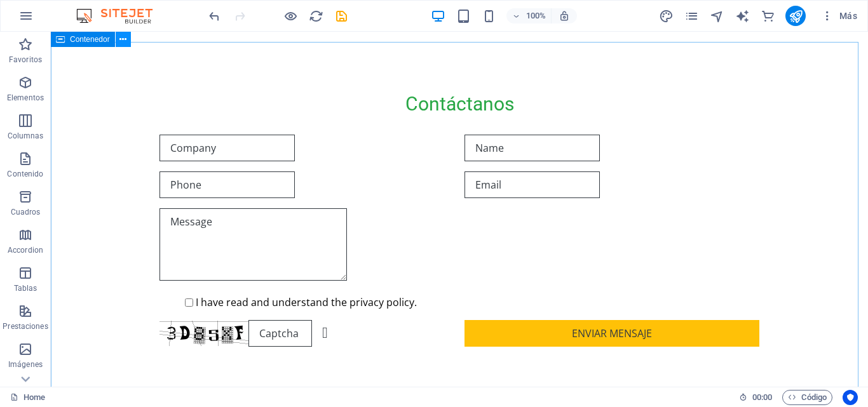
click at [124, 40] on icon at bounding box center [122, 39] width 7 height 13
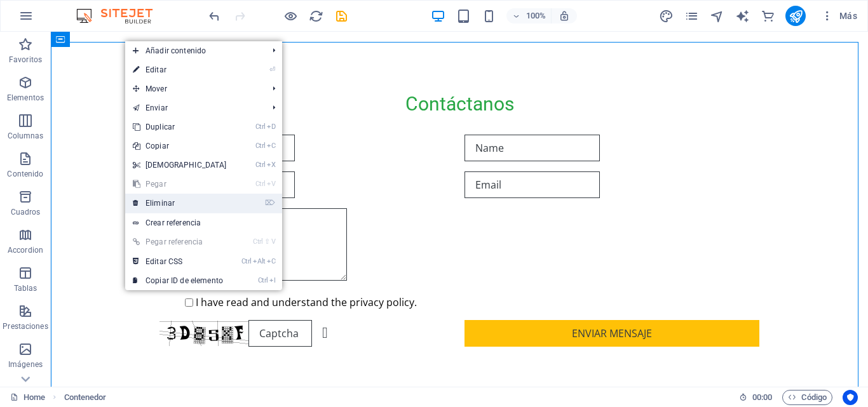
click at [179, 198] on link "⌦ Eliminar" at bounding box center [179, 203] width 109 height 19
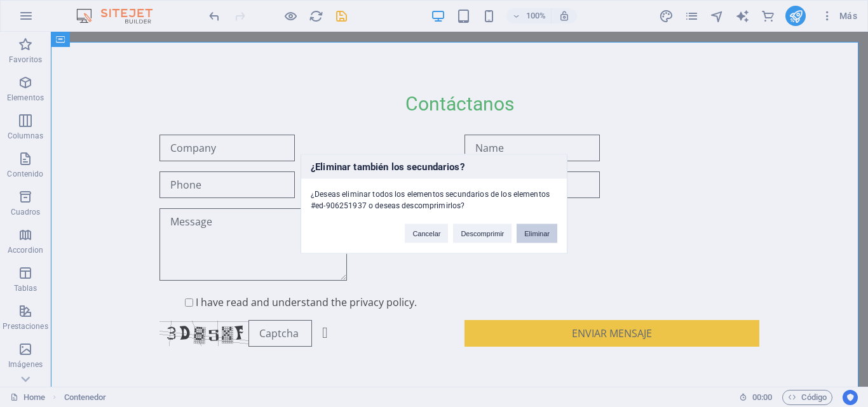
click at [530, 232] on button "Eliminar" at bounding box center [536, 233] width 41 height 19
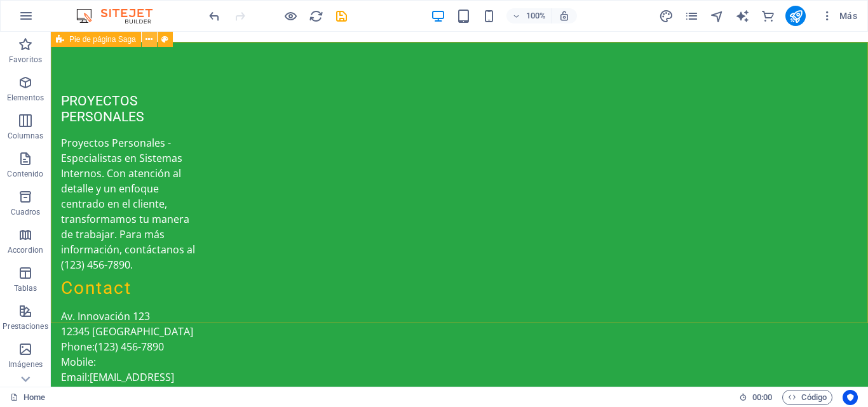
drag, startPoint x: 147, startPoint y: 38, endPoint x: 97, endPoint y: 29, distance: 51.0
click at [147, 38] on icon at bounding box center [148, 39] width 7 height 13
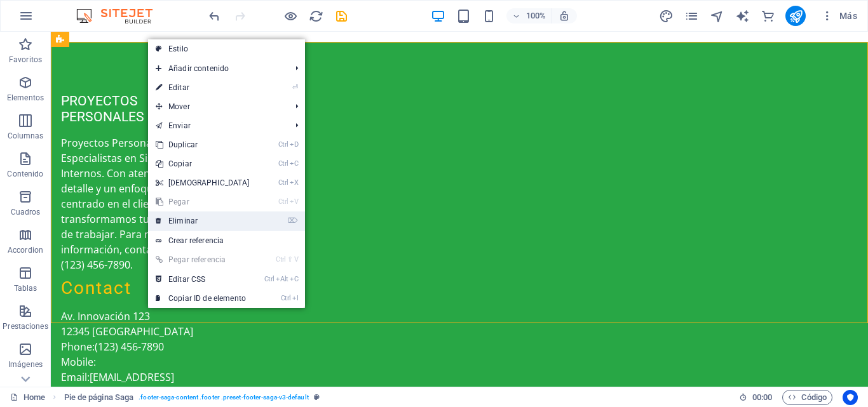
click at [198, 214] on link "⌦ Eliminar" at bounding box center [202, 221] width 109 height 19
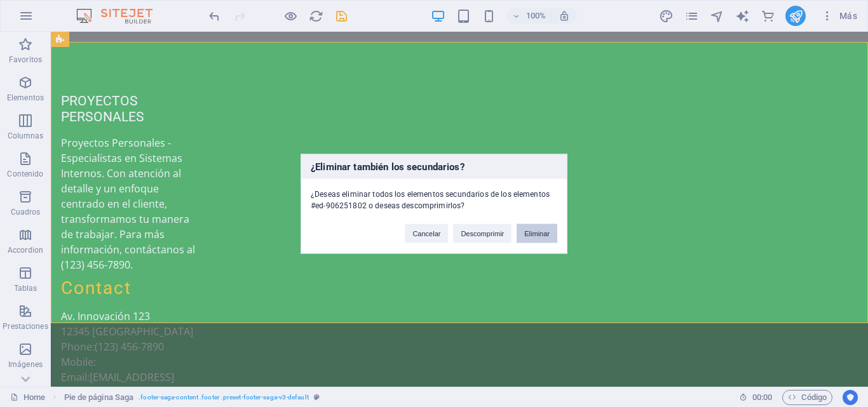
click at [533, 233] on button "Eliminar" at bounding box center [536, 233] width 41 height 19
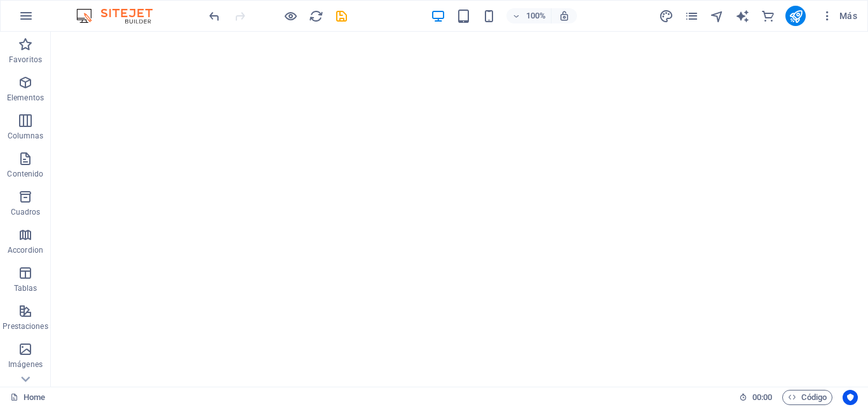
click at [388, 42] on html "Skip to main content" at bounding box center [459, 37] width 817 height 10
drag, startPoint x: 343, startPoint y: 19, endPoint x: 300, endPoint y: 11, distance: 43.4
click at [343, 19] on icon "save" at bounding box center [341, 16] width 15 height 15
click at [829, 19] on icon "button" at bounding box center [827, 16] width 13 height 13
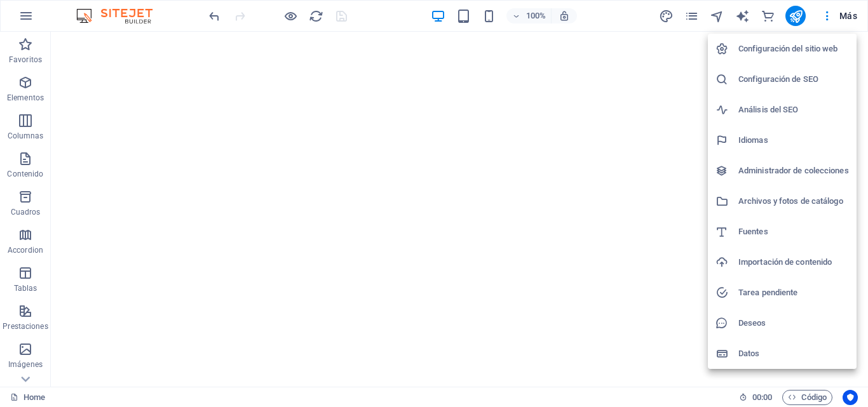
click at [779, 46] on h6 "Configuración del sitio web" at bounding box center [793, 48] width 111 height 15
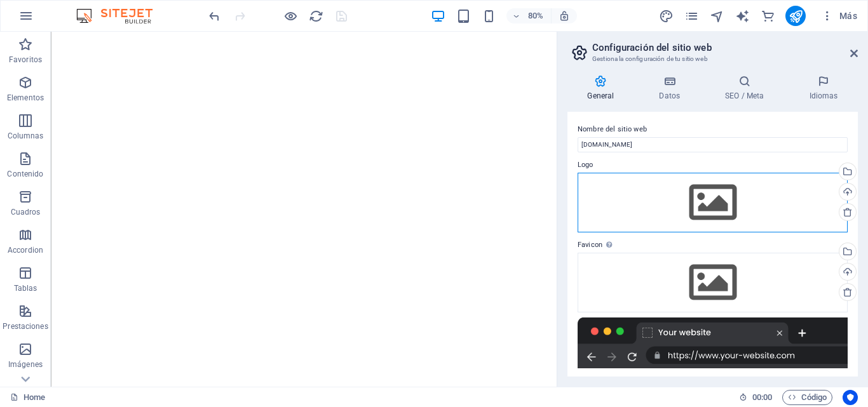
click at [732, 208] on div "Arrastra archivos aquí, haz clic para escoger archivos o selecciona archivos de…" at bounding box center [712, 203] width 270 height 60
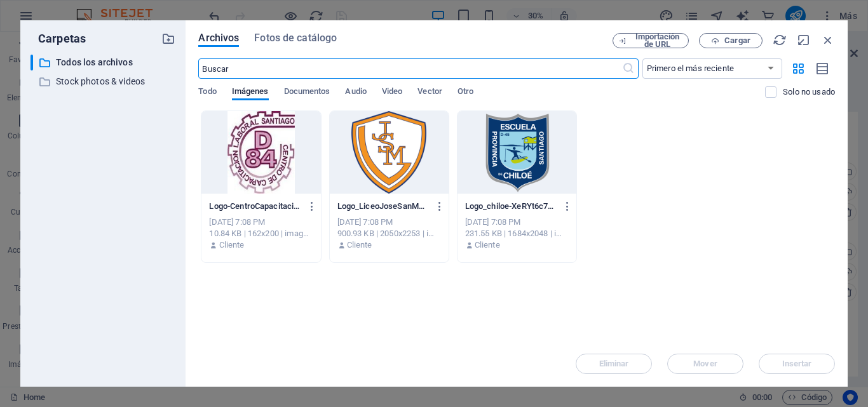
click at [635, 257] on div "Logo-CentroCapacitacion-Laboral-bL20EzUxRnC741ReXkj_mg.jpg Logo-CentroCapacitac…" at bounding box center [516, 187] width 637 height 152
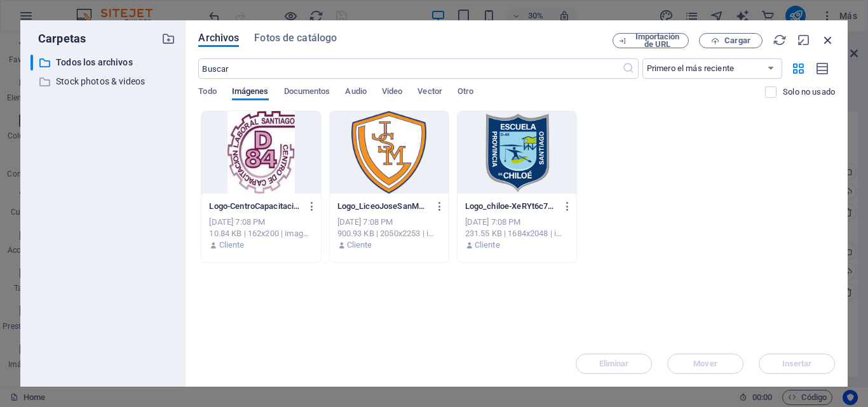
click at [826, 41] on icon "button" at bounding box center [828, 40] width 14 height 14
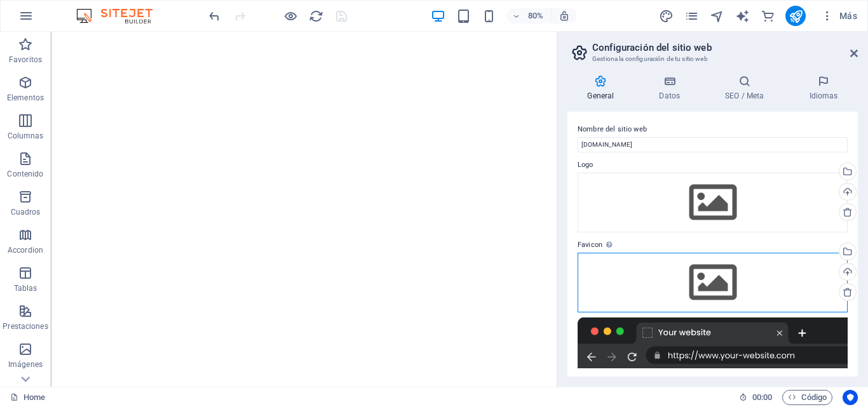
click at [722, 272] on div "Arrastra archivos aquí, haz clic para escoger archivos o selecciona archivos de…" at bounding box center [712, 283] width 270 height 60
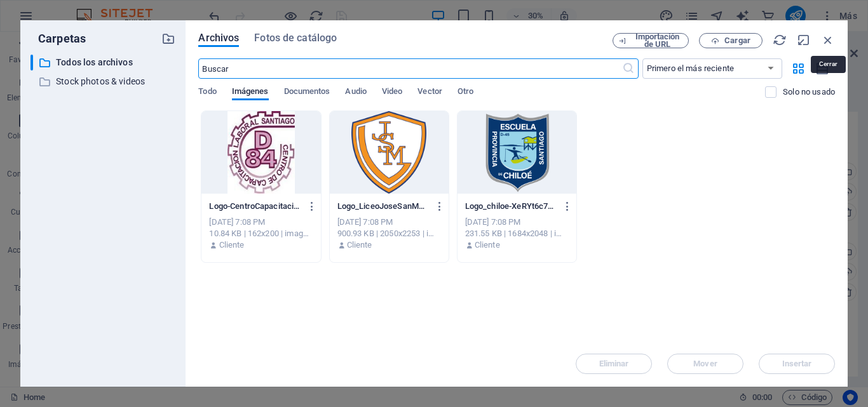
click at [825, 41] on icon "button" at bounding box center [828, 40] width 14 height 14
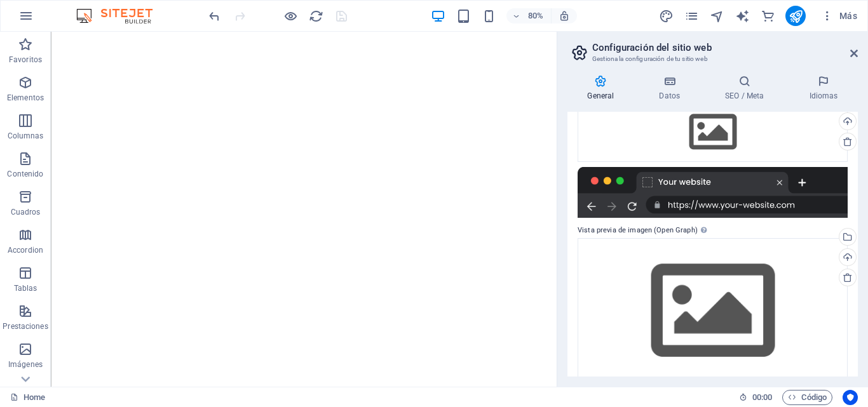
scroll to position [168, 0]
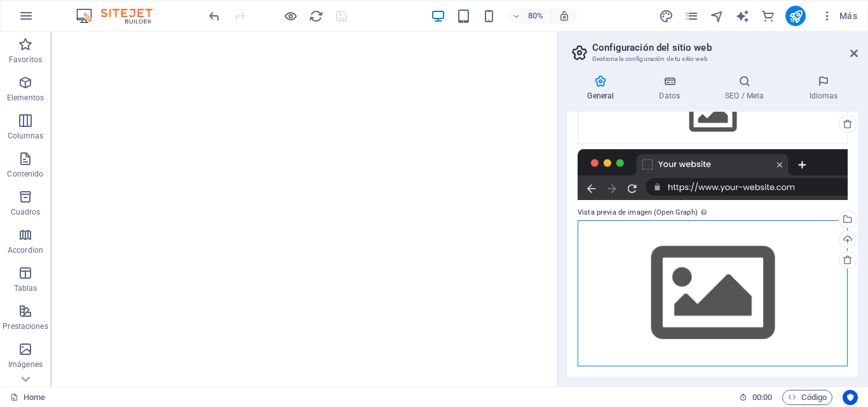
click at [679, 273] on div "Arrastra archivos aquí, haz clic para escoger archivos o selecciona archivos de…" at bounding box center [712, 292] width 270 height 145
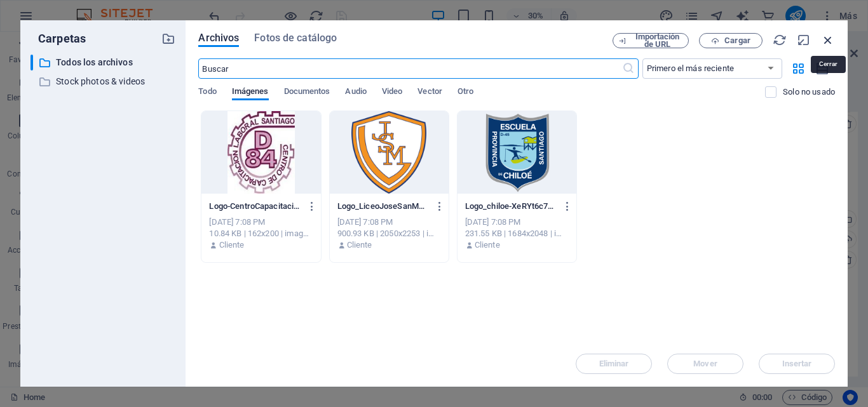
click at [832, 44] on icon "button" at bounding box center [828, 40] width 14 height 14
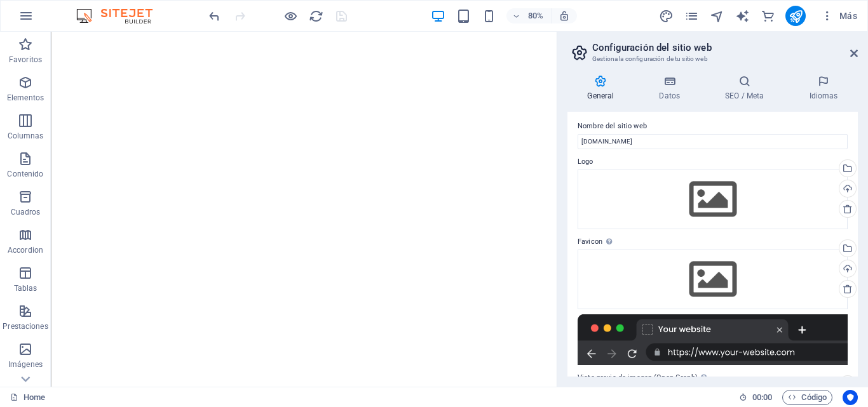
scroll to position [0, 0]
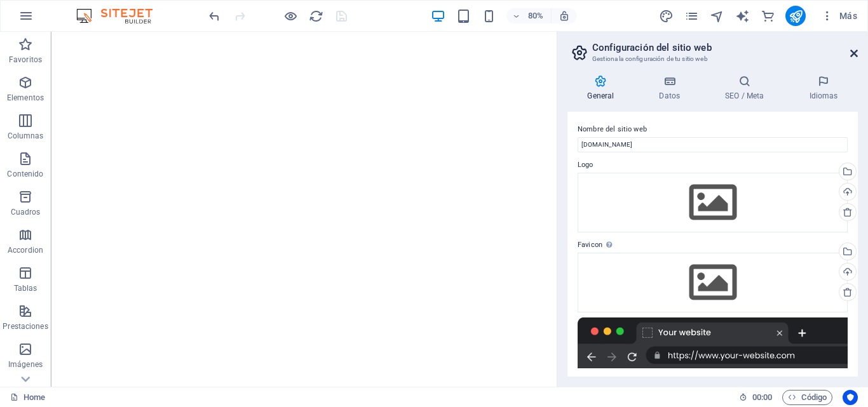
click at [853, 52] on icon at bounding box center [854, 53] width 8 height 10
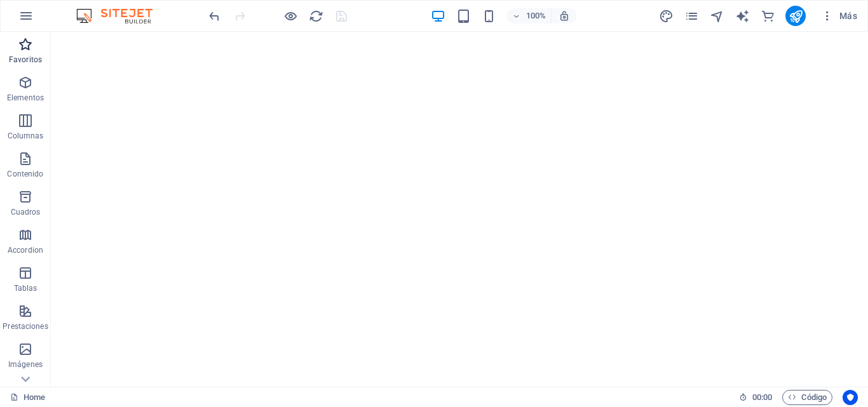
click at [18, 53] on span "Favoritos" at bounding box center [25, 52] width 51 height 30
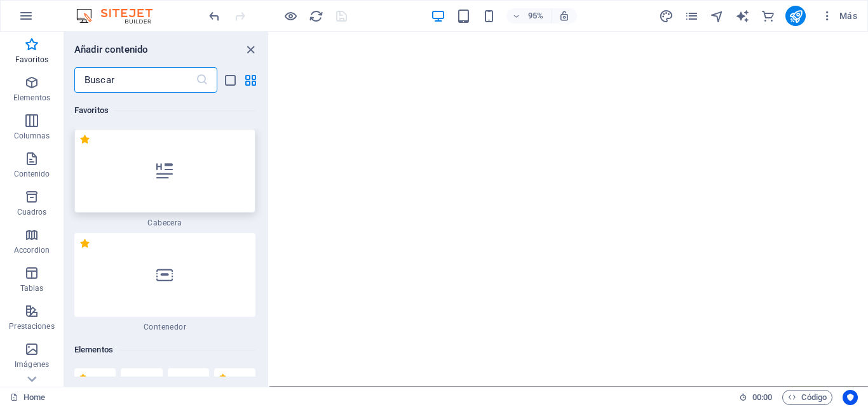
click at [210, 172] on div at bounding box center [164, 171] width 181 height 84
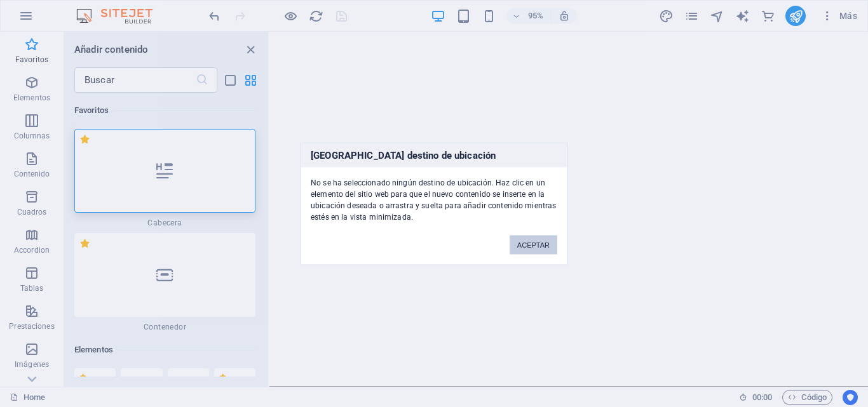
click at [518, 247] on button "ACEPTAR" at bounding box center [533, 244] width 48 height 19
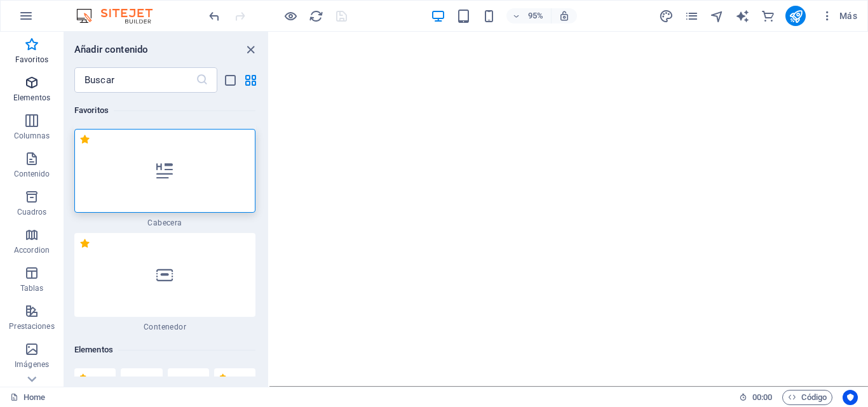
click at [41, 94] on p "Elementos" at bounding box center [31, 98] width 37 height 10
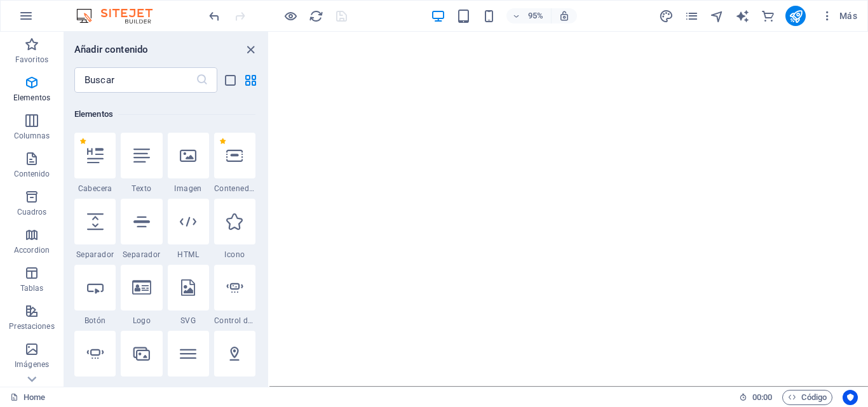
scroll to position [239, 0]
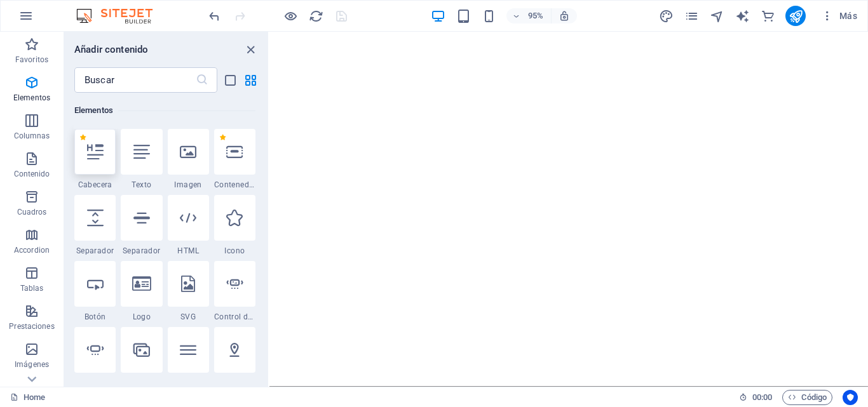
click at [104, 154] on div at bounding box center [94, 152] width 41 height 46
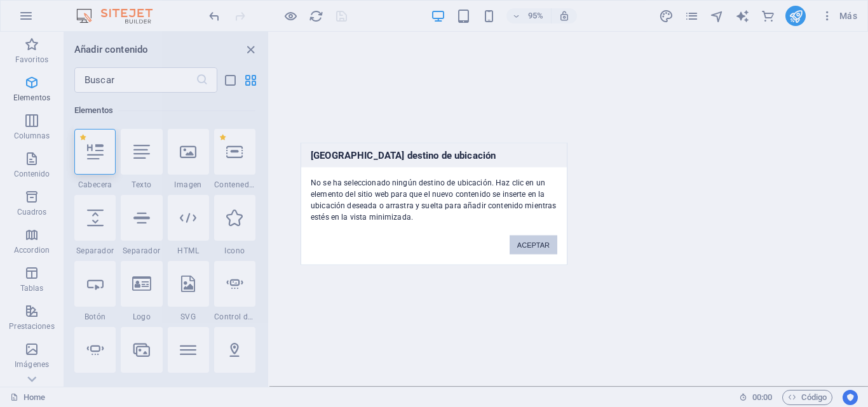
click at [525, 249] on button "ACEPTAR" at bounding box center [533, 244] width 48 height 19
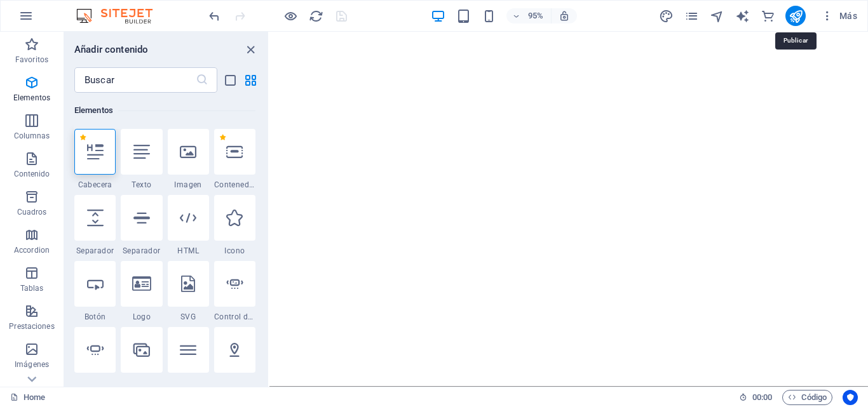
drag, startPoint x: 796, startPoint y: 16, endPoint x: 790, endPoint y: 26, distance: 12.0
click at [797, 16] on icon "publish" at bounding box center [795, 16] width 15 height 15
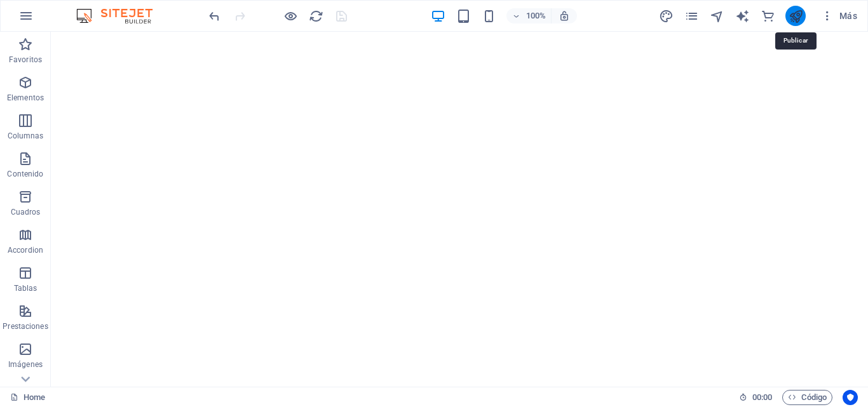
drag, startPoint x: 798, startPoint y: 22, endPoint x: 732, endPoint y: 43, distance: 69.3
click at [798, 22] on icon "publish" at bounding box center [795, 16] width 15 height 15
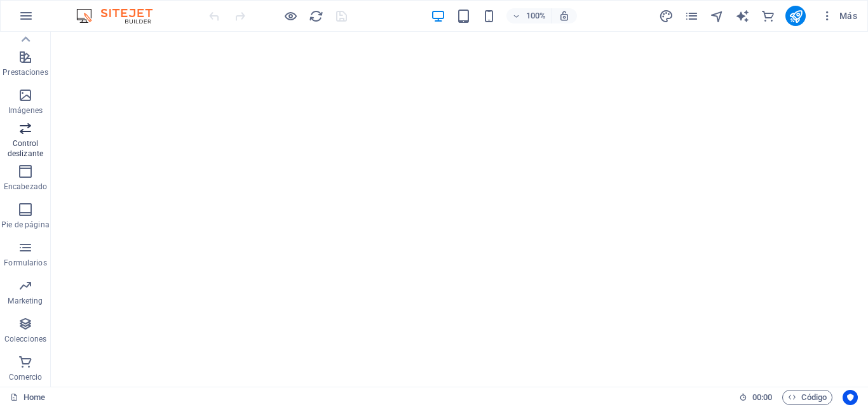
click at [30, 146] on p "Control deslizante" at bounding box center [25, 148] width 51 height 20
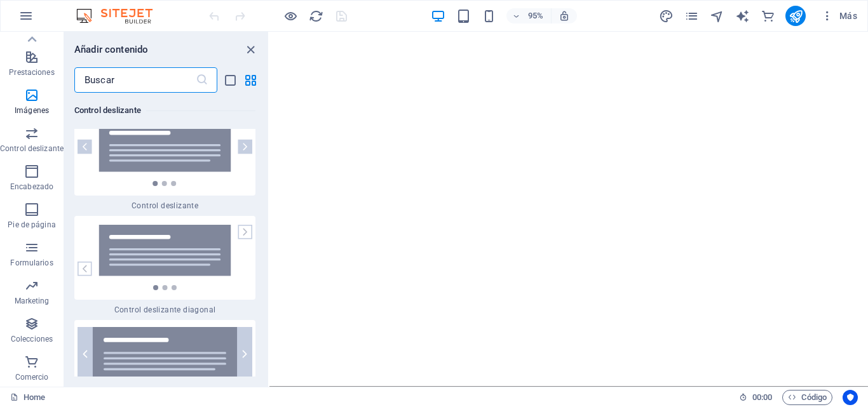
scroll to position [13983, 0]
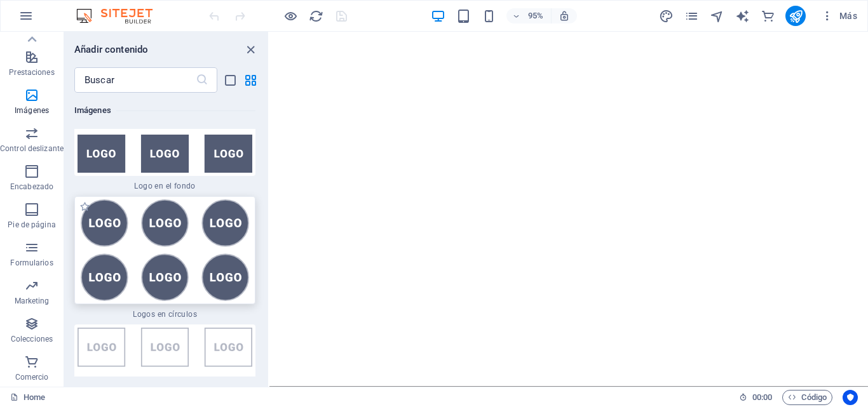
click at [201, 208] on img at bounding box center [165, 250] width 175 height 102
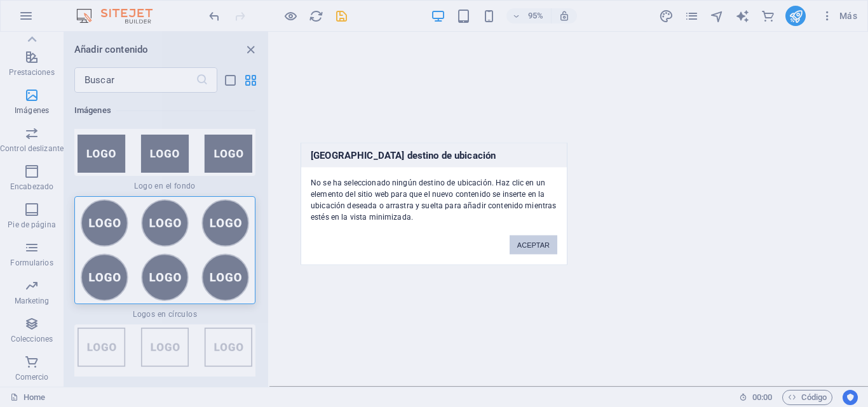
drag, startPoint x: 265, startPoint y: 222, endPoint x: 522, endPoint y: 243, distance: 257.5
click at [522, 243] on button "ACEPTAR" at bounding box center [533, 244] width 48 height 19
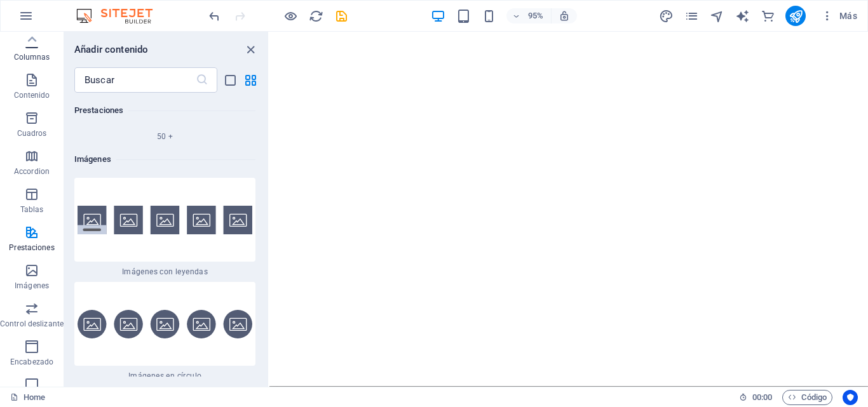
scroll to position [0, 0]
click at [30, 86] on icon "button" at bounding box center [31, 82] width 15 height 15
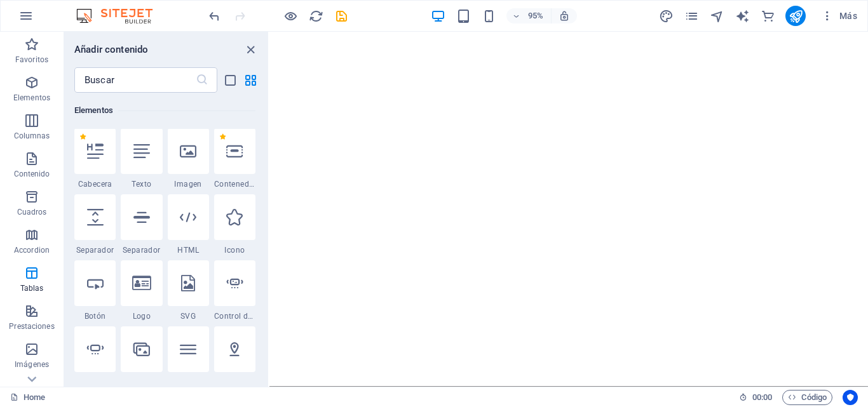
scroll to position [239, 0]
click at [98, 149] on icon at bounding box center [95, 152] width 17 height 17
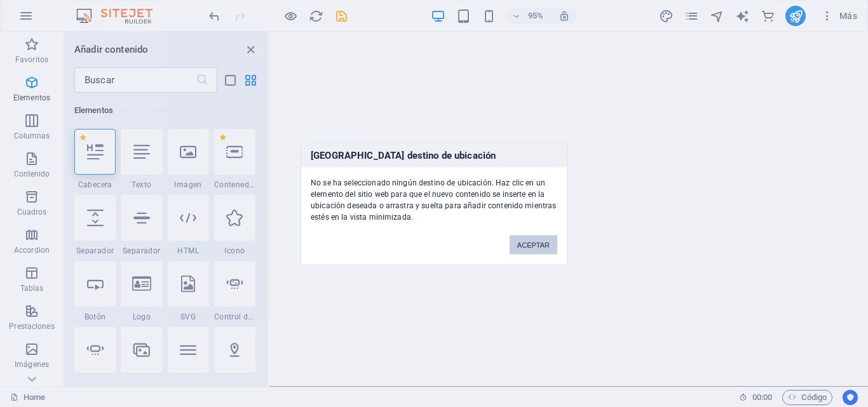
click at [522, 245] on button "ACEPTAR" at bounding box center [533, 244] width 48 height 19
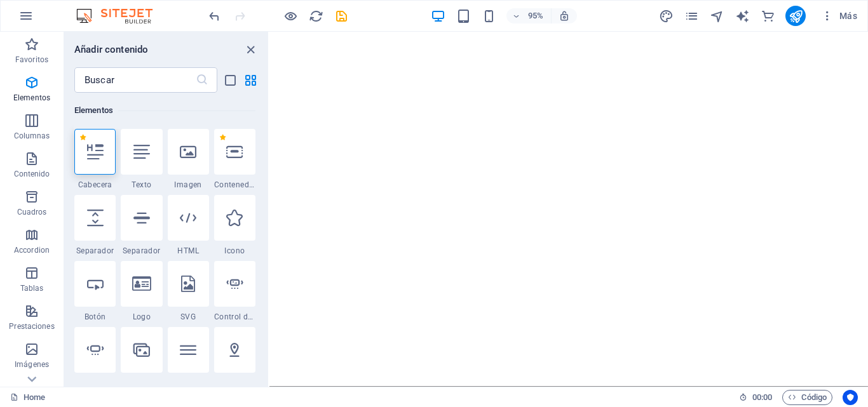
click at [414, 42] on html "Skip to main content" at bounding box center [584, 37] width 630 height 10
drag, startPoint x: 432, startPoint y: 60, endPoint x: 387, endPoint y: 39, distance: 49.7
click at [426, 42] on html "Skip to main content" at bounding box center [584, 37] width 630 height 10
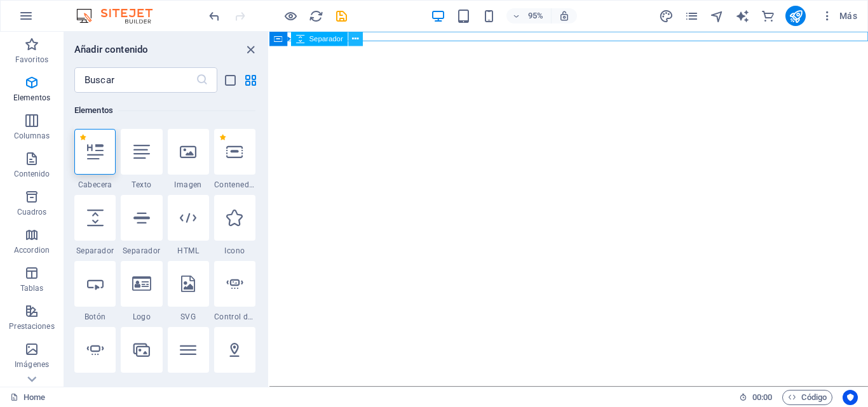
click at [356, 38] on icon at bounding box center [356, 38] width 6 height 13
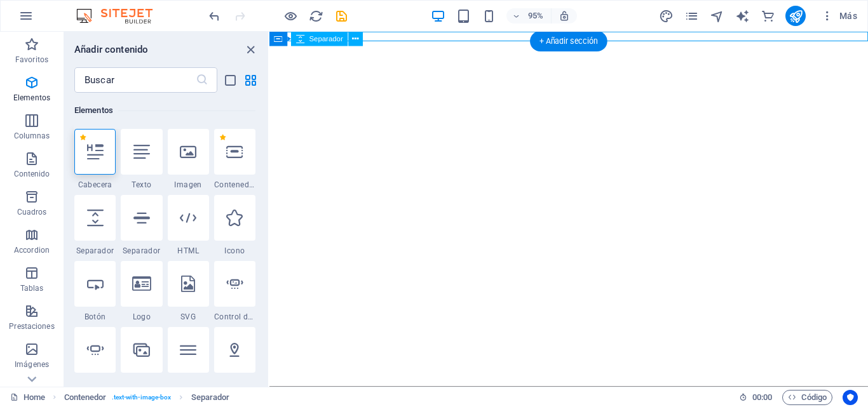
click at [398, 36] on div at bounding box center [584, 37] width 630 height 10
click at [357, 37] on icon at bounding box center [356, 38] width 6 height 13
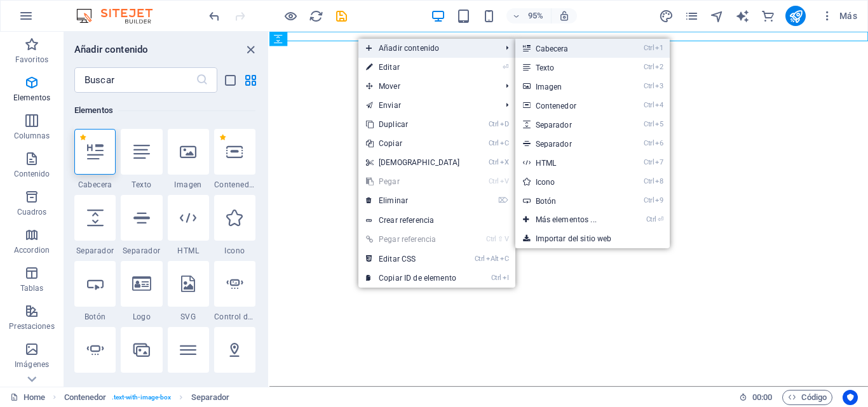
click at [576, 54] on link "Ctrl 1 Cabecera" at bounding box center [568, 48] width 107 height 19
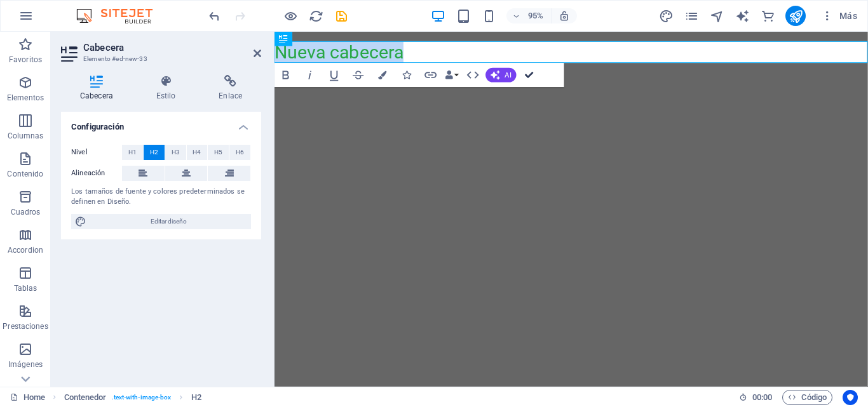
drag, startPoint x: 530, startPoint y: 74, endPoint x: 501, endPoint y: 121, distance: 55.9
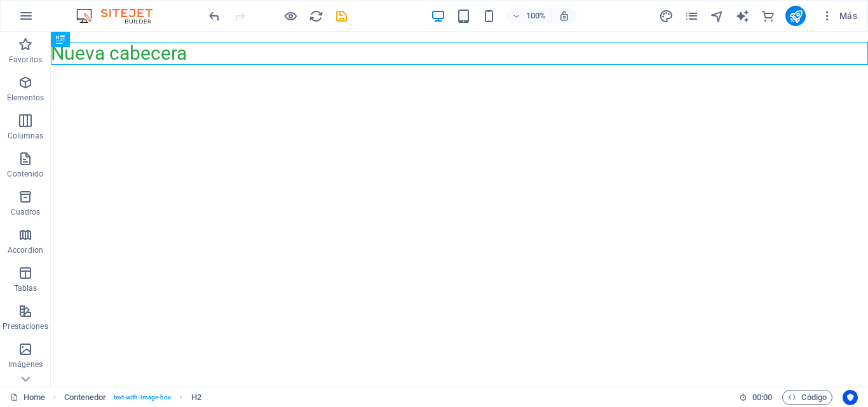
click at [425, 65] on html "Skip to main content Nueva cabecera" at bounding box center [459, 48] width 817 height 33
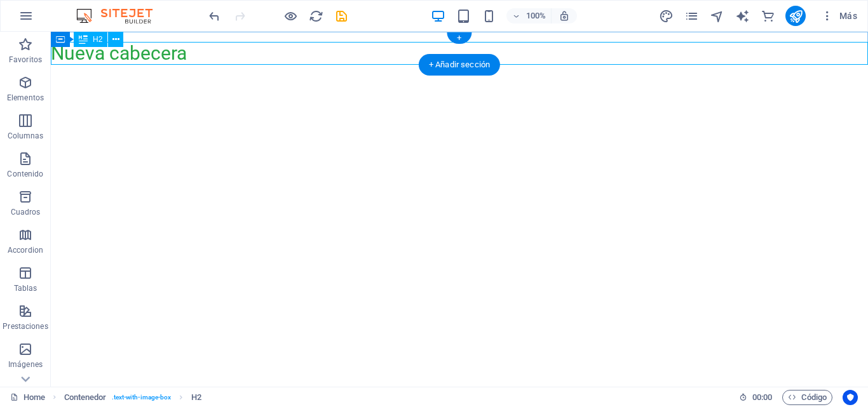
click at [281, 53] on div "Nueva cabecera" at bounding box center [459, 53] width 817 height 23
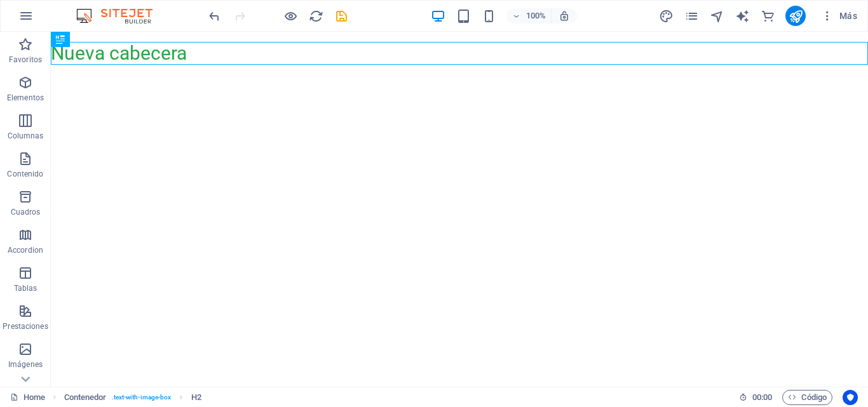
click at [787, 17] on button "publish" at bounding box center [795, 16] width 20 height 20
click at [319, 19] on icon "reload" at bounding box center [316, 16] width 15 height 15
click at [317, 19] on icon "reload" at bounding box center [316, 16] width 15 height 15
